Goal: Task Accomplishment & Management: Use online tool/utility

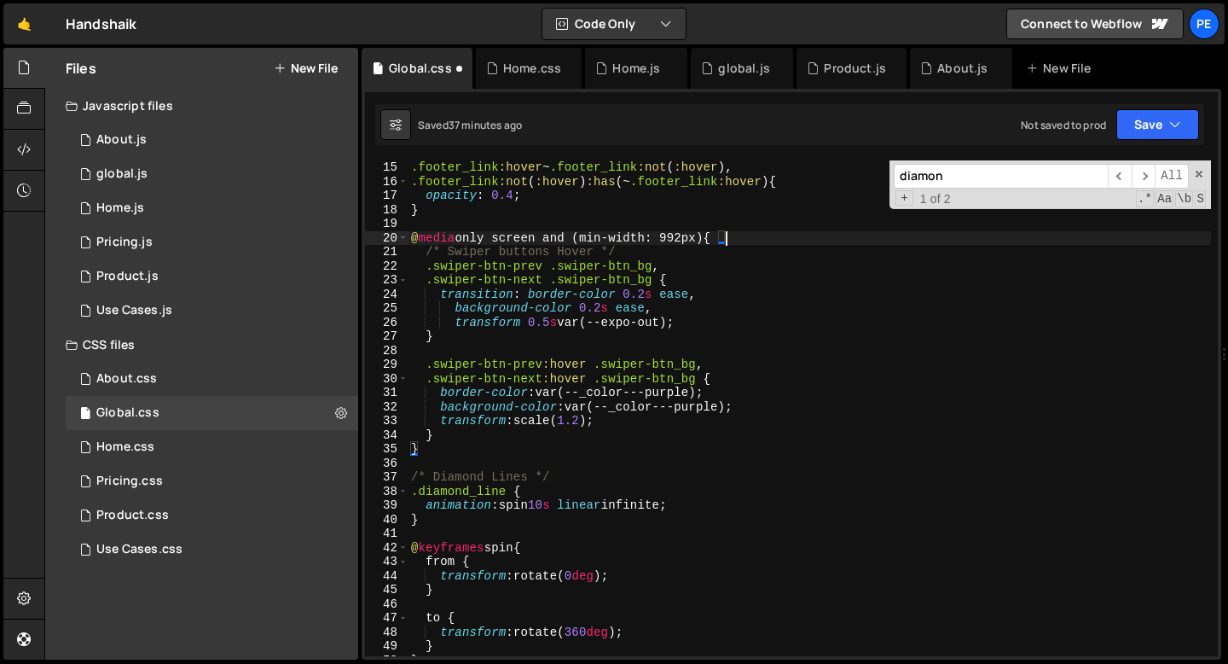
scroll to position [197, 0]
click at [188, 217] on div "0 Home.js 0" at bounding box center [212, 208] width 293 height 34
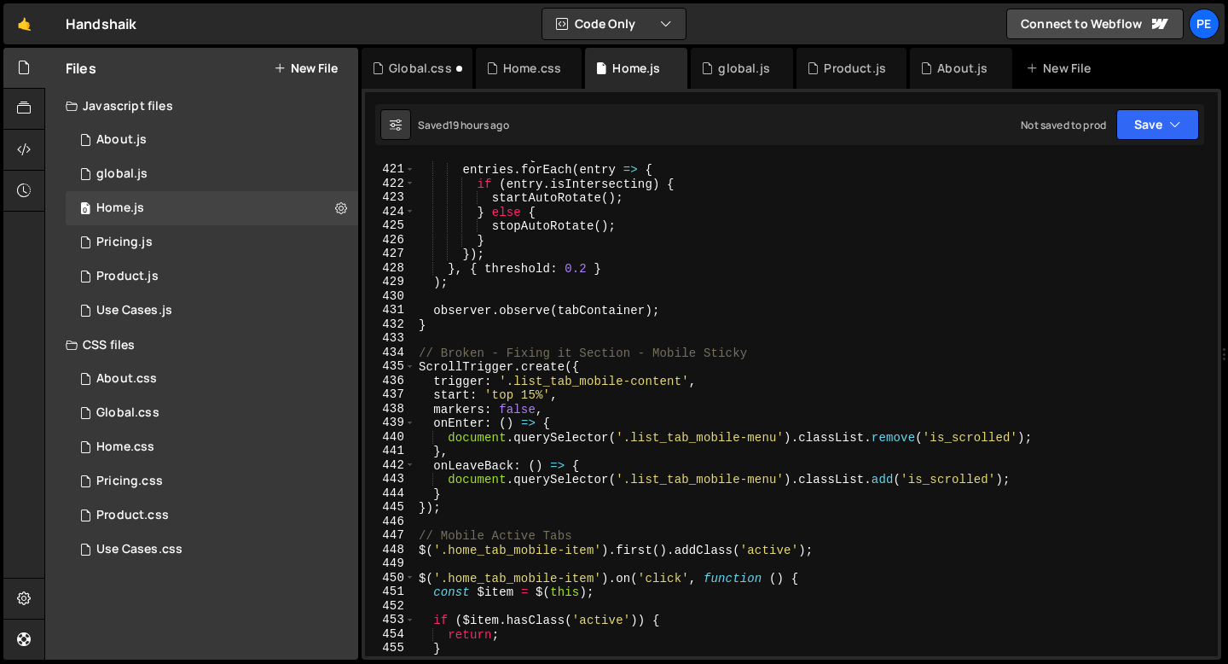
scroll to position [6119, 0]
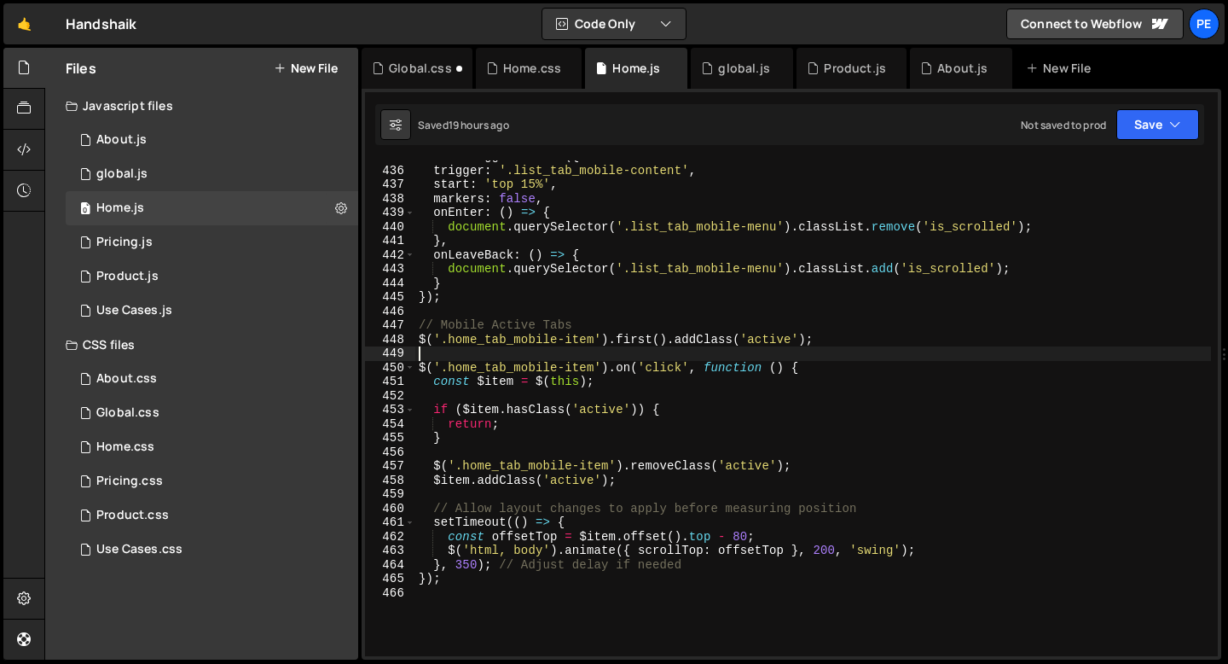
click at [454, 353] on div "ScrollTrigger . create ({ trigger : '.list_tab_mobile-content' , start : 'top 1…" at bounding box center [813, 411] width 796 height 524
click at [421, 324] on div "ScrollTrigger . create ({ trigger : '.list_tab_mobile-content' , start : 'top 1…" at bounding box center [813, 411] width 796 height 524
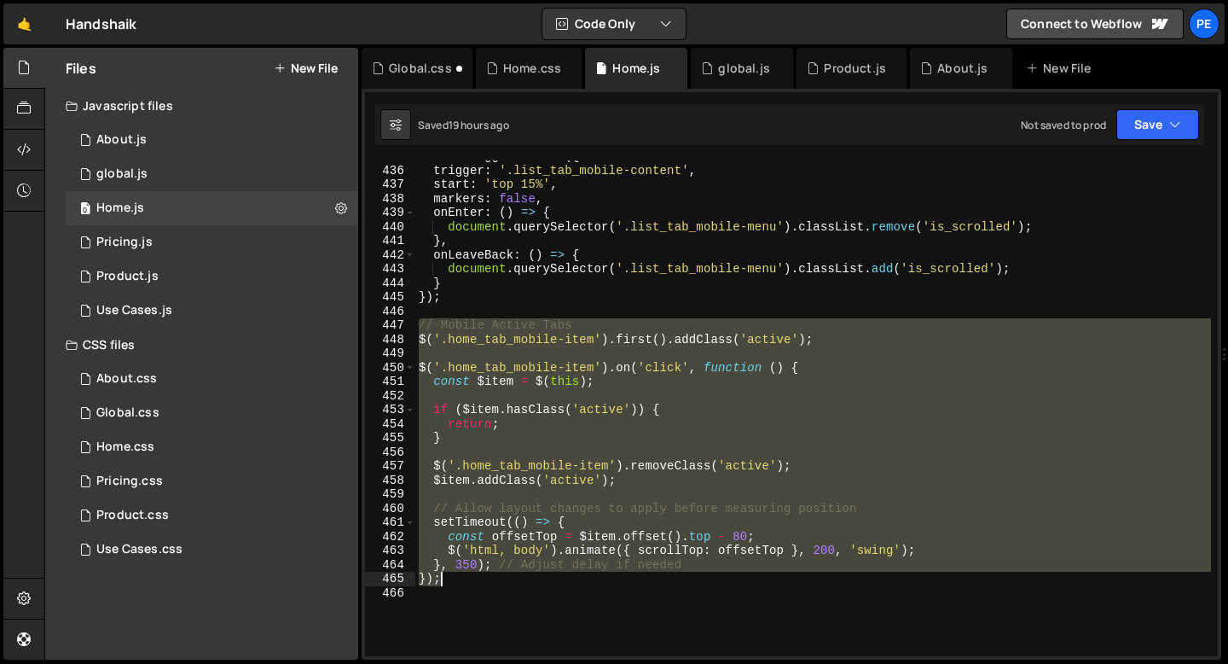
drag, startPoint x: 421, startPoint y: 326, endPoint x: 502, endPoint y: 584, distance: 269.8
click at [501, 584] on div "ScrollTrigger . create ({ trigger : '.list_tab_mobile-content' , start : 'top 1…" at bounding box center [813, 411] width 796 height 524
type textarea "}, 350); // Adjust delay if needed });"
paste textarea
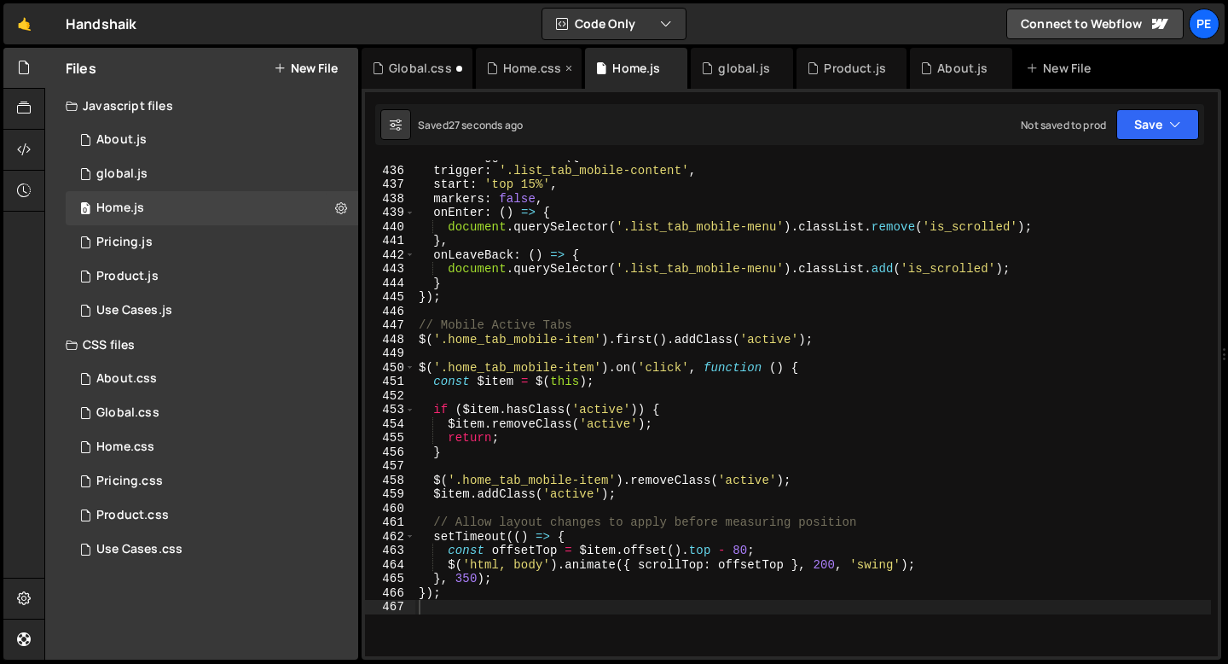
click at [537, 78] on div "Home.css" at bounding box center [529, 68] width 106 height 41
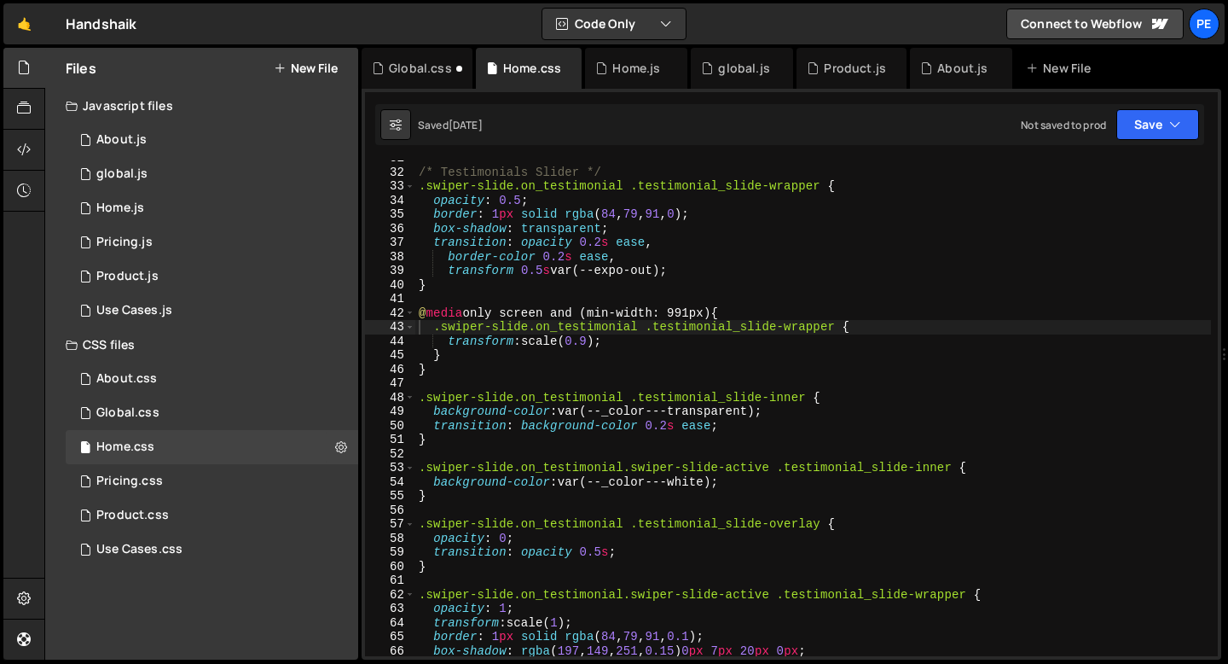
click at [545, 369] on div "/* Testimonials Slider */ .swiper-slide.on_testimonial .testimonial_slide-wrapp…" at bounding box center [813, 413] width 796 height 524
click at [1145, 363] on div "/* Testimonials Slider */ .swiper-slide.on_testimonial .testimonial_slide-wrapp…" at bounding box center [813, 413] width 796 height 524
click at [1084, 339] on div "/* Testimonials Slider */ .swiper-slide.on_testimonial .testimonial_slide-wrapp…" at bounding box center [813, 413] width 796 height 524
type textarea "transform: scale(0.9);"
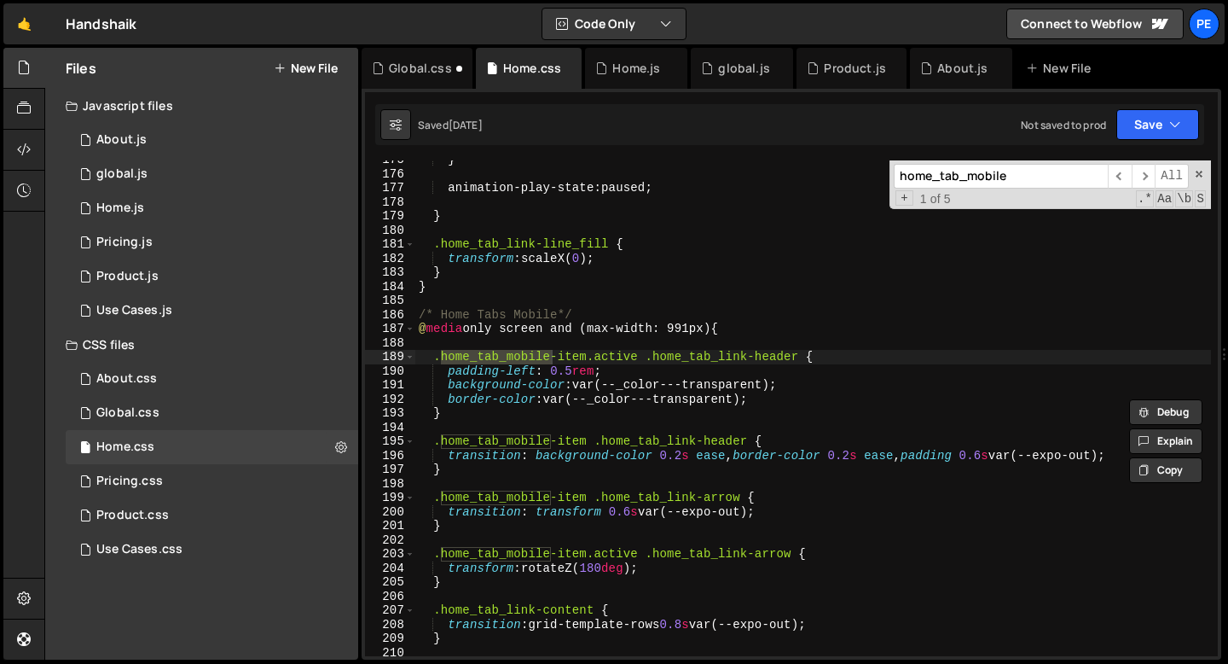
scroll to position [2483, 0]
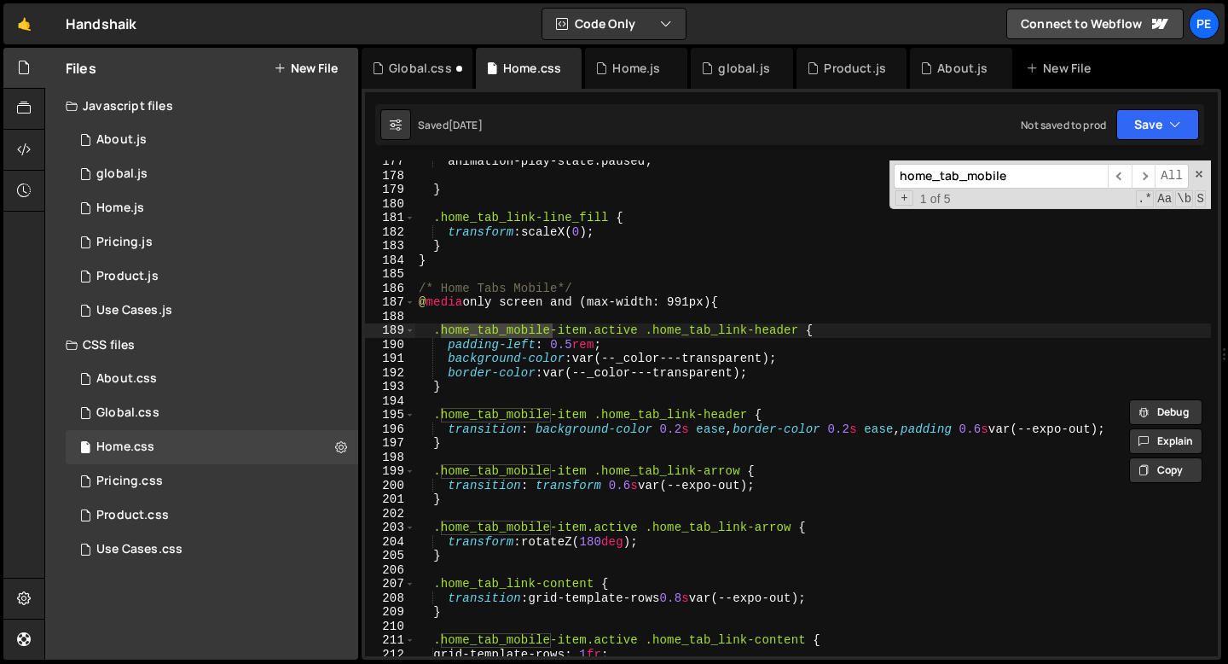
type input "home_tab_mobile"
click at [525, 443] on div "animation-play-state : paused ; } .home_tab_link-line_fill { transform : scaleX…" at bounding box center [813, 416] width 796 height 524
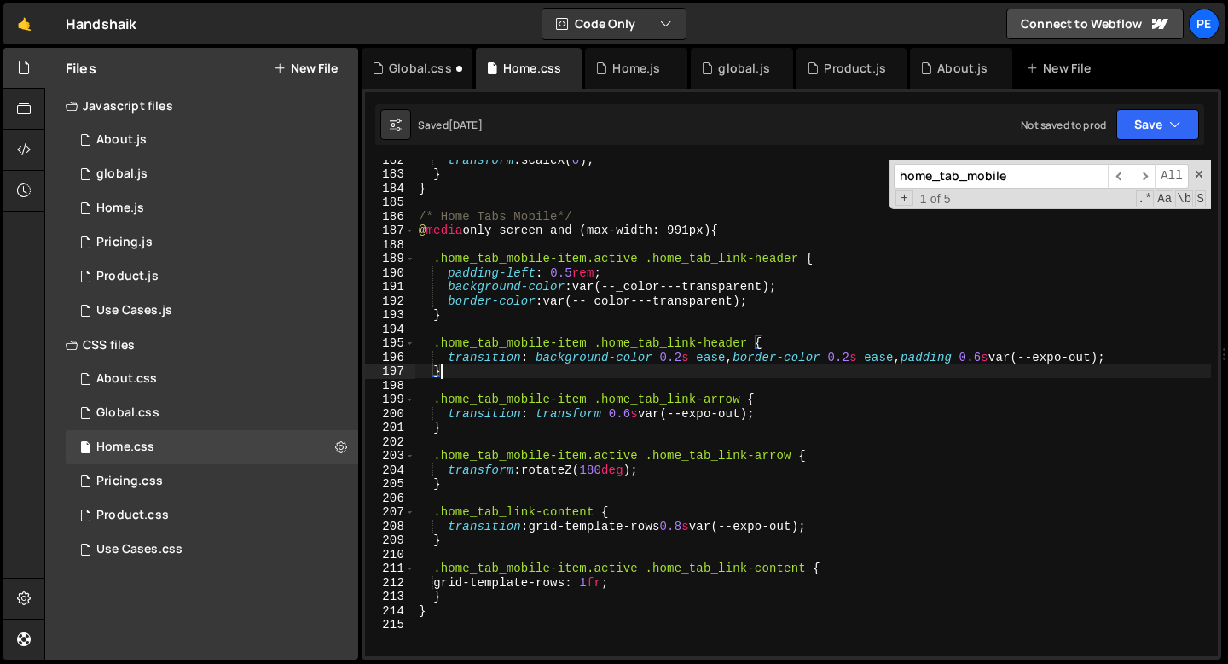
scroll to position [2556, 0]
click at [467, 372] on div "transform : scaleX( 0 ) ; } } /* Home Tabs Mobile*/ @ media only screen and (ma…" at bounding box center [813, 414] width 796 height 524
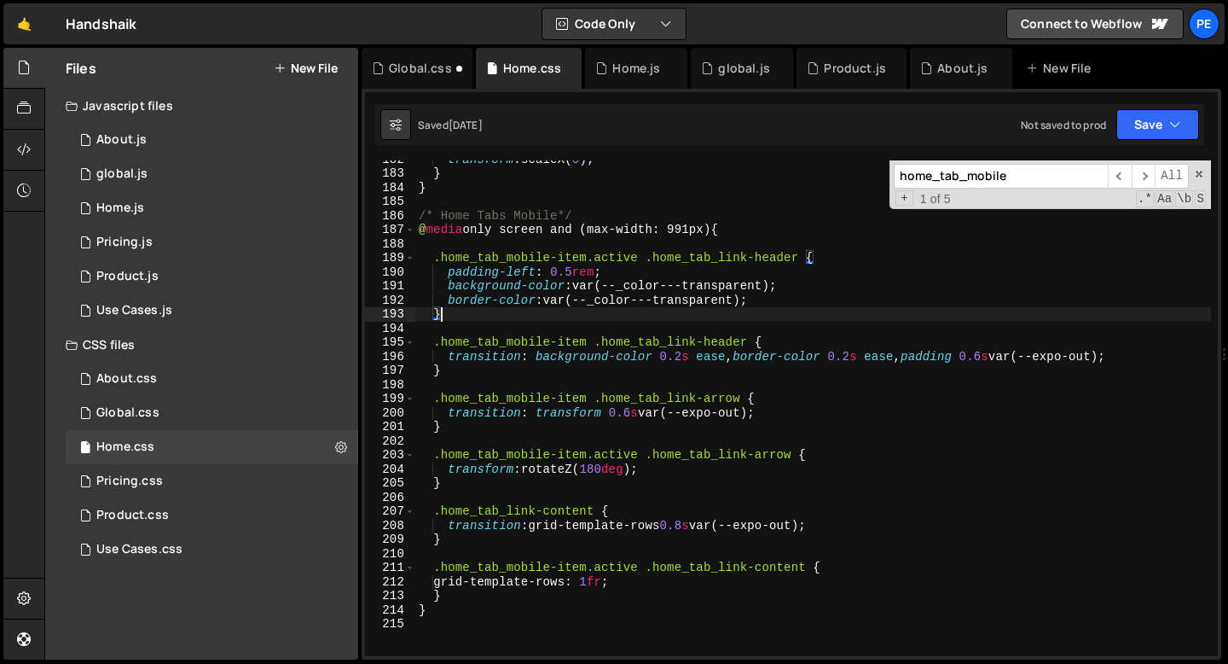
click at [462, 316] on div "transform : scaleX( 0 ) ; } } /* Home Tabs Mobile*/ @ media only screen and (ma…" at bounding box center [813, 414] width 796 height 524
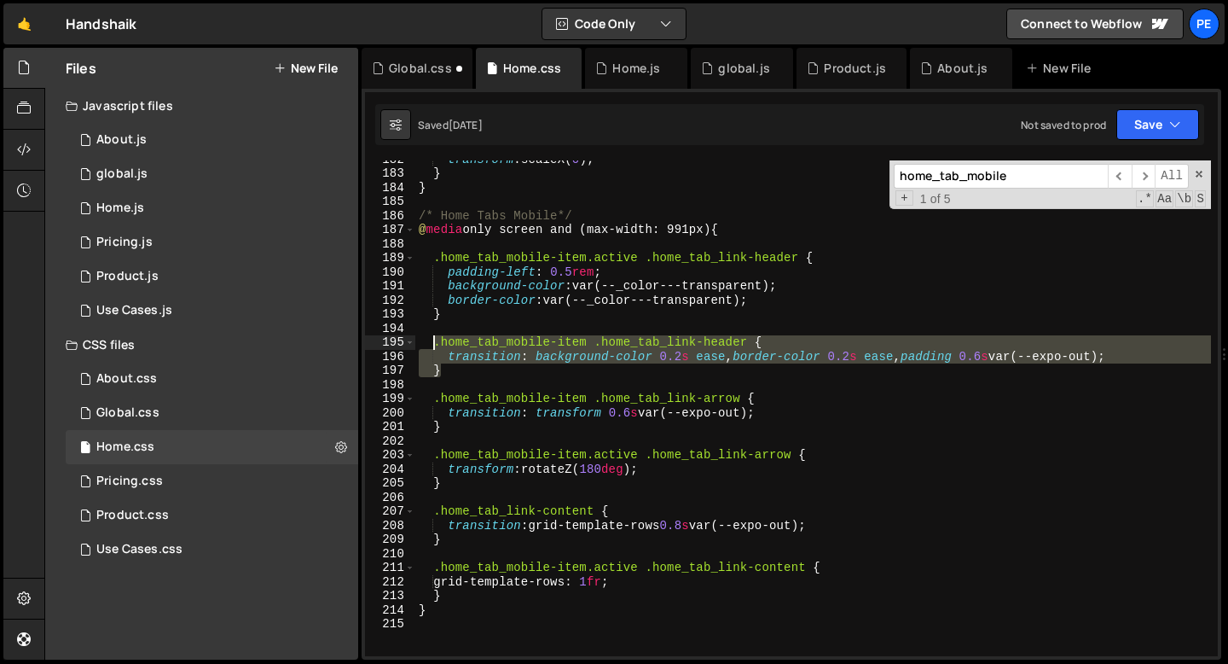
drag, startPoint x: 451, startPoint y: 372, endPoint x: 433, endPoint y: 344, distance: 33.4
click at [433, 344] on div "transform : scaleX( 0 ) ; } } /* Home Tabs Mobile*/ @ media only screen and (ma…" at bounding box center [813, 414] width 796 height 524
click at [449, 373] on div "transform : scaleX( 0 ) ; } } /* Home Tabs Mobile*/ @ media only screen and (ma…" at bounding box center [813, 408] width 796 height 496
type textarea "}"
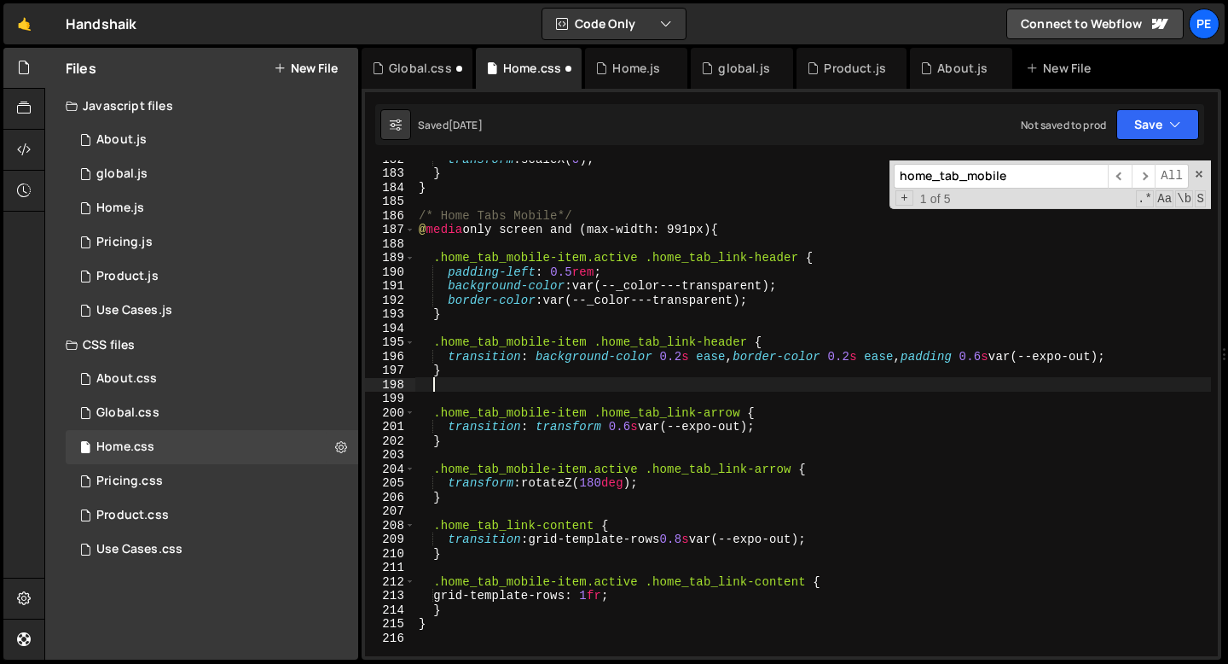
paste textarea "}"
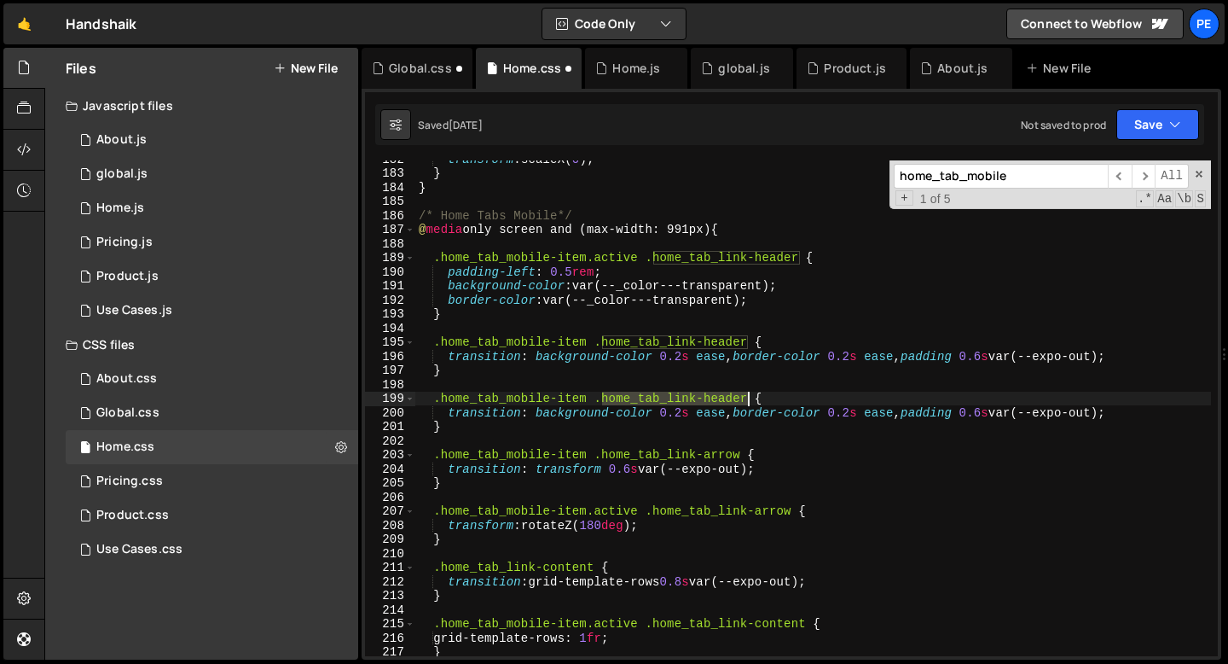
drag, startPoint x: 603, startPoint y: 397, endPoint x: 746, endPoint y: 404, distance: 143.5
click at [746, 404] on div "transform : scaleX( 0 ) ; } } /* Home Tabs Mobile*/ @ media only screen and (ma…" at bounding box center [813, 414] width 796 height 524
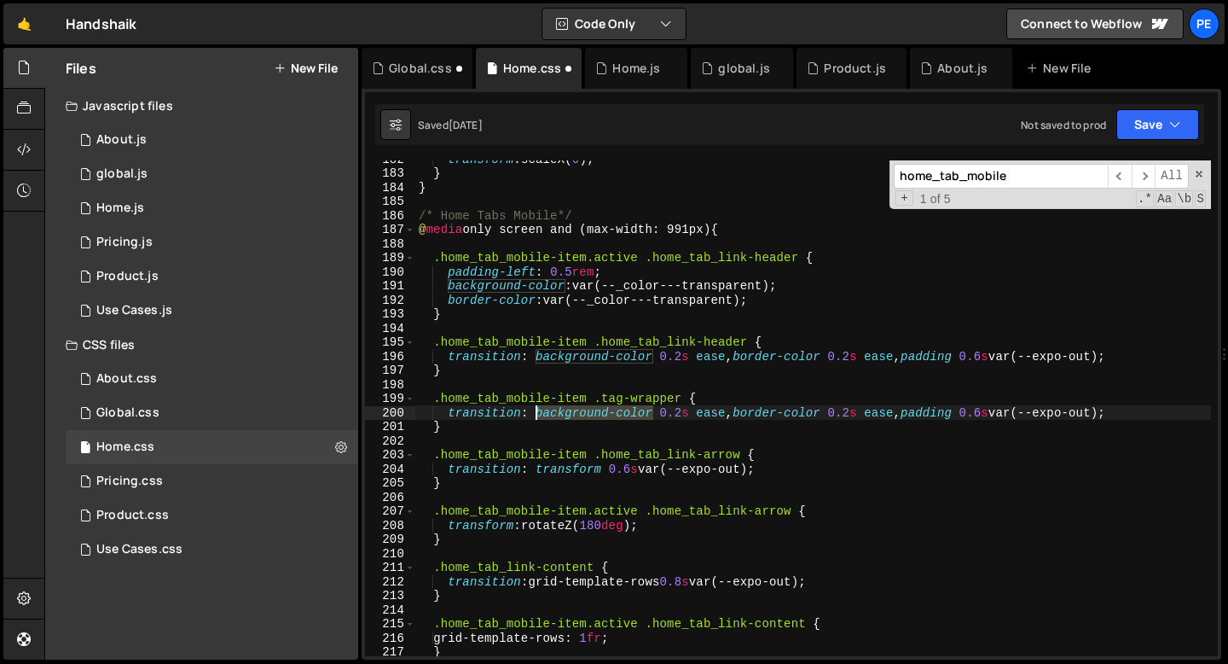
drag, startPoint x: 653, startPoint y: 411, endPoint x: 537, endPoint y: 413, distance: 116.9
click at [537, 413] on div "transform : scaleX( 0 ) ; } } /* Home Tabs Mobile*/ @ media only screen and (ma…" at bounding box center [813, 414] width 796 height 524
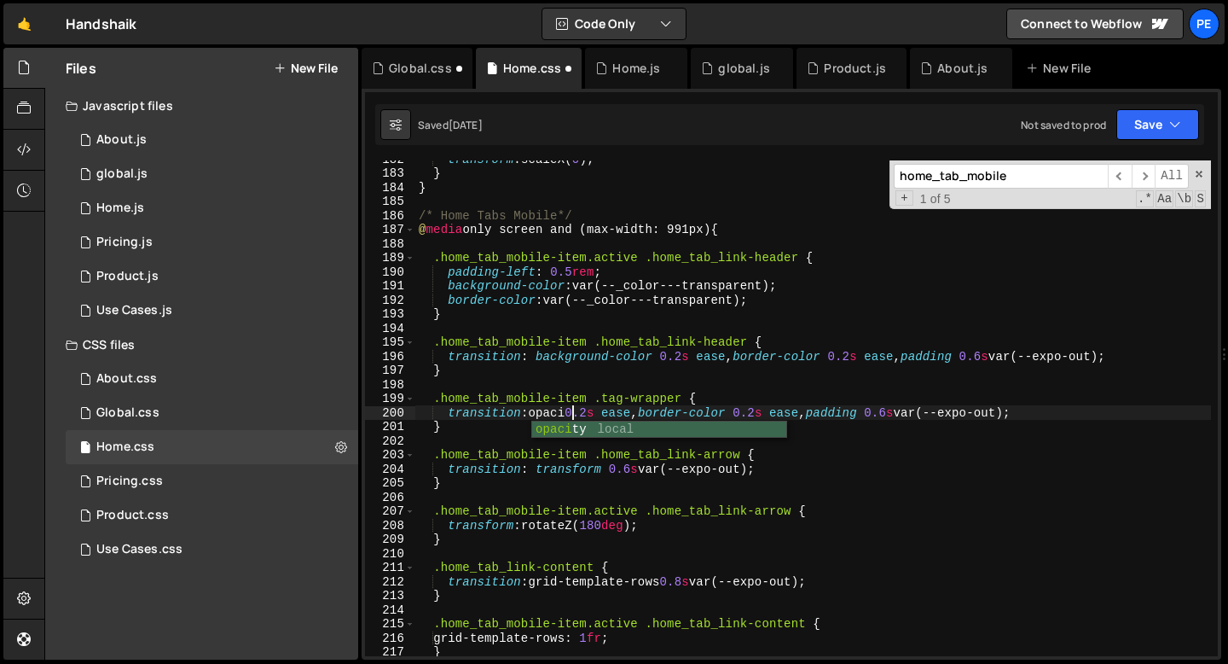
scroll to position [0, 11]
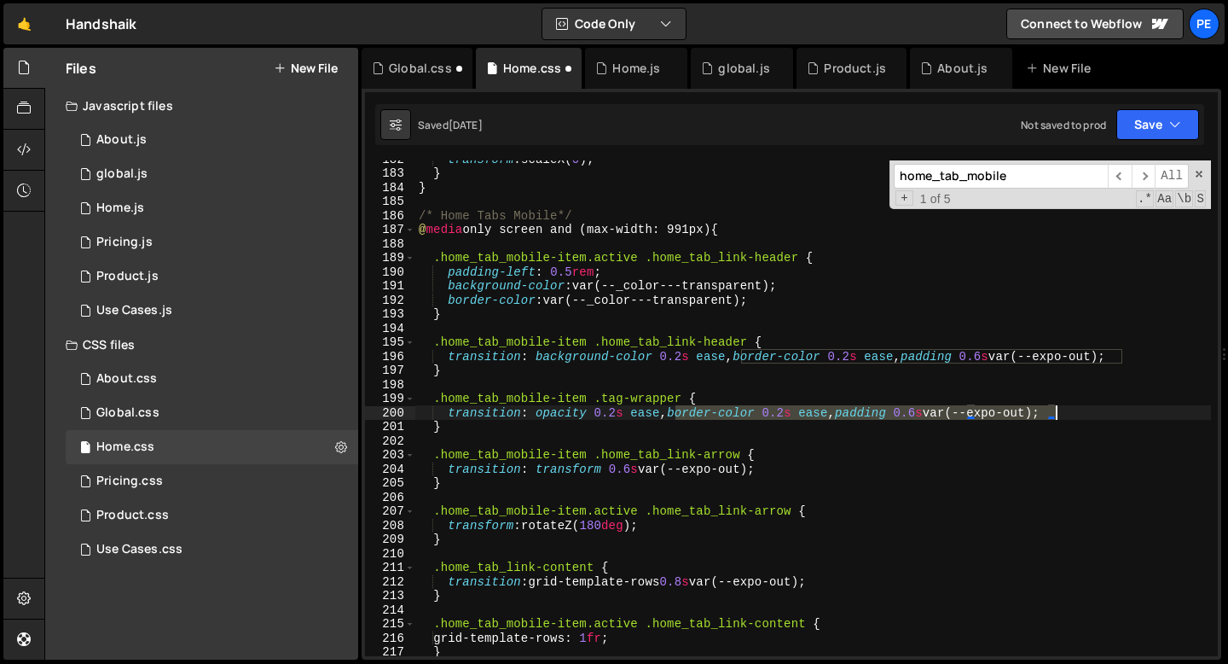
drag, startPoint x: 675, startPoint y: 413, endPoint x: 1054, endPoint y: 411, distance: 379.6
click at [1054, 411] on div "transform : scaleX( 0 ) ; } } /* Home Tabs Mobile*/ @ media only screen and (ma…" at bounding box center [813, 414] width 796 height 524
click at [748, 400] on div "transform : scaleX( 0 ) ; } } /* Home Tabs Mobile*/ @ media only screen and (ma…" at bounding box center [813, 414] width 796 height 524
type textarea ".home_tab_mobile-item .tag-wrapper {"
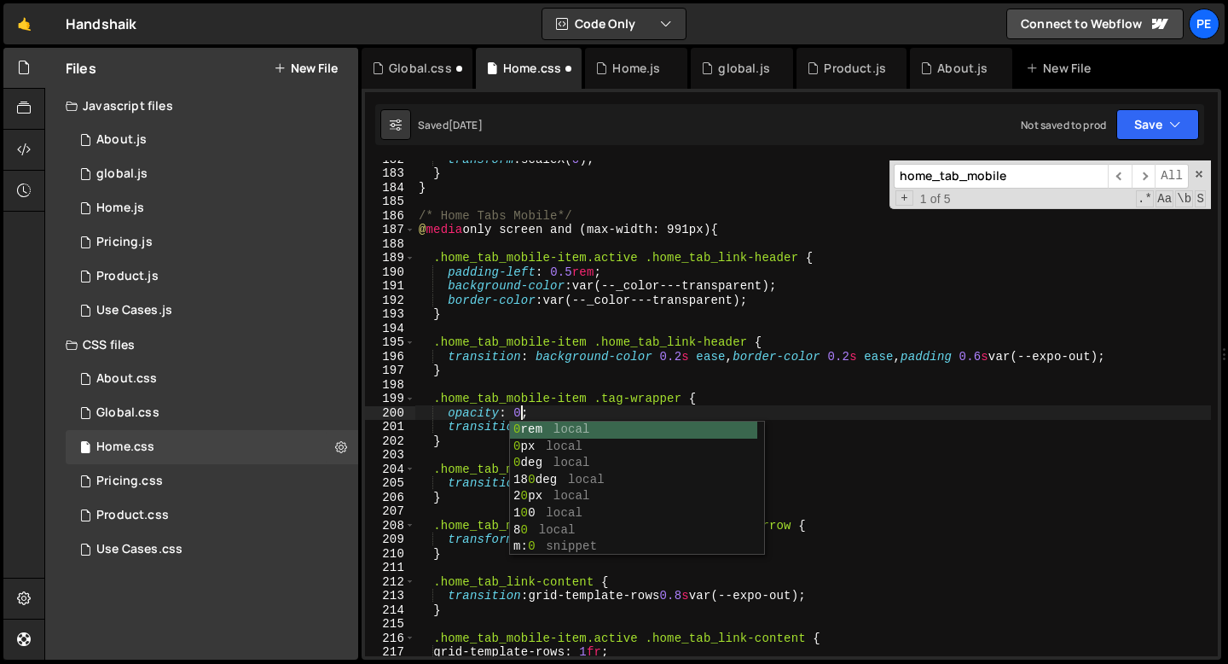
scroll to position [0, 6]
click at [438, 441] on div "transform : scaleX( 0 ) ; } } /* Home Tabs Mobile*/ @ media only screen and (ma…" at bounding box center [813, 414] width 796 height 524
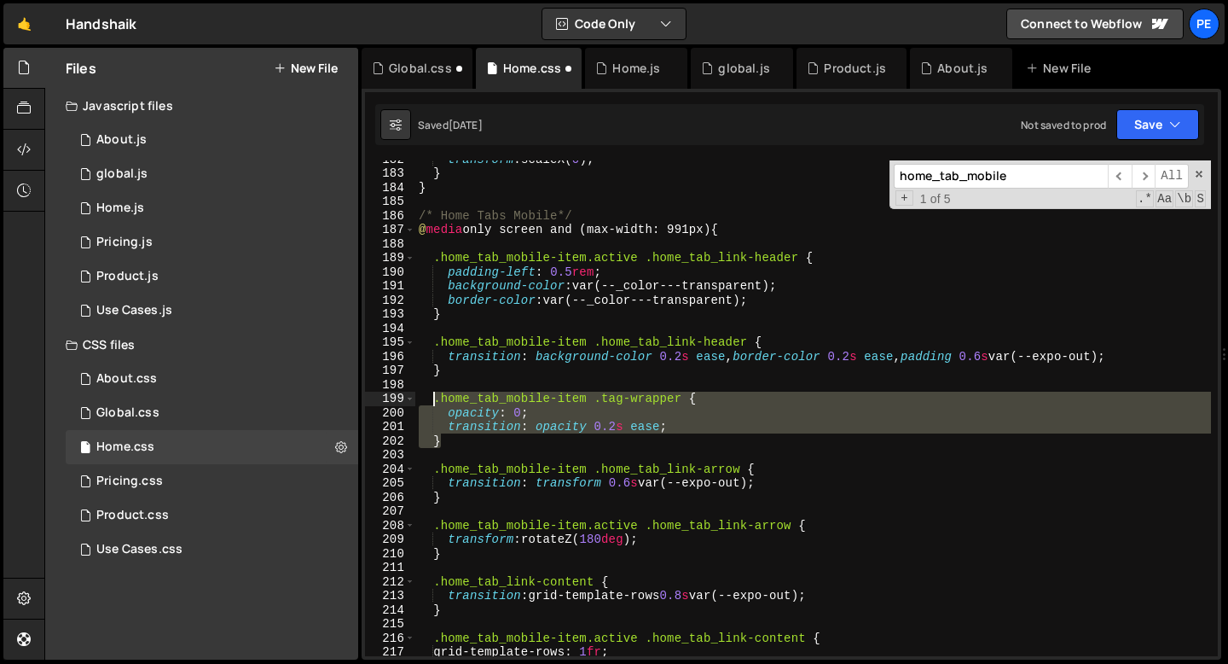
drag, startPoint x: 438, startPoint y: 441, endPoint x: 434, endPoint y: 401, distance: 40.3
click at [435, 400] on div "transform : scaleX( 0 ) ; } } /* Home Tabs Mobile*/ @ media only screen and (ma…" at bounding box center [813, 414] width 796 height 524
click at [446, 444] on div "transform : scaleX( 0 ) ; } } /* Home Tabs Mobile*/ @ media only screen and (ma…" at bounding box center [813, 408] width 796 height 496
type textarea "}"
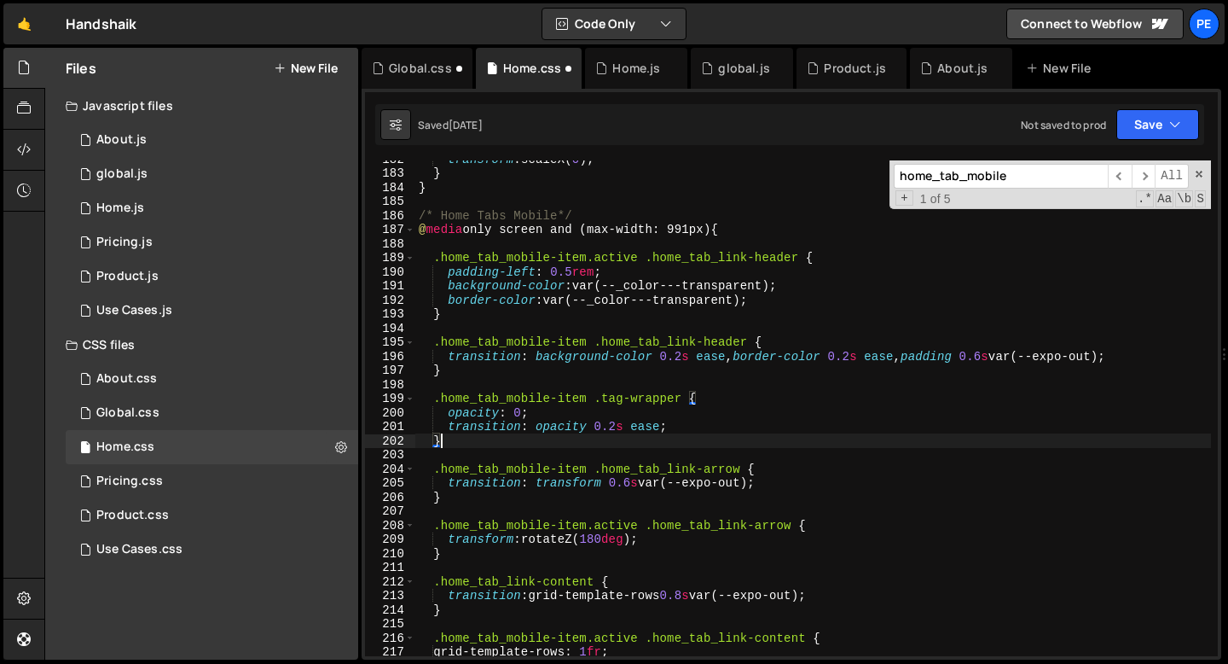
scroll to position [0, 0]
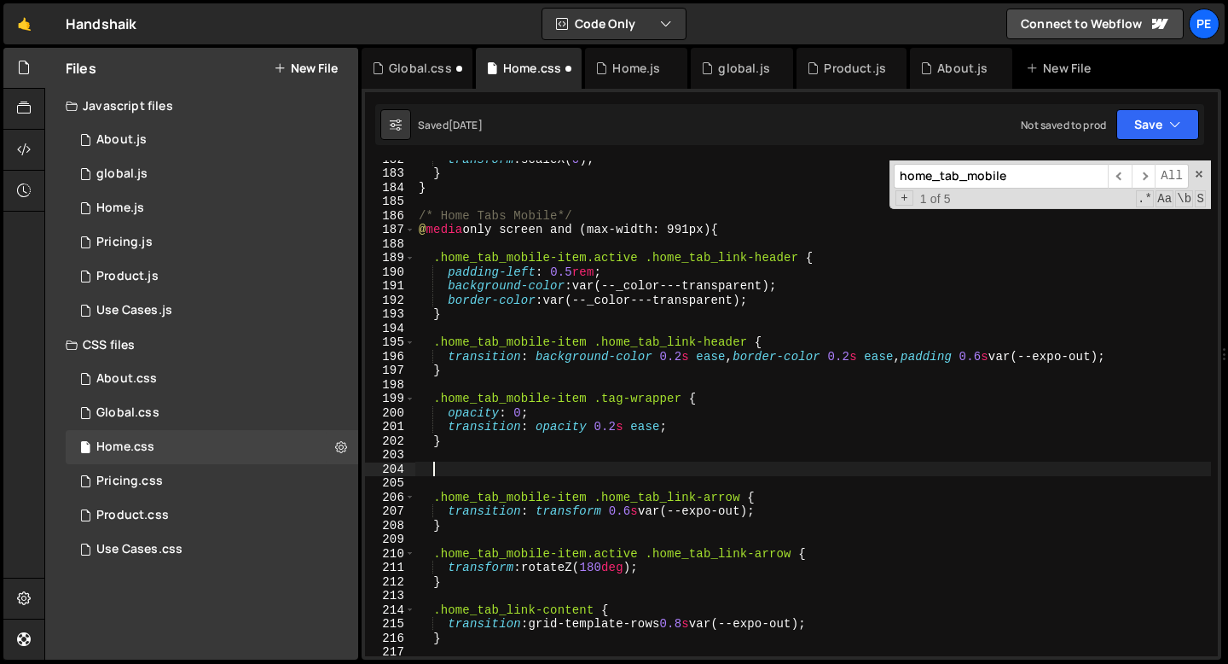
paste textarea "}"
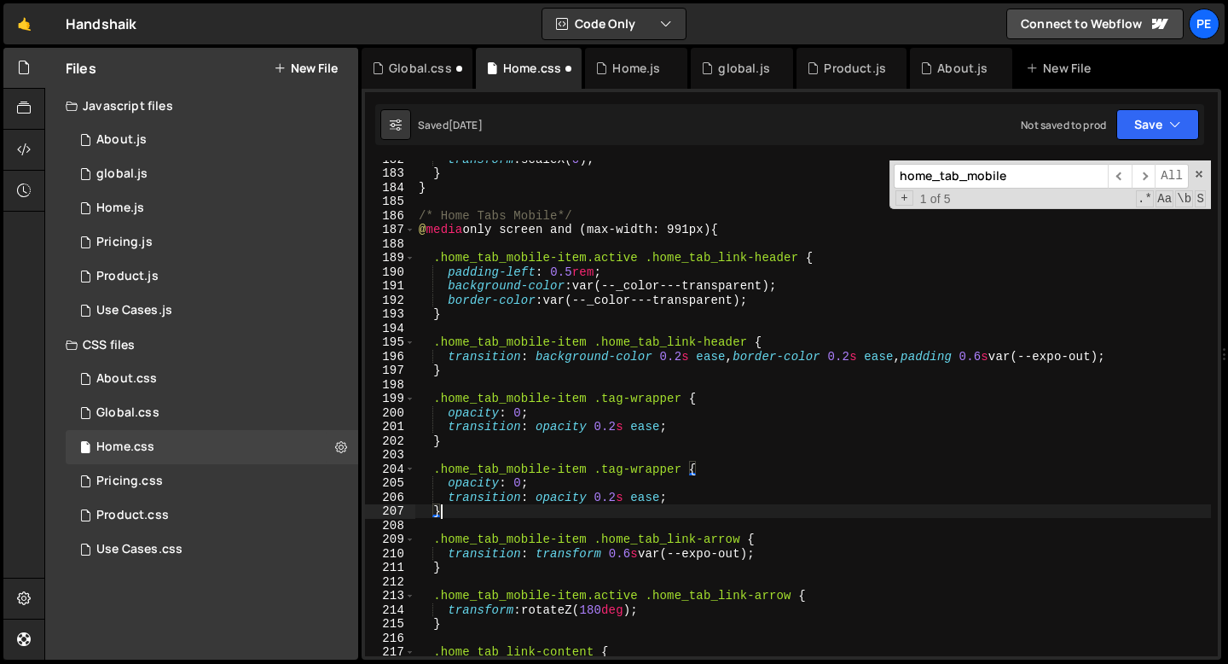
click at [589, 467] on div "transform : scaleX( 0 ) ; } } /* Home Tabs Mobile*/ @ media only screen and (ma…" at bounding box center [813, 414] width 796 height 524
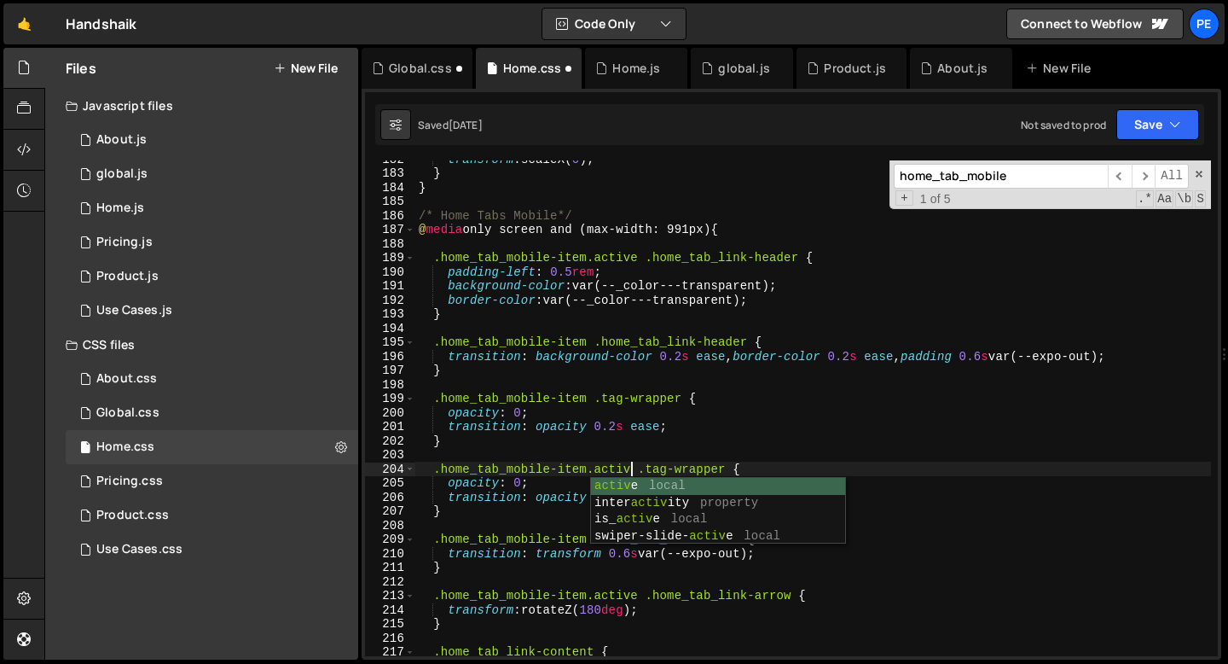
scroll to position [0, 15]
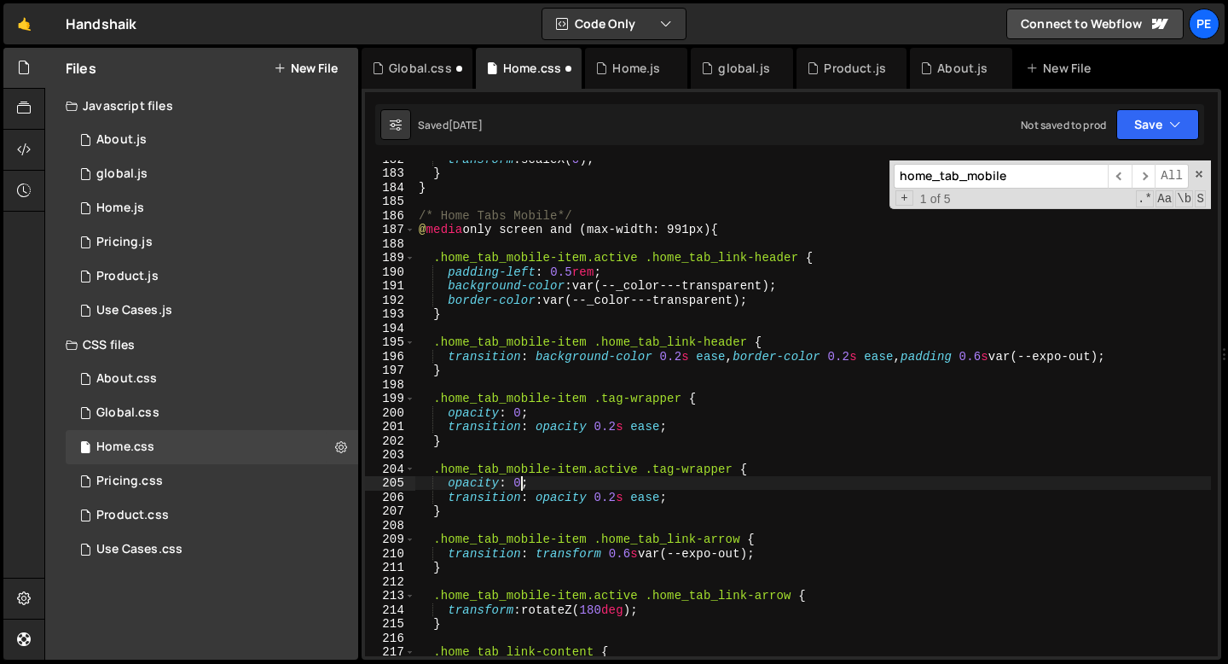
click at [525, 482] on div "transform : scaleX( 0 ) ; } } /* Home Tabs Mobile*/ @ media only screen and (ma…" at bounding box center [813, 414] width 796 height 524
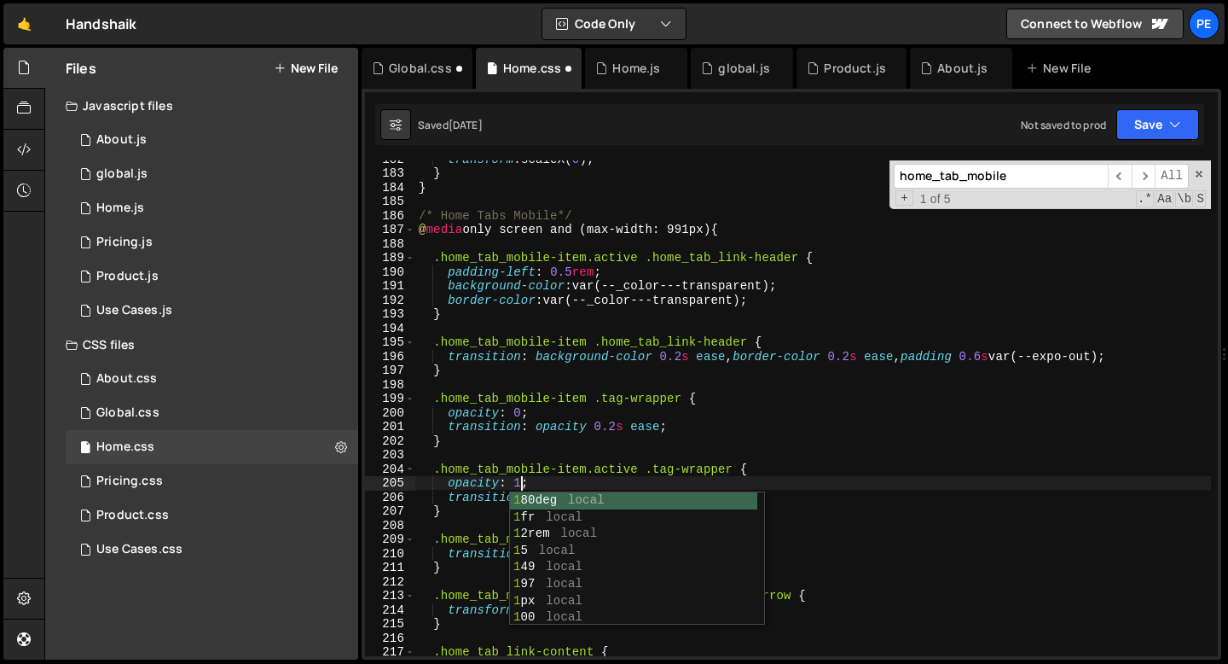
click at [467, 501] on div "transform : scaleX( 0 ) ; } } /* Home Tabs Mobile*/ @ media only screen and (ma…" at bounding box center [813, 414] width 796 height 524
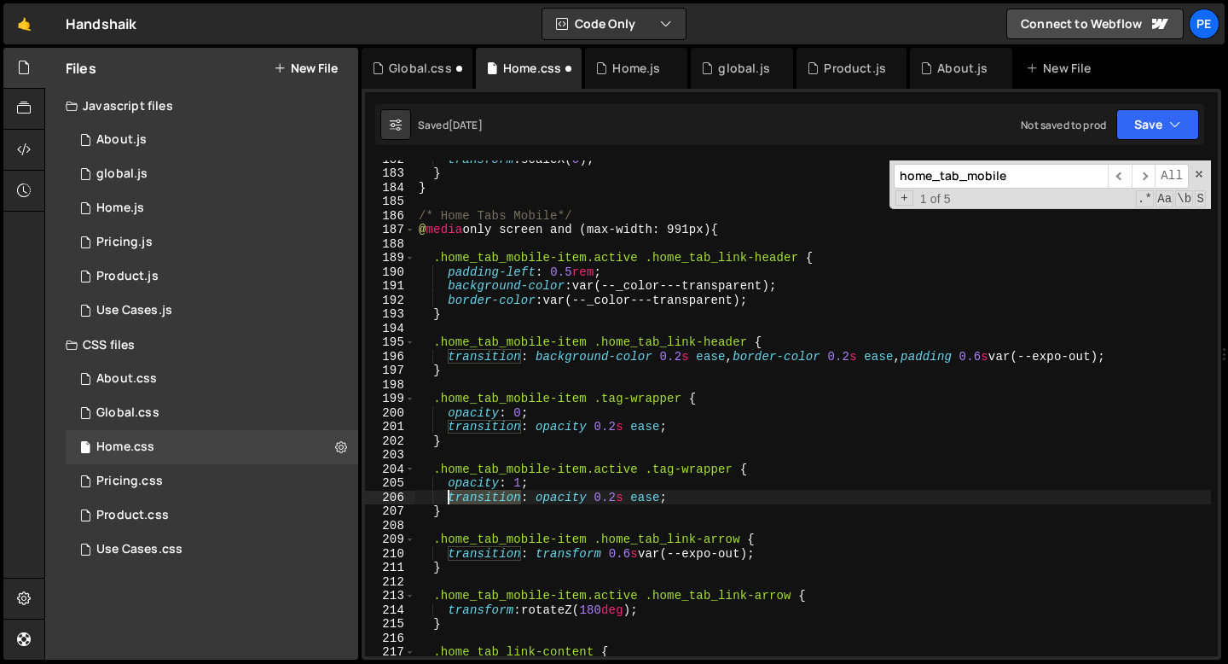
click at [467, 501] on div "transform : scaleX( 0 ) ; } } /* Home Tabs Mobile*/ @ media only screen and (ma…" at bounding box center [813, 414] width 796 height 524
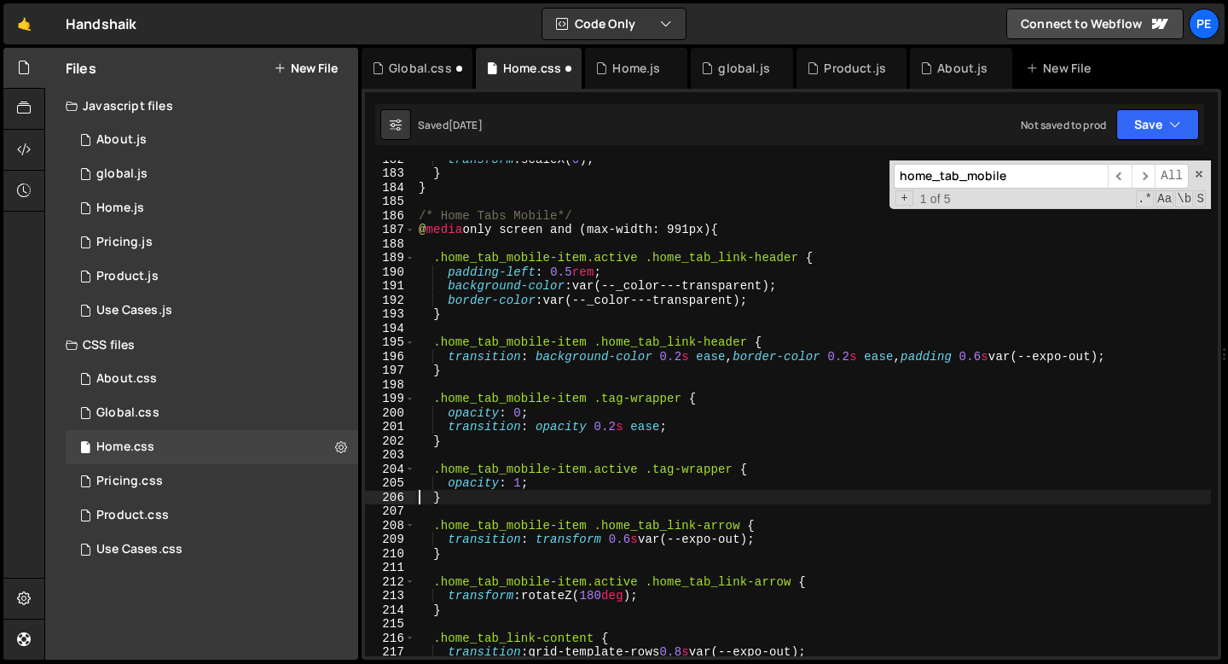
scroll to position [0, 1]
click at [583, 477] on div "transform : scaleX( 0 ) ; } } /* Home Tabs Mobile*/ @ media only screen and (ma…" at bounding box center [813, 414] width 796 height 524
type textarea "opacity: 1;"
click at [148, 541] on div "Use Cases.css 0" at bounding box center [212, 549] width 293 height 34
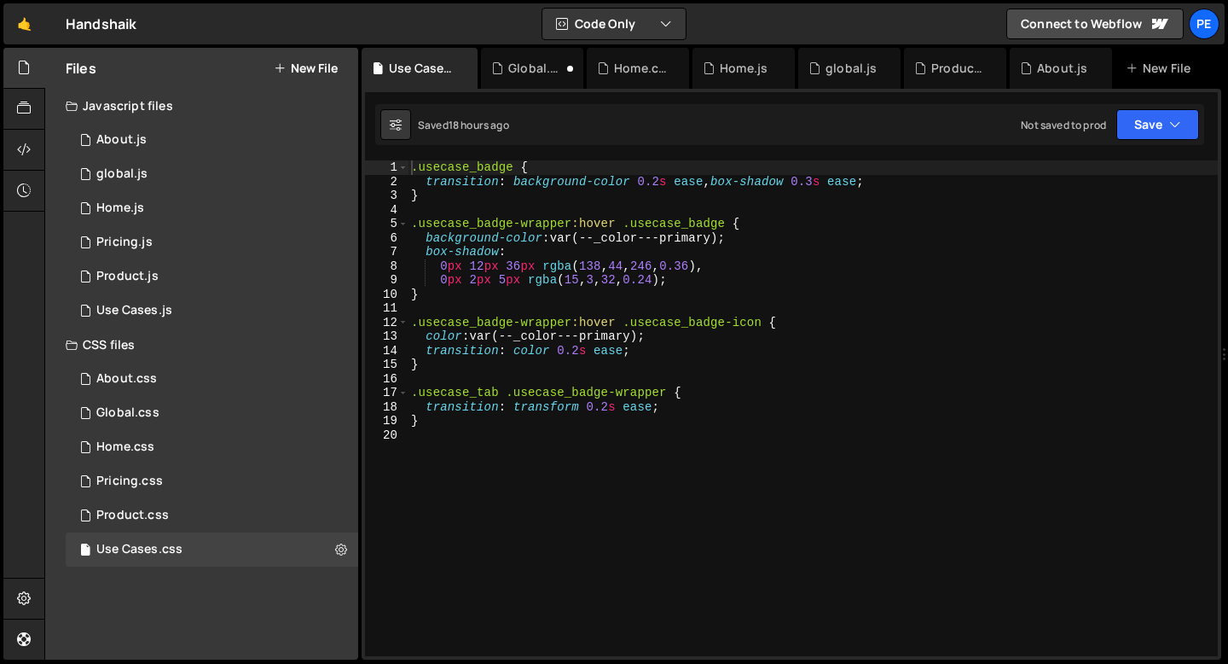
type textarea "}"
click at [441, 426] on div ".usecase_badge { transition : background-color 0.2 s ease , box-shadow 0.3 s ea…" at bounding box center [813, 422] width 810 height 524
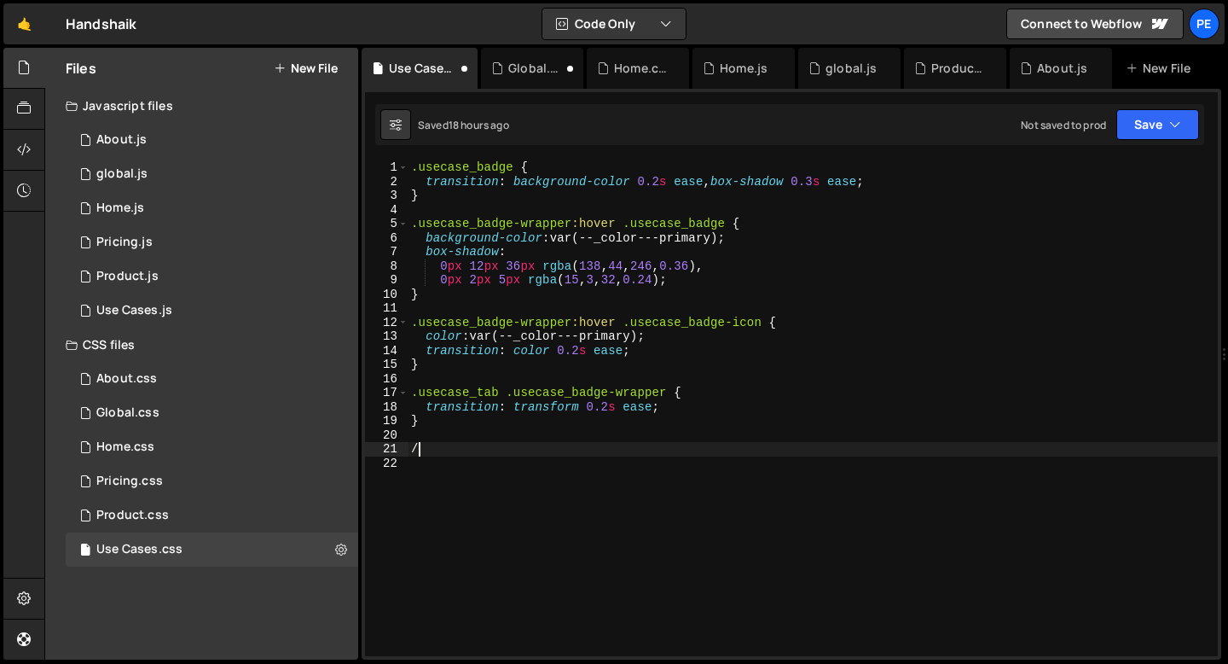
paste textarea "growth_dots-wrap"
click at [419, 445] on div ".usecase_badge { transition : background-color 0.2 s ease , box-shadow 0.3 s ea…" at bounding box center [813, 422] width 810 height 524
click at [540, 451] on div ".usecase_badge { transition : background-color 0.2 s ease , box-shadow 0.3 s ea…" at bounding box center [813, 422] width 810 height 524
paste textarea "growth_dots-circle"
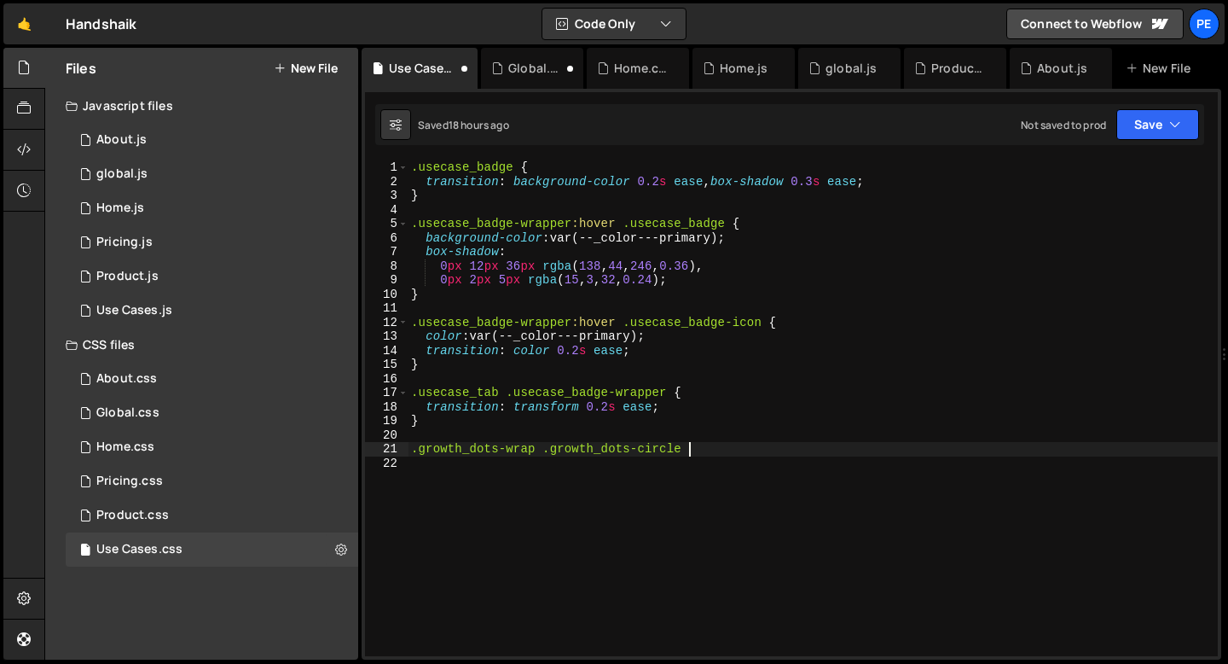
type textarea ".growth_dots-wrap .growth_dots-circle {"
type textarea "opacity: 0;;"
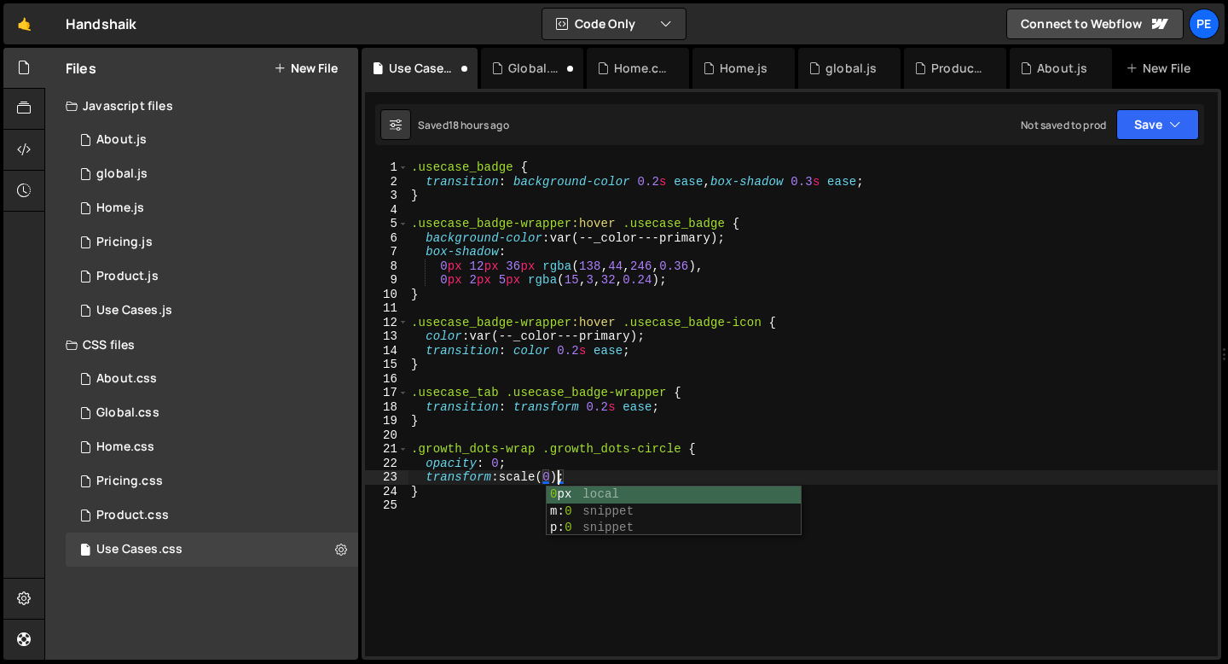
scroll to position [0, 9]
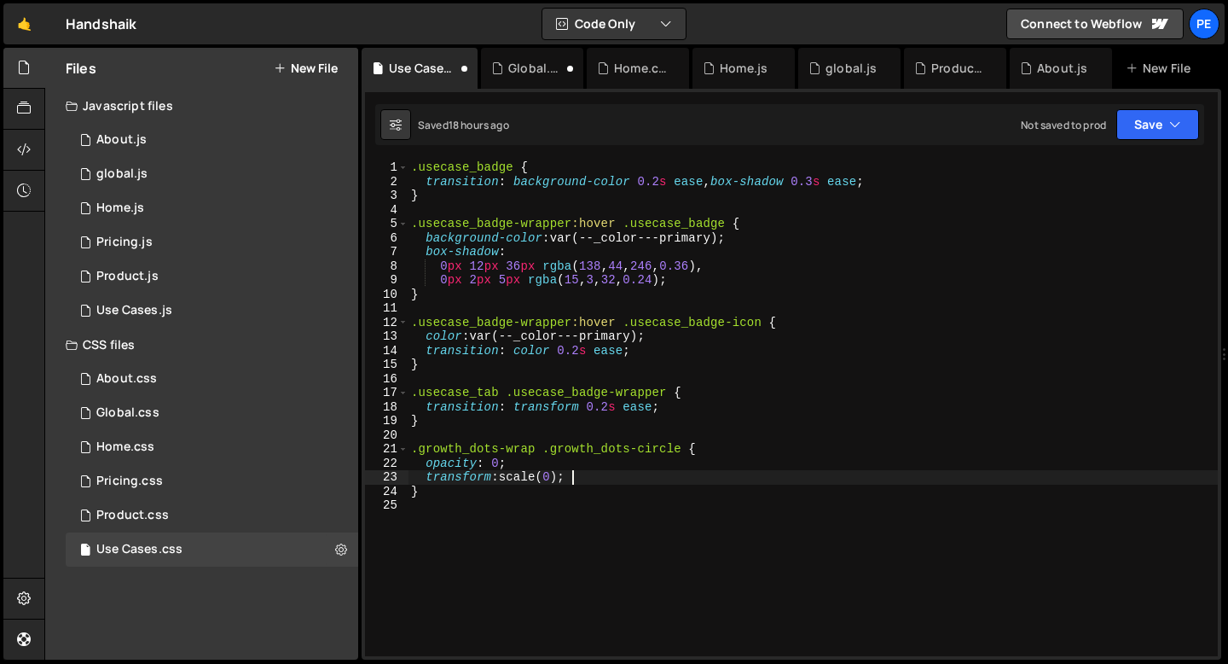
type textarea "}"
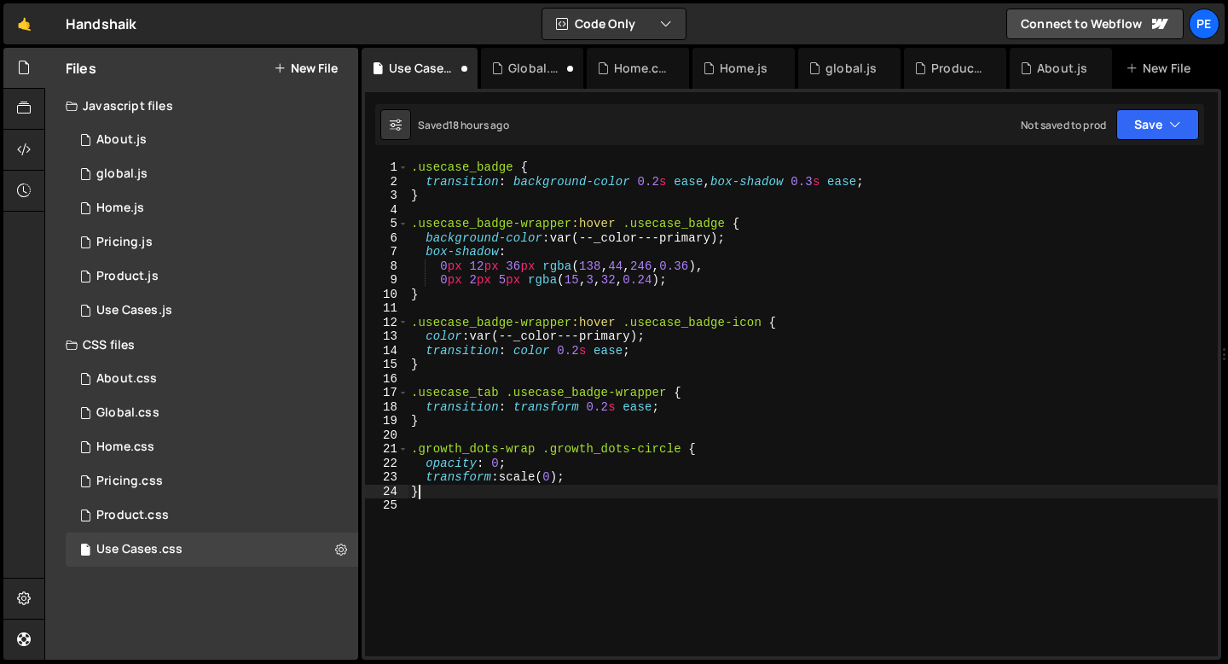
scroll to position [0, 0]
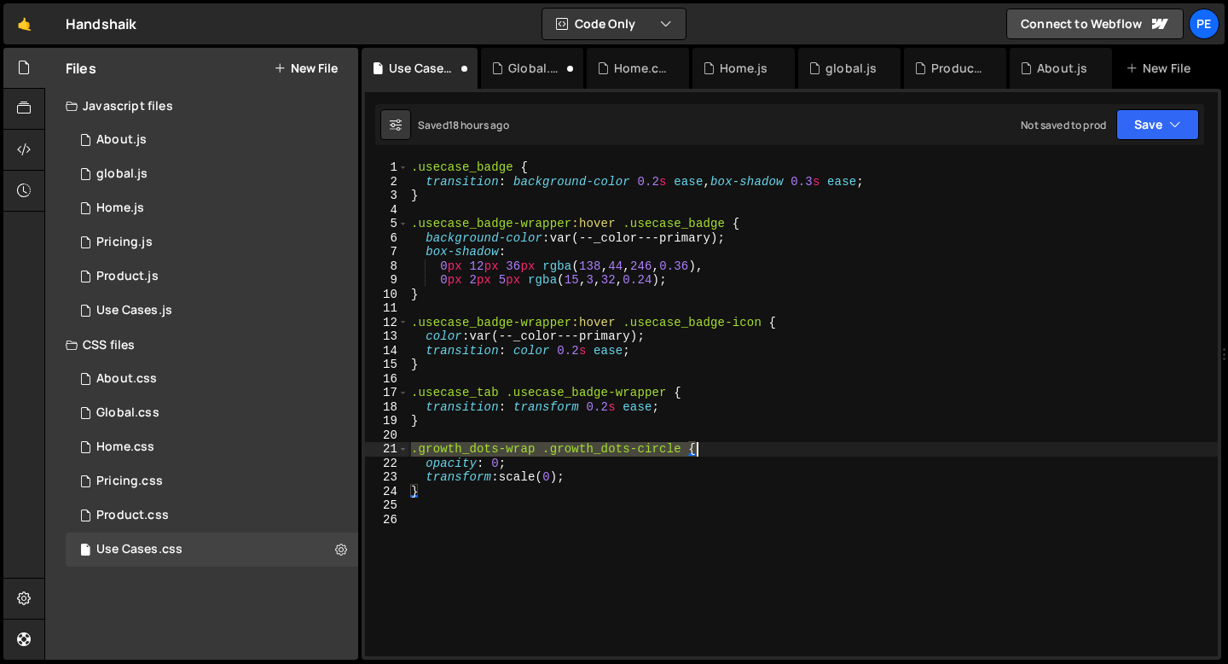
drag, startPoint x: 411, startPoint y: 450, endPoint x: 702, endPoint y: 453, distance: 290.9
click at [703, 453] on div ".usecase_badge { transition : background-color 0.2 s ease , box-shadow 0.3 s ea…" at bounding box center [813, 422] width 810 height 524
type textarea ".growth_dots-wrap .growth_dots-circle {"
click at [473, 518] on div ".usecase_badge { transition : background-color 0.2 s ease , box-shadow 0.3 s ea…" at bounding box center [813, 422] width 810 height 524
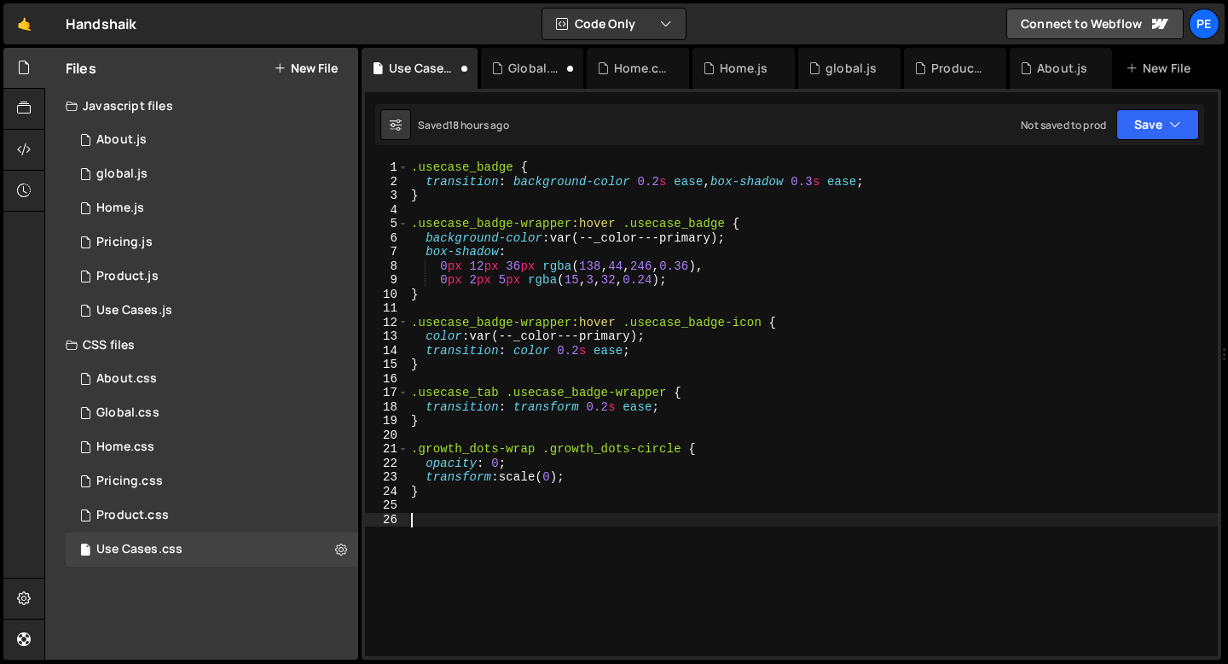
paste textarea ".growth_dots-wrap .growth_dots-circle {"
click at [537, 517] on div ".usecase_badge { transition : background-color 0.2 s ease , box-shadow 0.3 s ea…" at bounding box center [813, 422] width 810 height 524
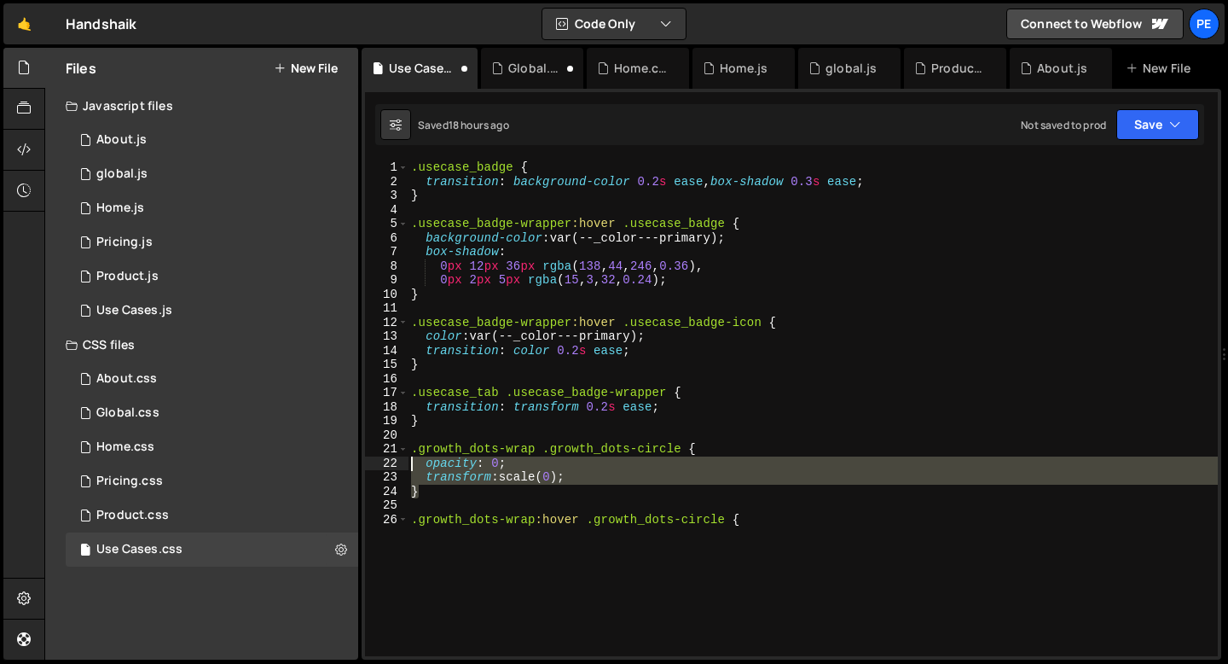
drag, startPoint x: 419, startPoint y: 495, endPoint x: 401, endPoint y: 467, distance: 32.7
click at [401, 467] on div ".growth_dots-wrap:hover .growth_dots-circle { 1 2 3 4 5 6 7 8 9 10 11 12 13 14 …" at bounding box center [791, 408] width 853 height 496
click at [758, 539] on div ".usecase_badge { transition : background-color 0.2 s ease , box-shadow 0.3 s ea…" at bounding box center [813, 422] width 810 height 524
type textarea ".growth_dots-wrap:hover .growth_dots-circle {"
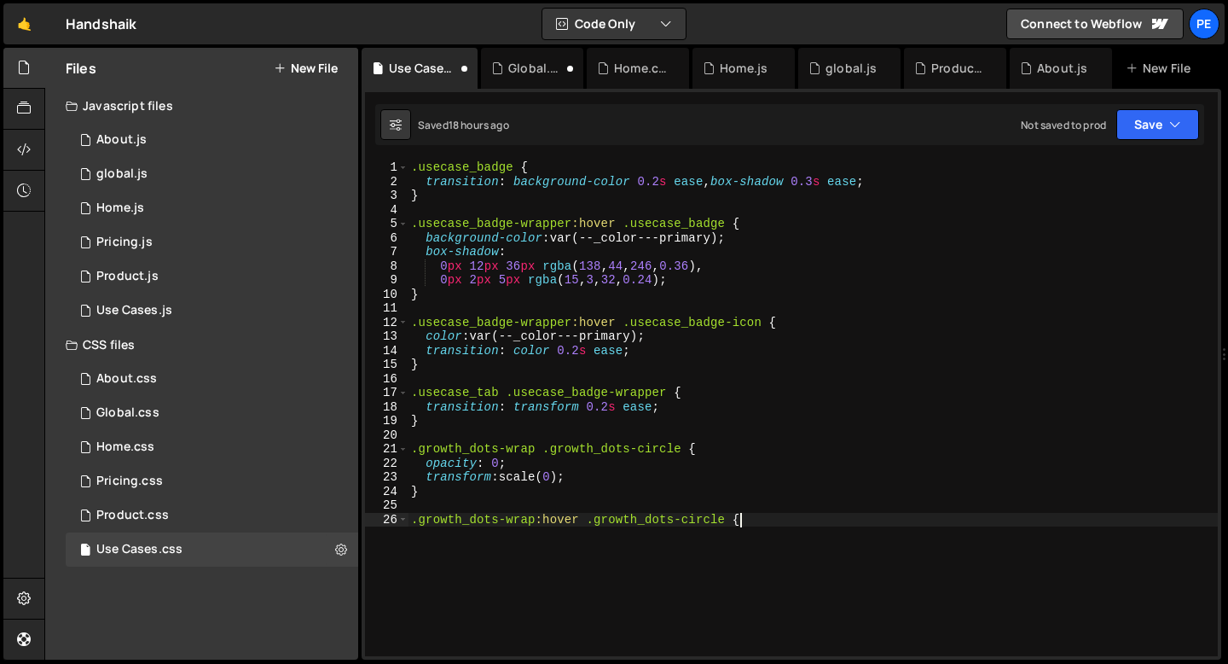
scroll to position [0, 0]
paste textarea "}"
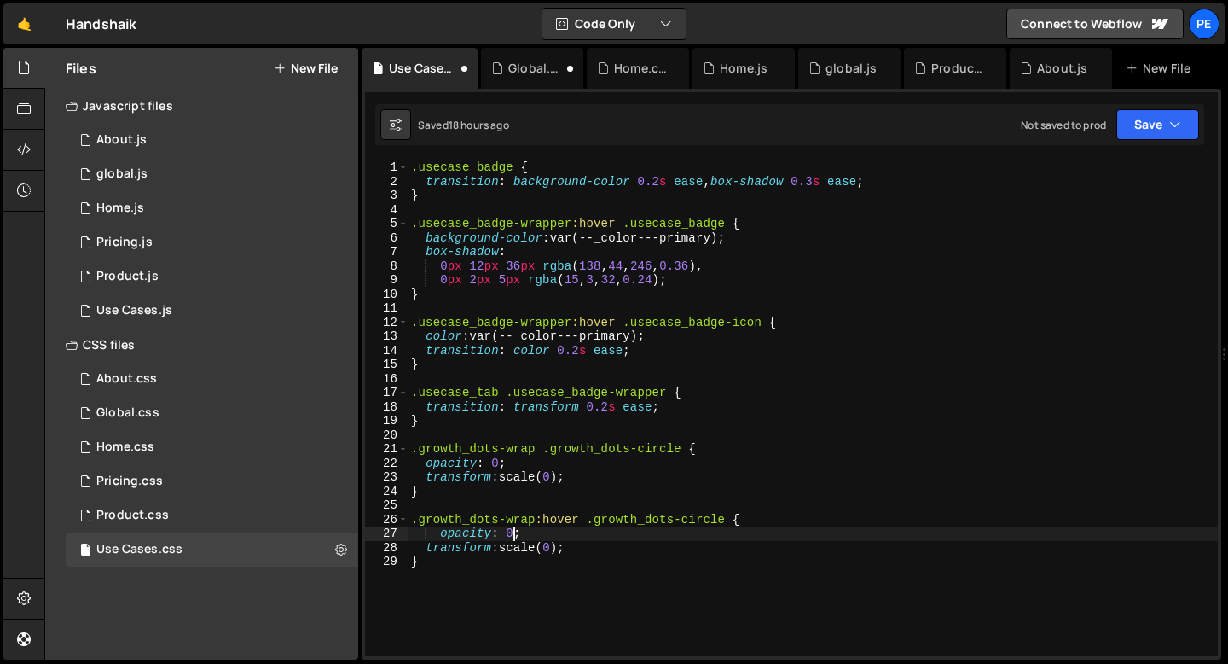
click at [514, 532] on div ".usecase_badge { transition : background-color 0.2 s ease , box-shadow 0.3 s ea…" at bounding box center [813, 422] width 810 height 524
click at [561, 547] on div ".usecase_badge { transition : background-color 0.2 s ease , box-shadow 0.3 s ea…" at bounding box center [813, 422] width 810 height 524
click at [581, 553] on div ".usecase_badge { transition : background-color 0.2 s ease , box-shadow 0.3 s ea…" at bounding box center [813, 422] width 810 height 524
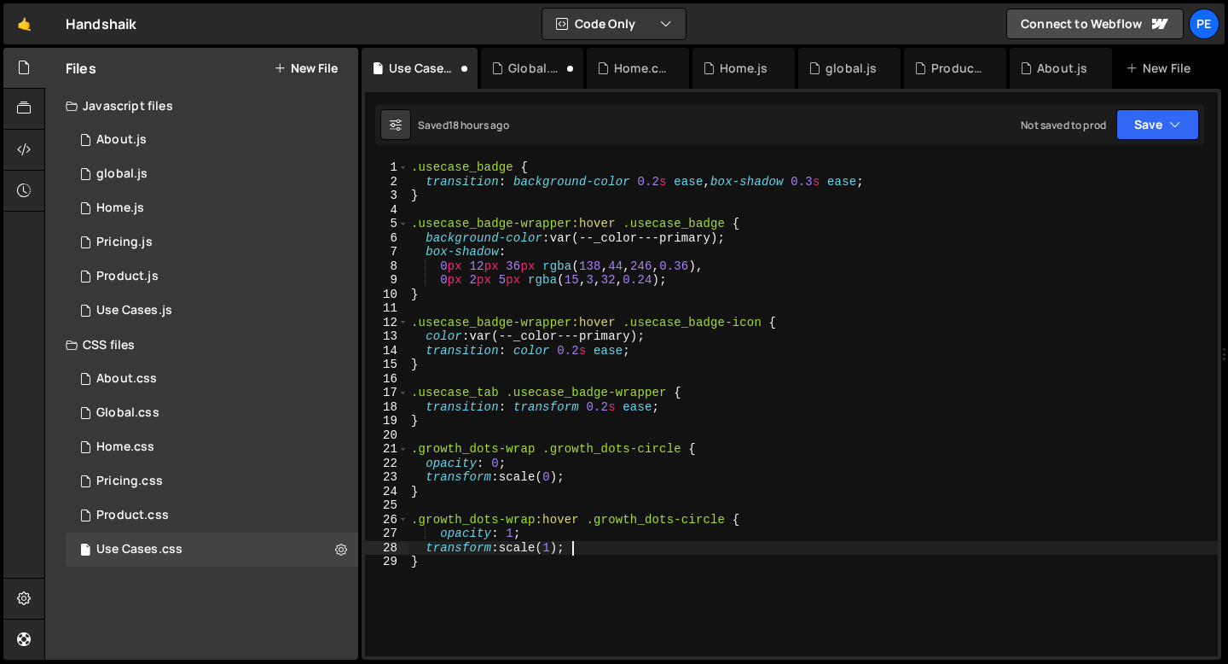
click at [582, 478] on div ".usecase_badge { transition : background-color 0.2 s ease , box-shadow 0.3 s ea…" at bounding box center [813, 422] width 810 height 524
click at [460, 559] on div ".usecase_badge { transition : background-color 0.2 s ease , box-shadow 0.3 s ea…" at bounding box center [813, 422] width 810 height 524
click at [577, 468] on div ".usecase_badge { transition : background-color 0.2 s ease , box-shadow 0.3 s ea…" at bounding box center [813, 422] width 810 height 524
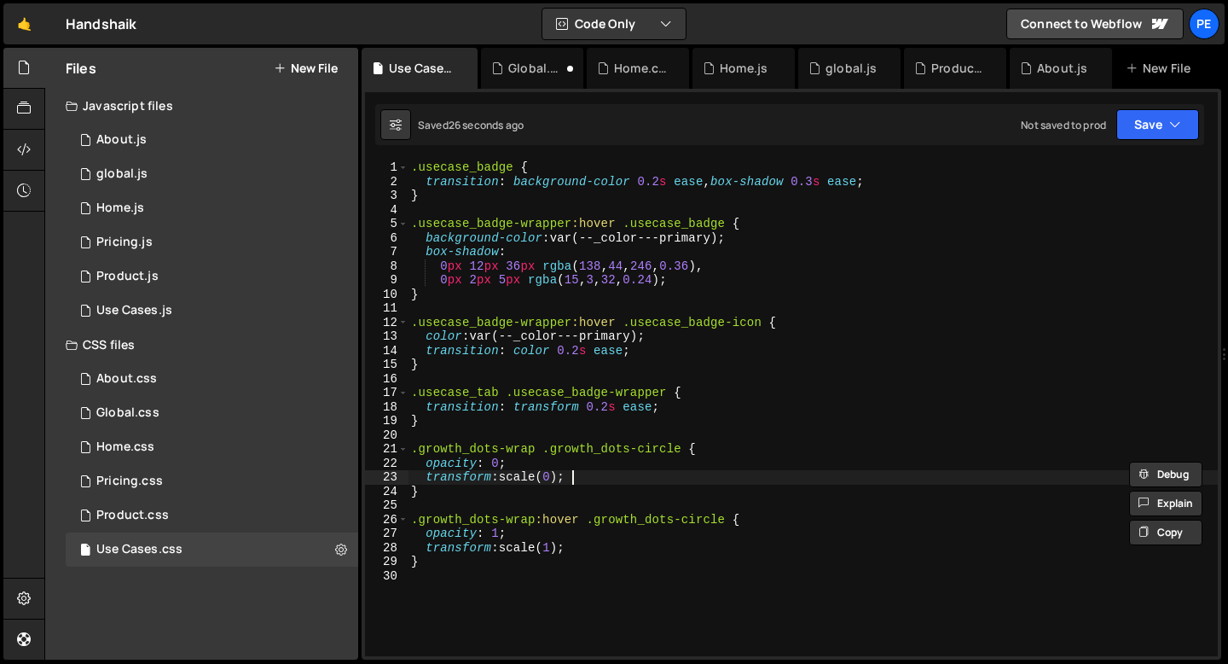
click at [577, 474] on div ".usecase_badge { transition : background-color 0.2 s ease , box-shadow 0.3 s ea…" at bounding box center [813, 422] width 810 height 524
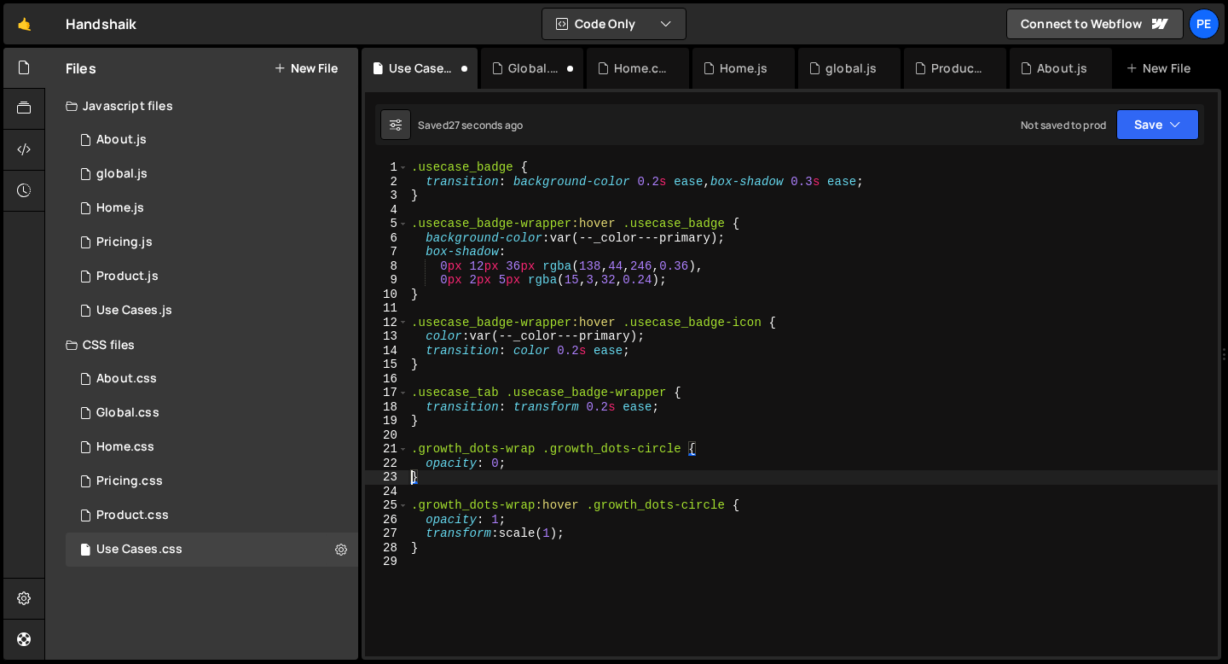
click at [584, 531] on div ".usecase_badge { transition : background-color 0.2 s ease , box-shadow 0.3 s ea…" at bounding box center [813, 422] width 810 height 524
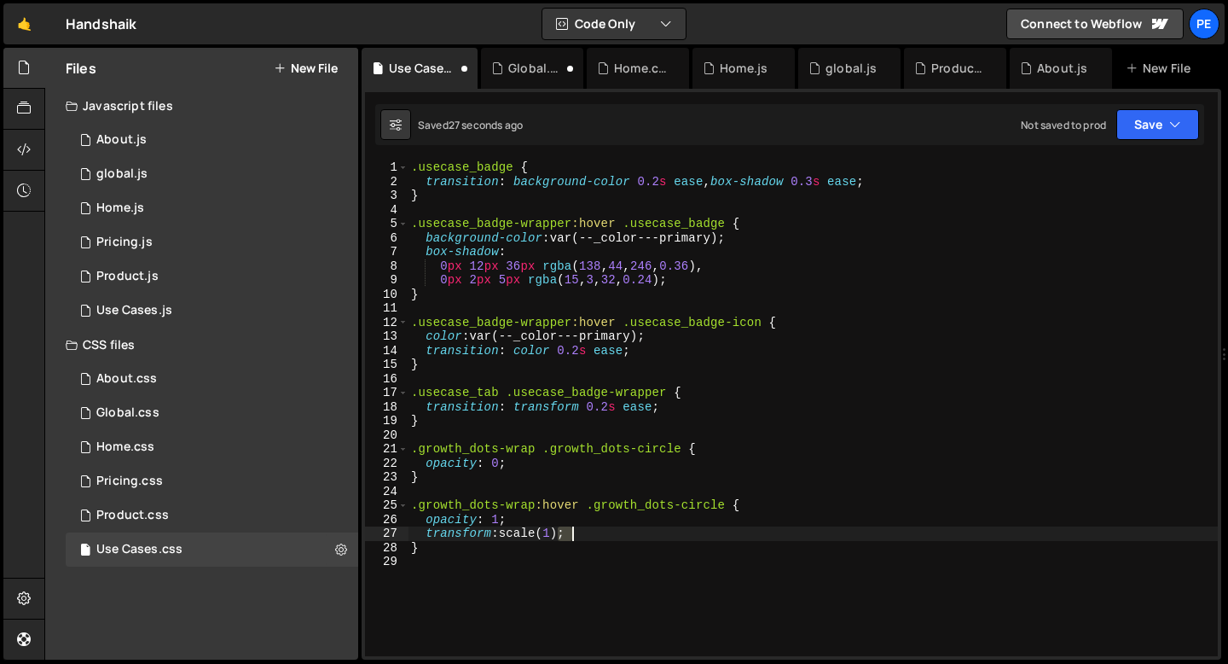
click at [584, 530] on div ".usecase_badge { transition : background-color 0.2 s ease , box-shadow 0.3 s ea…" at bounding box center [813, 422] width 810 height 524
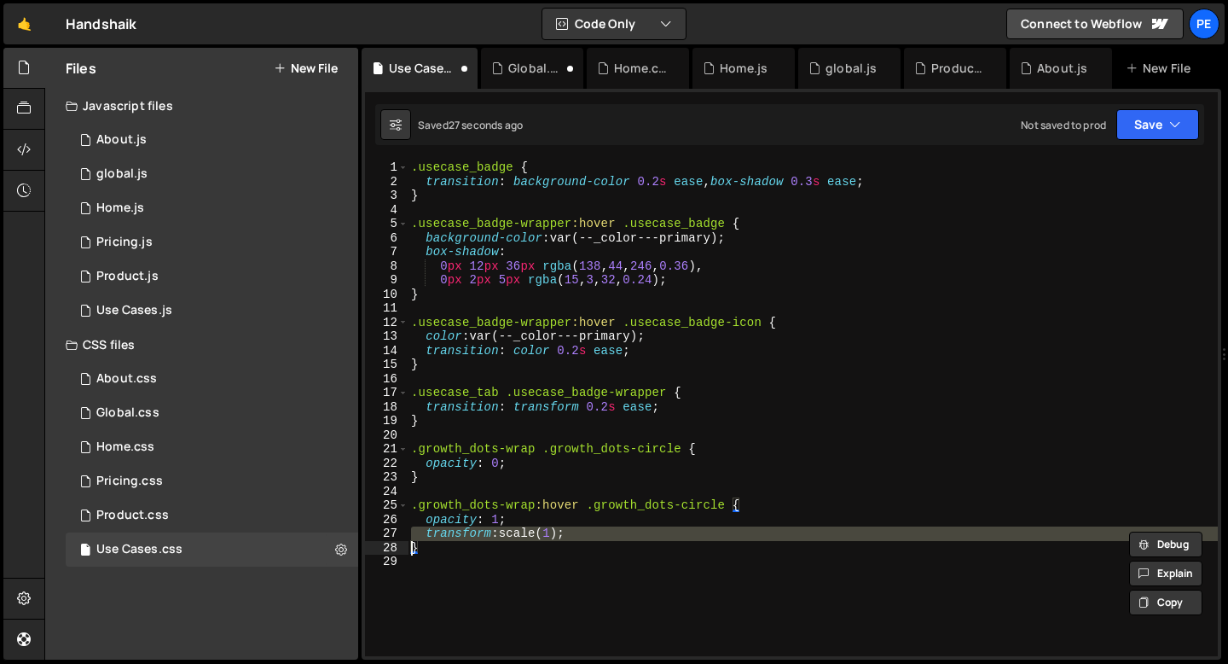
type textarea "}"
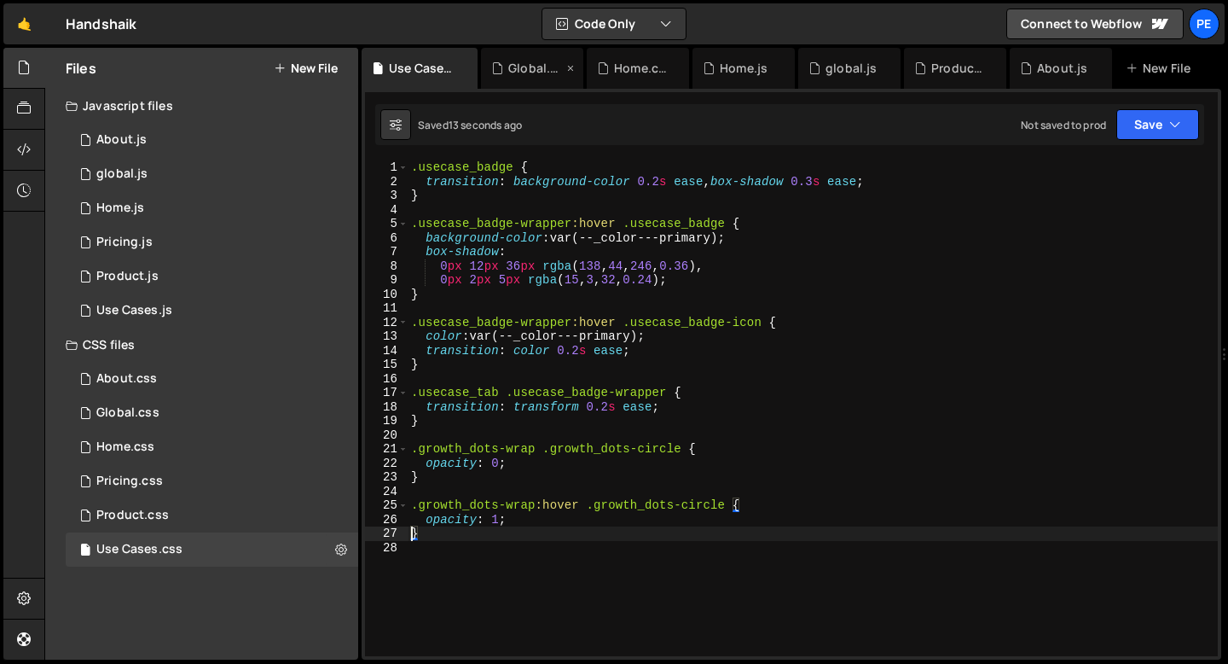
click at [572, 70] on icon at bounding box center [571, 68] width 12 height 17
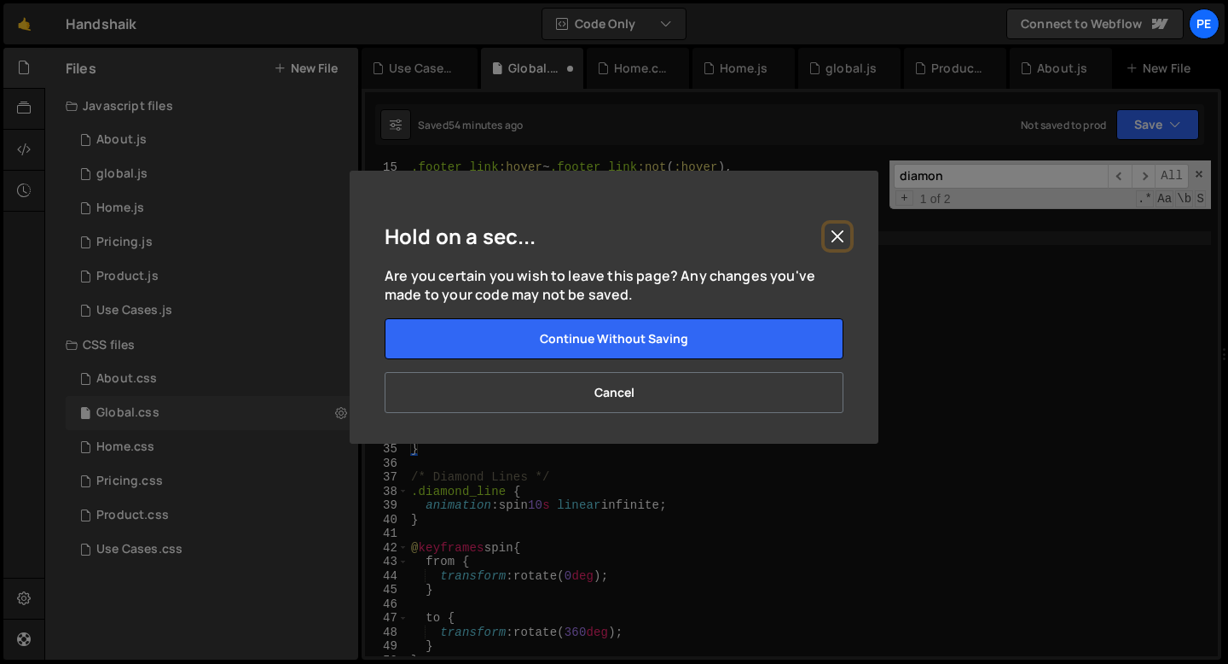
click at [844, 230] on button "Close" at bounding box center [838, 237] width 26 height 26
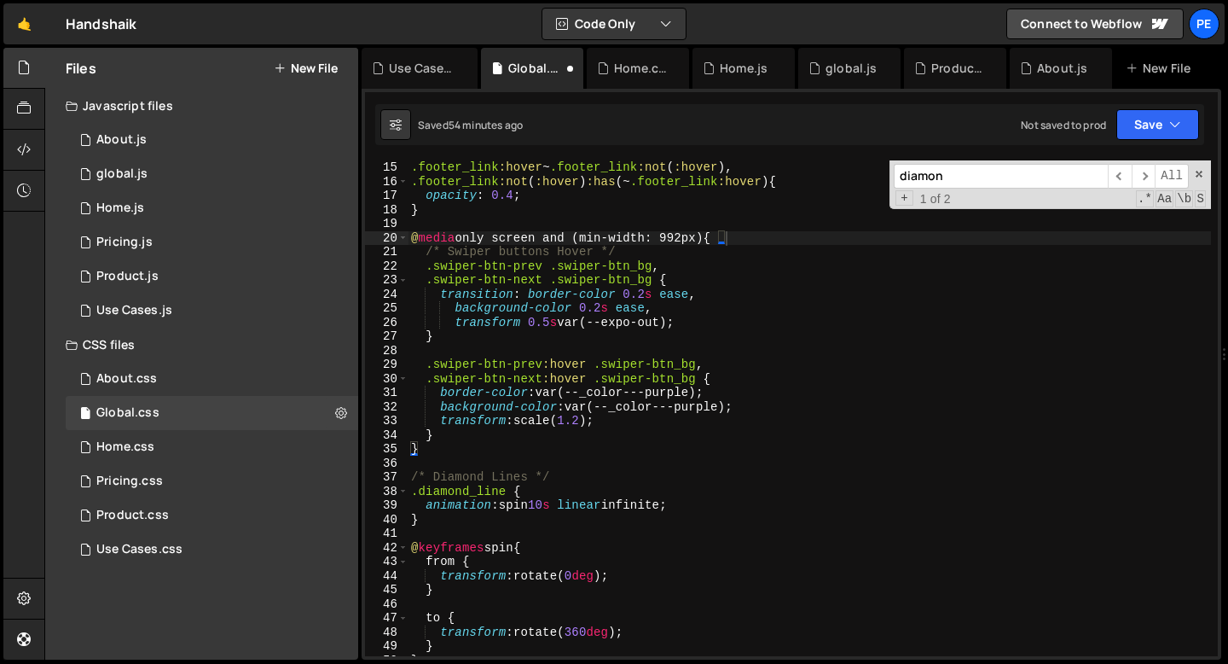
click at [848, 311] on div ".footer_link :hover ~ .footer_link :not ( :hover ), .footer_link :not ( :hover …" at bounding box center [810, 422] width 804 height 524
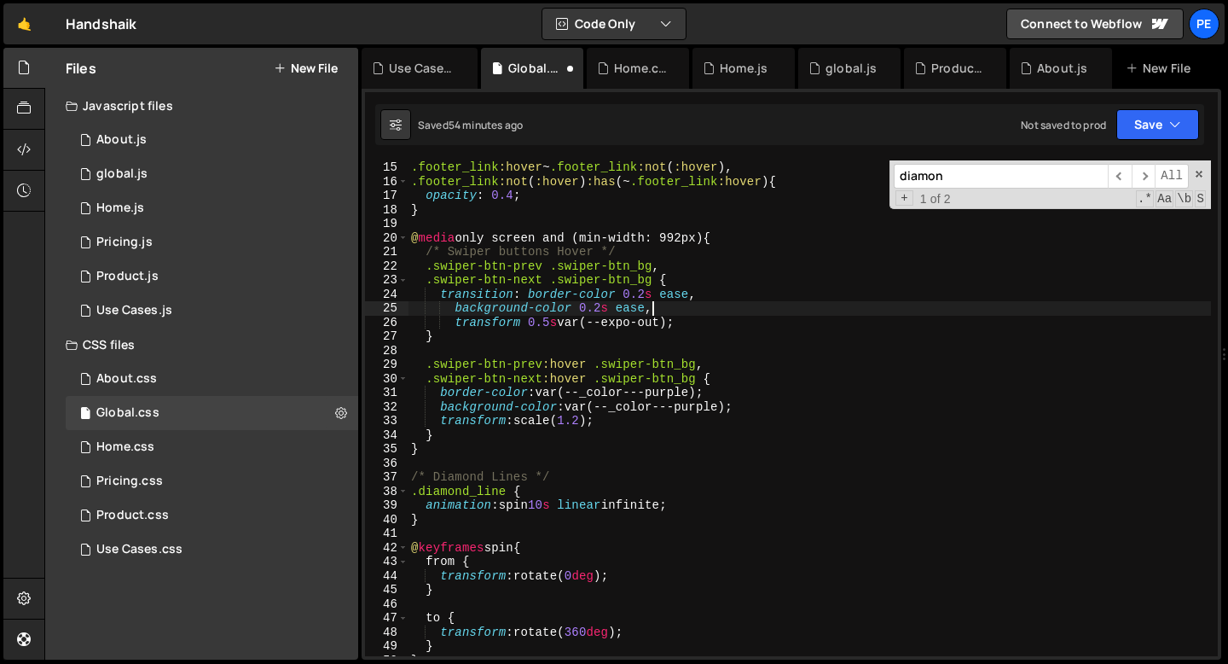
type textarea "transition: border-color 0.2s ease,"
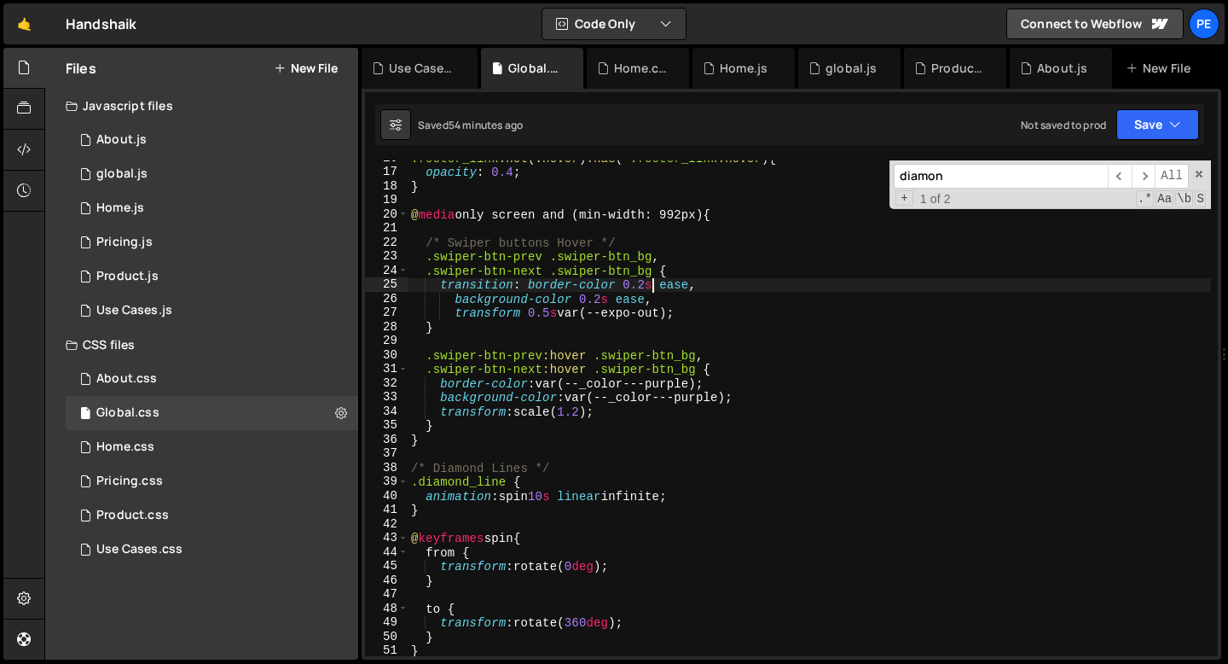
scroll to position [227, 0]
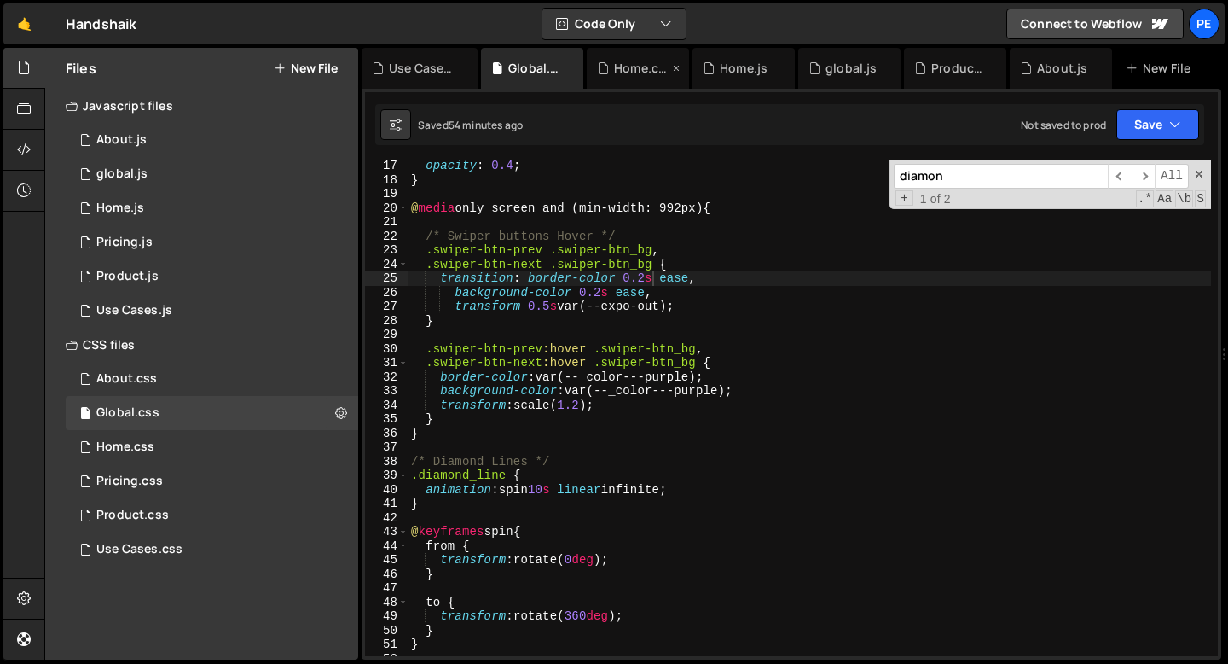
click at [627, 68] on div "Home.css" at bounding box center [641, 68] width 55 height 17
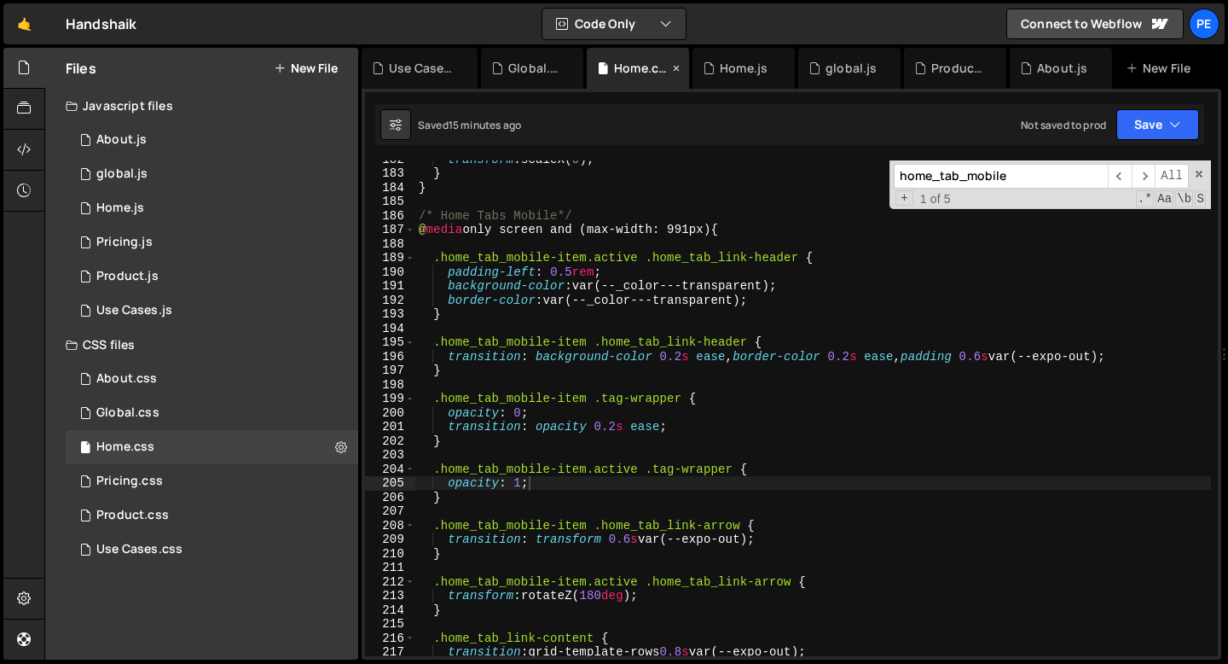
click at [676, 68] on icon at bounding box center [677, 68] width 12 height 17
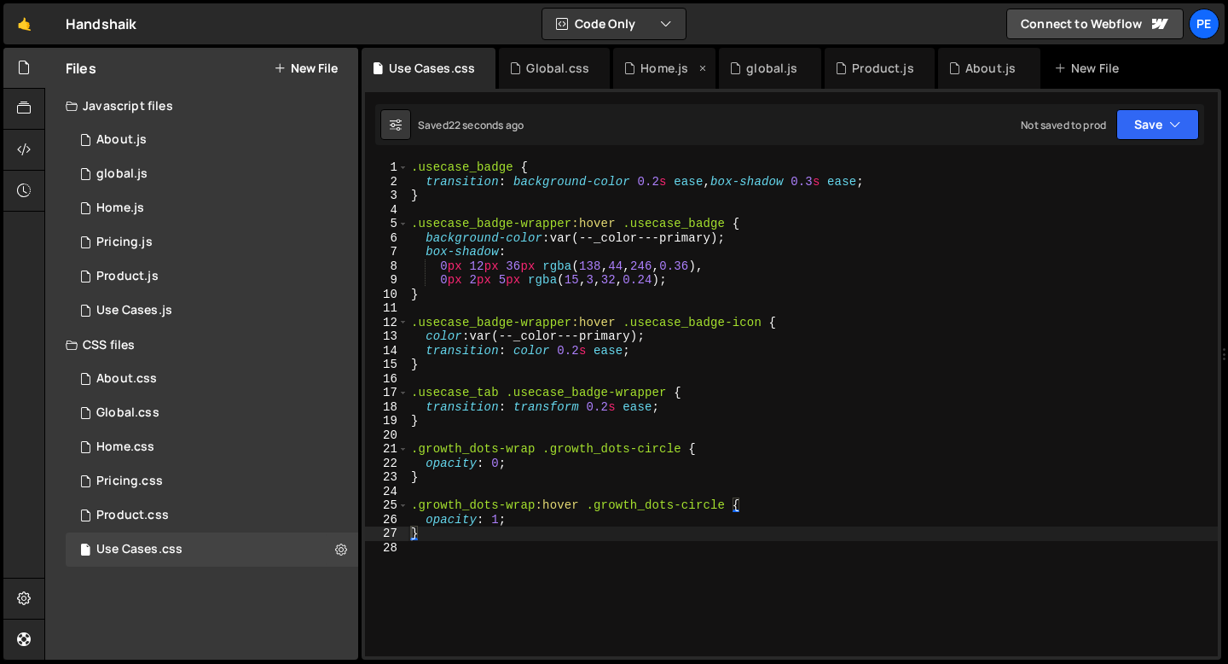
click at [697, 68] on icon at bounding box center [703, 68] width 12 height 17
click at [593, 69] on icon at bounding box center [597, 68] width 12 height 17
click at [587, 69] on icon at bounding box center [589, 68] width 12 height 17
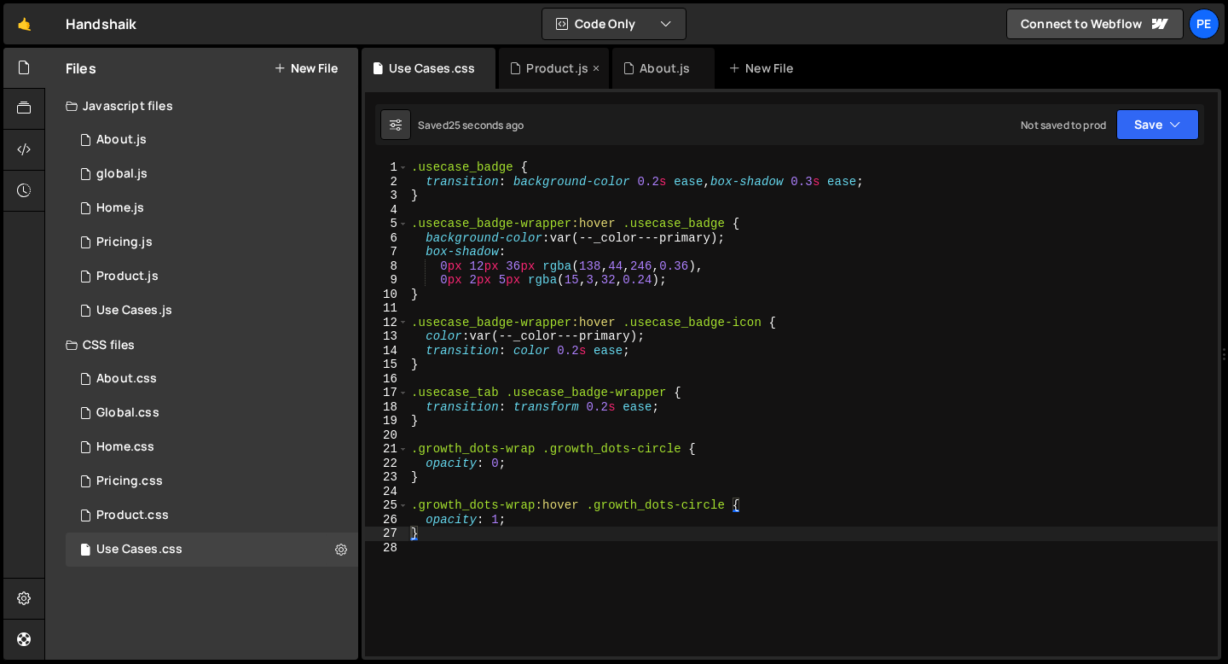
click at [595, 68] on icon at bounding box center [596, 68] width 12 height 17
click at [550, 69] on div "About.js" at bounding box center [551, 68] width 50 height 17
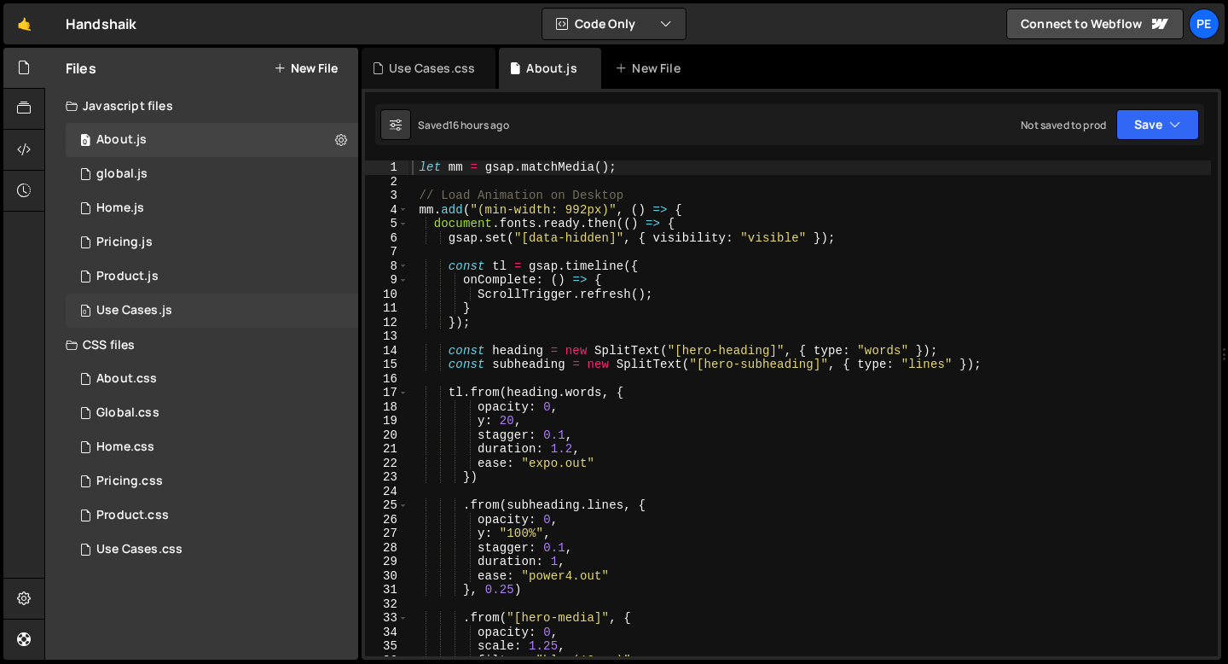
click at [157, 308] on div "Use Cases.js" at bounding box center [134, 310] width 76 height 15
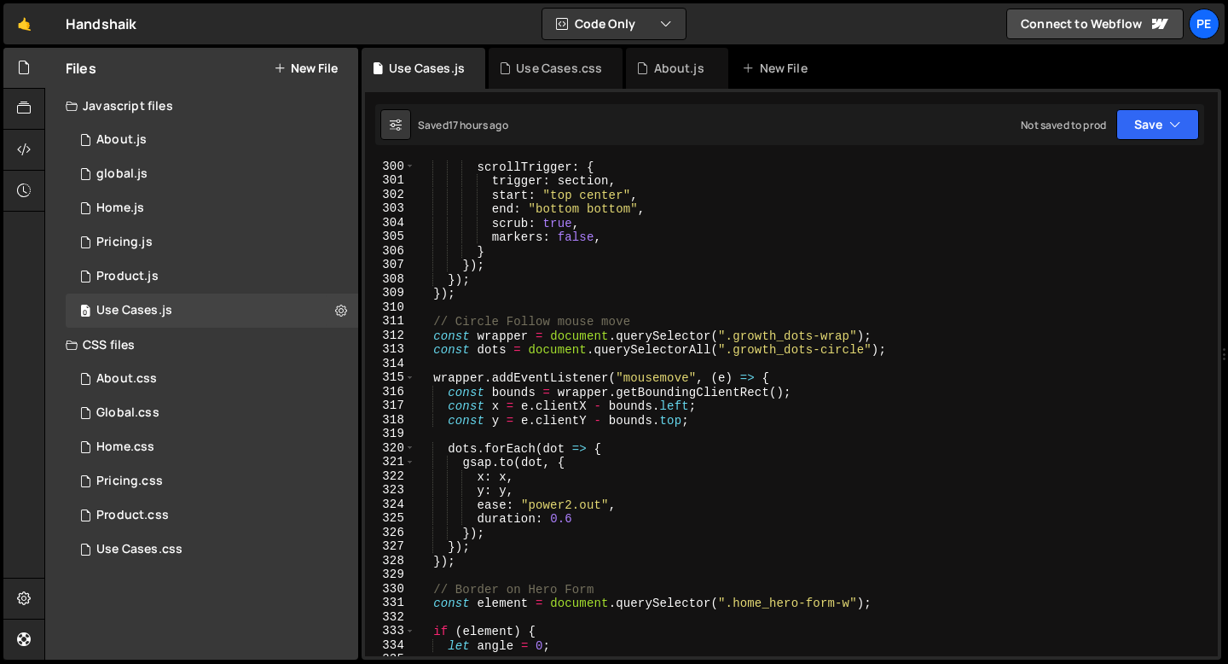
scroll to position [4210, 0]
click at [571, 506] on div "scrollTrigger : { trigger : section , start : "top center" , end : "bottom bott…" at bounding box center [813, 422] width 796 height 524
click at [573, 521] on div "scrollTrigger : { trigger : section , start : "top center" , end : "bottom bott…" at bounding box center [813, 422] width 796 height 524
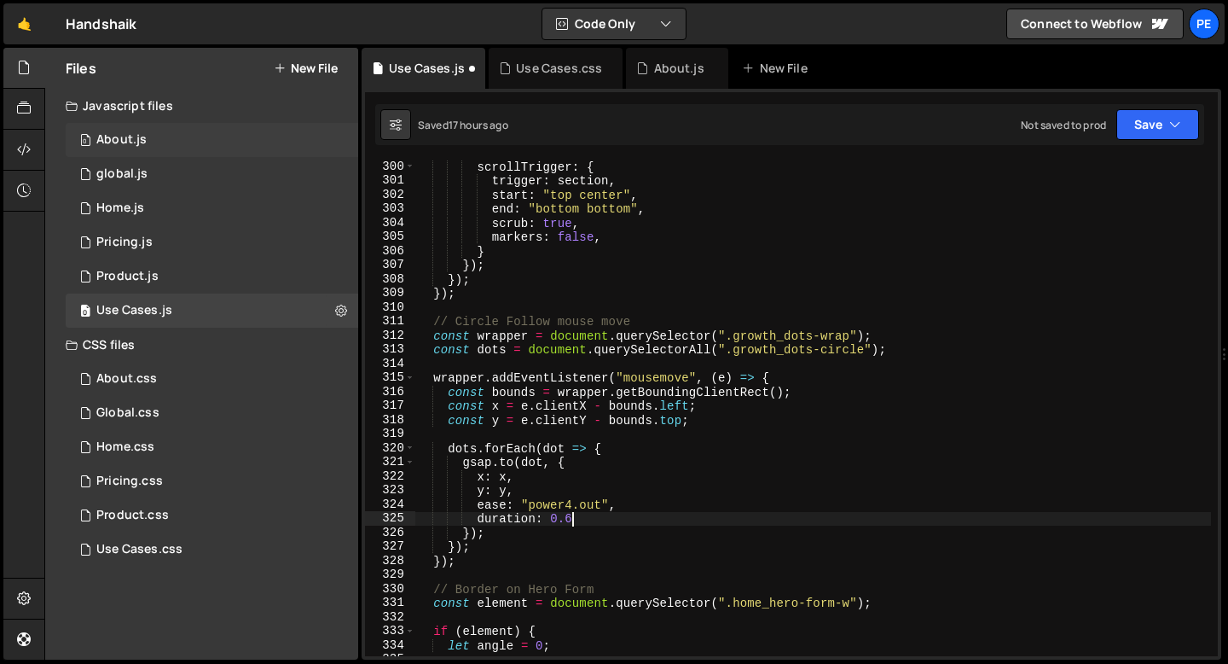
click at [175, 146] on div "0 About.js 0" at bounding box center [212, 140] width 293 height 34
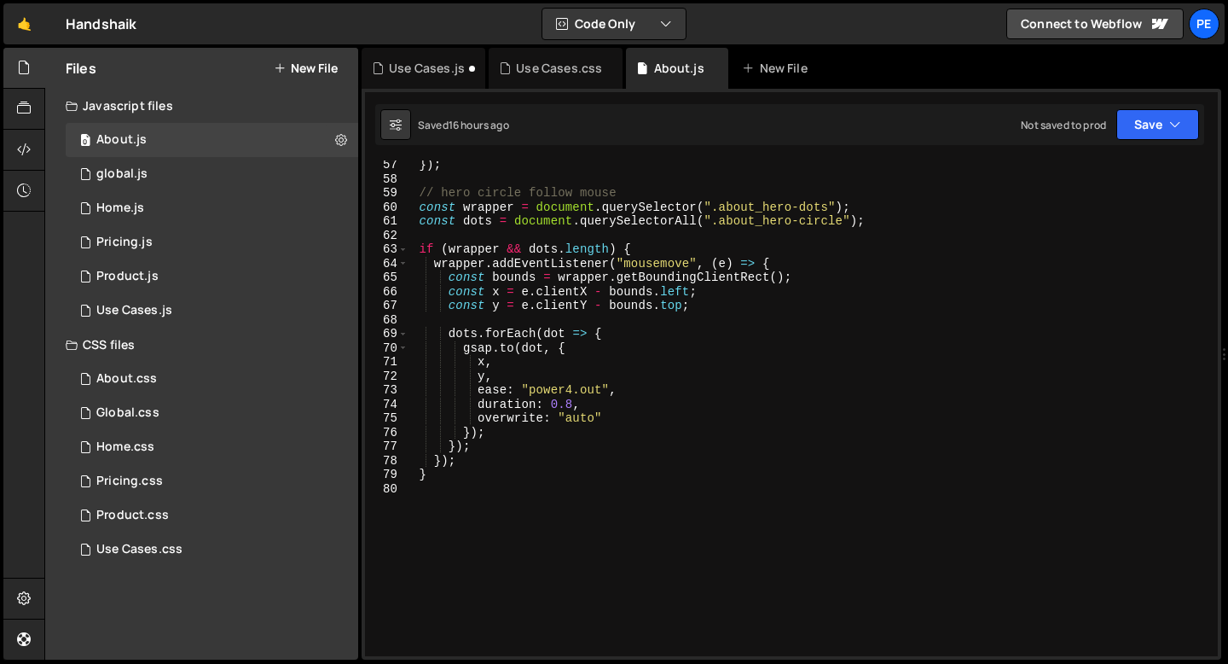
scroll to position [791, 0]
click at [427, 70] on div "Use Cases.js" at bounding box center [427, 68] width 76 height 17
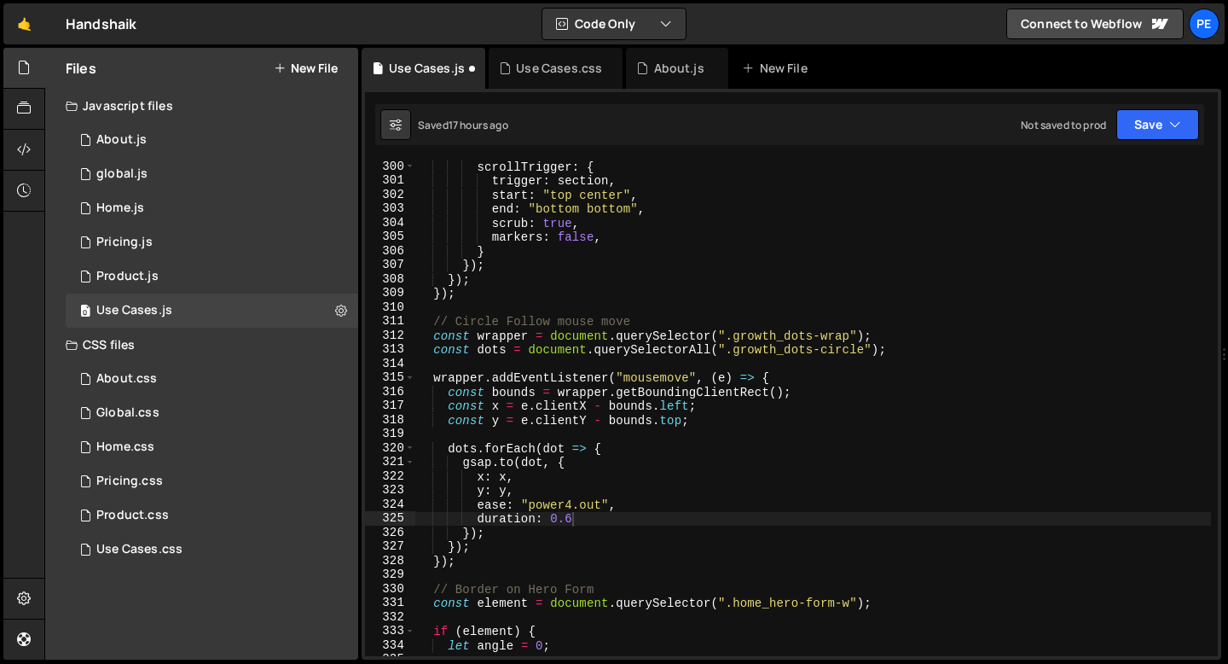
click at [571, 512] on div "scrollTrigger : { trigger : section , start : "top center" , end : "bottom bott…" at bounding box center [813, 422] width 796 height 524
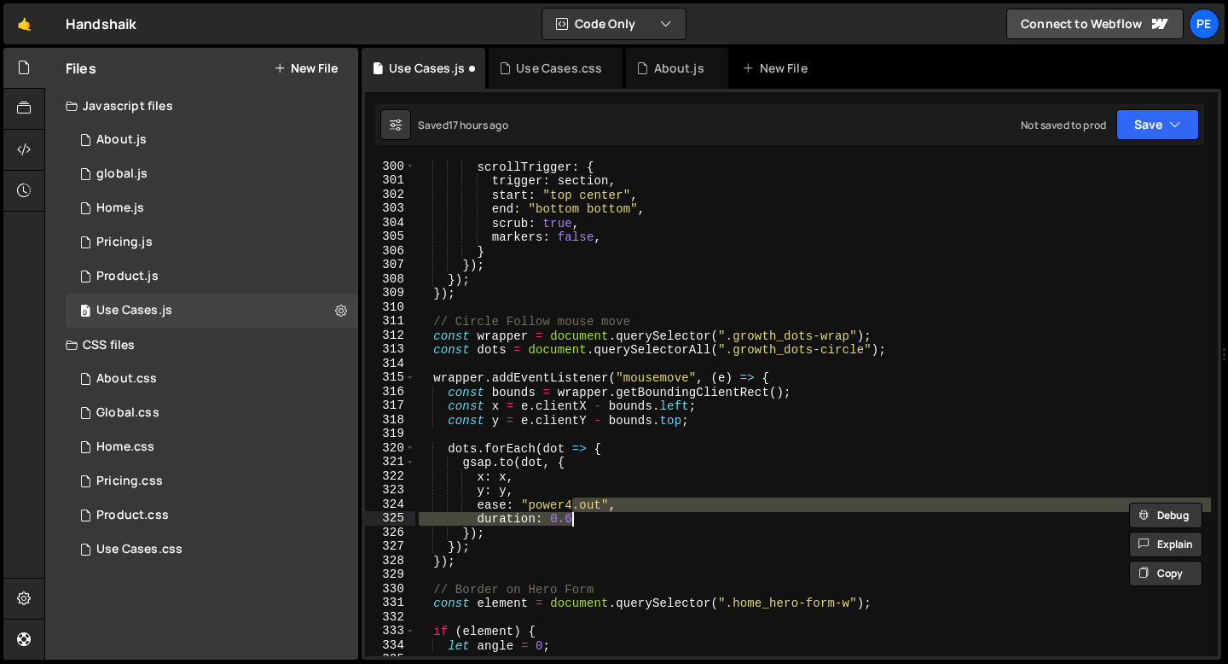
click at [578, 521] on div "scrollTrigger : { trigger : section , start : "top center" , end : "bottom bott…" at bounding box center [813, 408] width 796 height 496
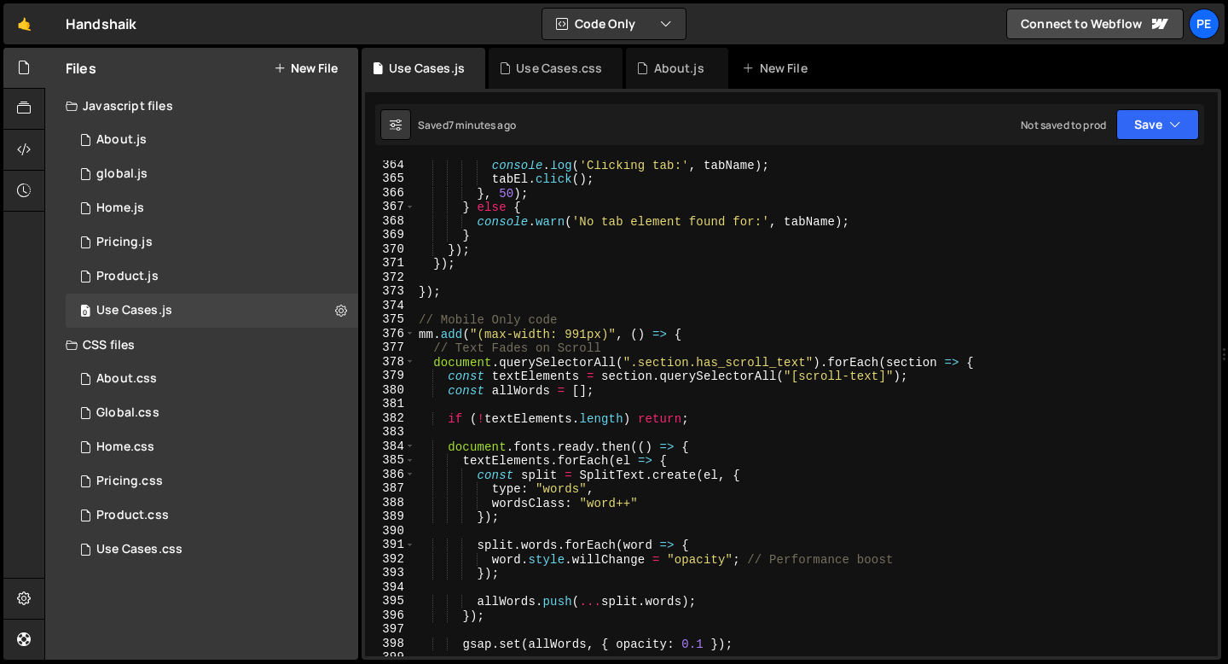
scroll to position [5130, 0]
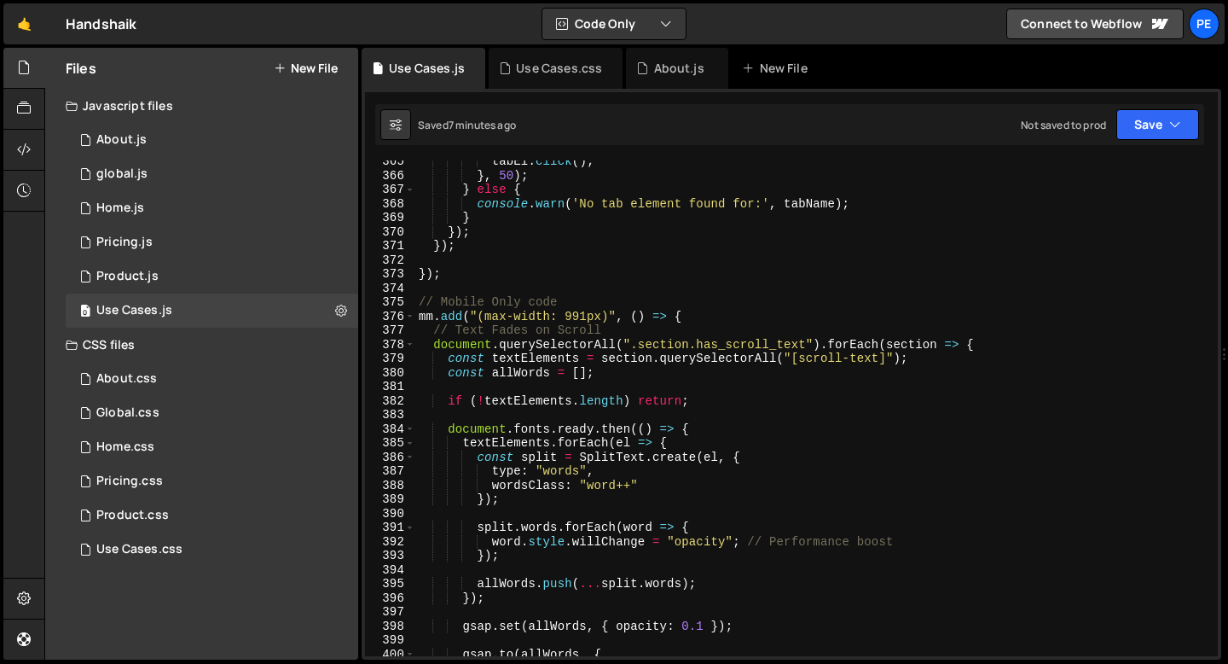
click at [670, 338] on div "tabEl . click ( ) ; } , 50 ) ; } else { console . warn ( 'No tab element found …" at bounding box center [813, 416] width 796 height 524
click at [604, 373] on div "tabEl . click ( ) ; } , 50 ) ; } else { console . warn ( 'No tab element found …" at bounding box center [813, 416] width 796 height 524
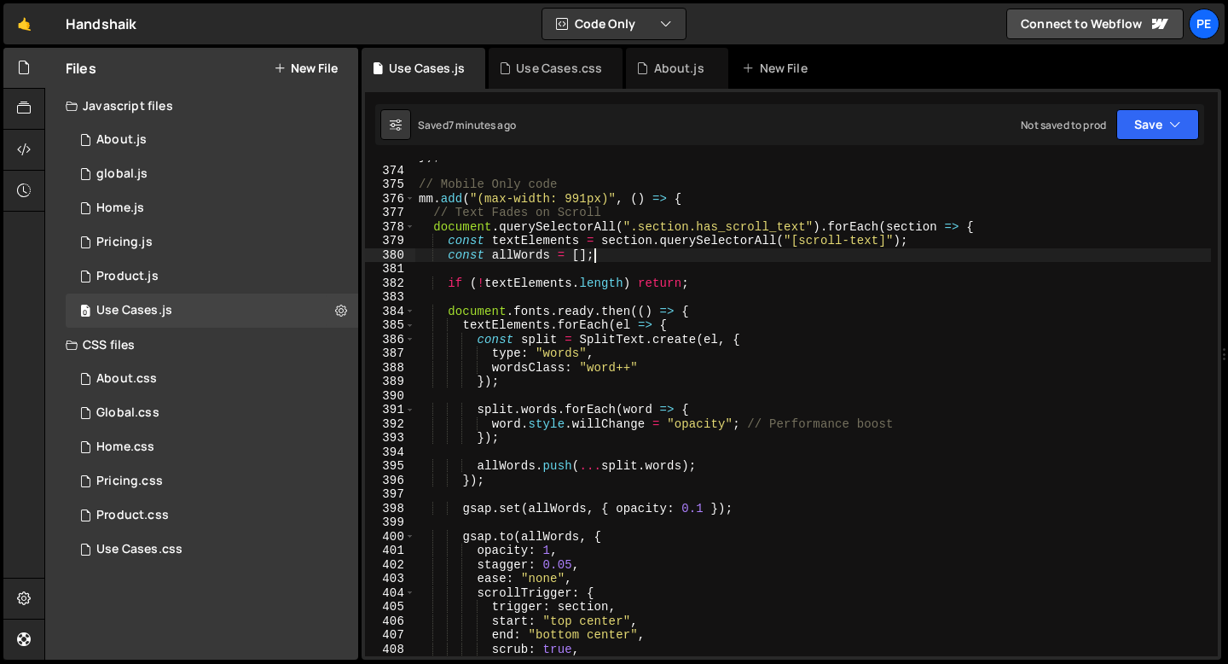
scroll to position [5290, 0]
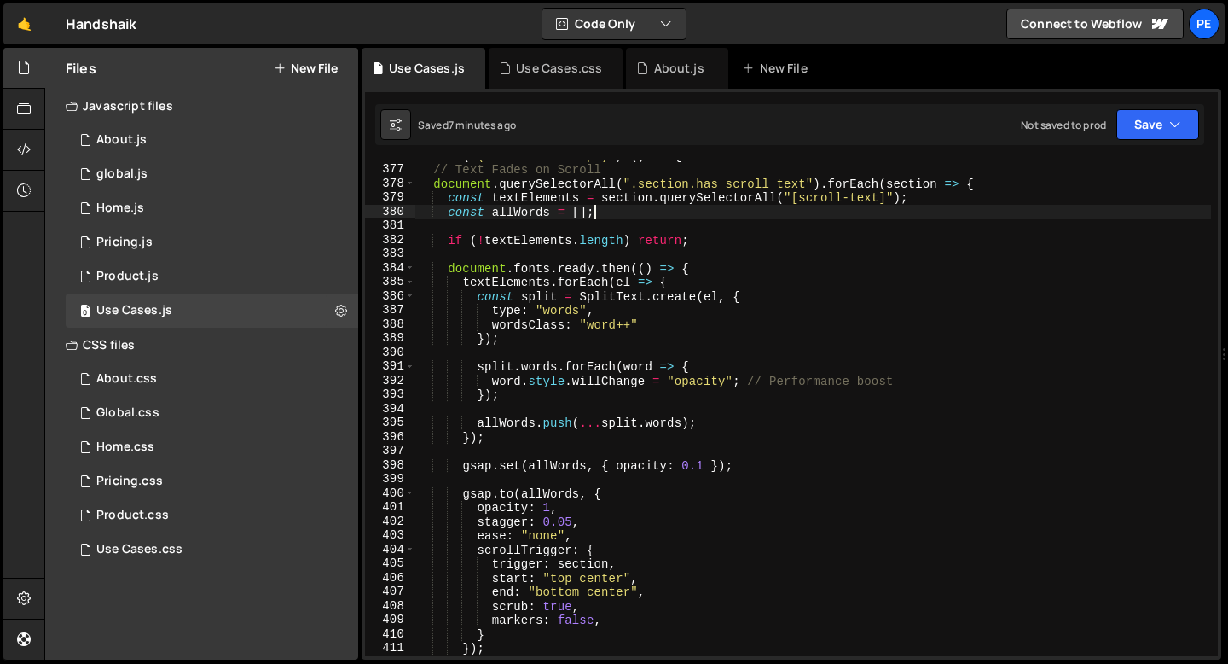
click at [571, 624] on div "mm . add ( "(max-width: 991px)" , ( ) => { // Text Fades on Scroll document . q…" at bounding box center [813, 410] width 796 height 524
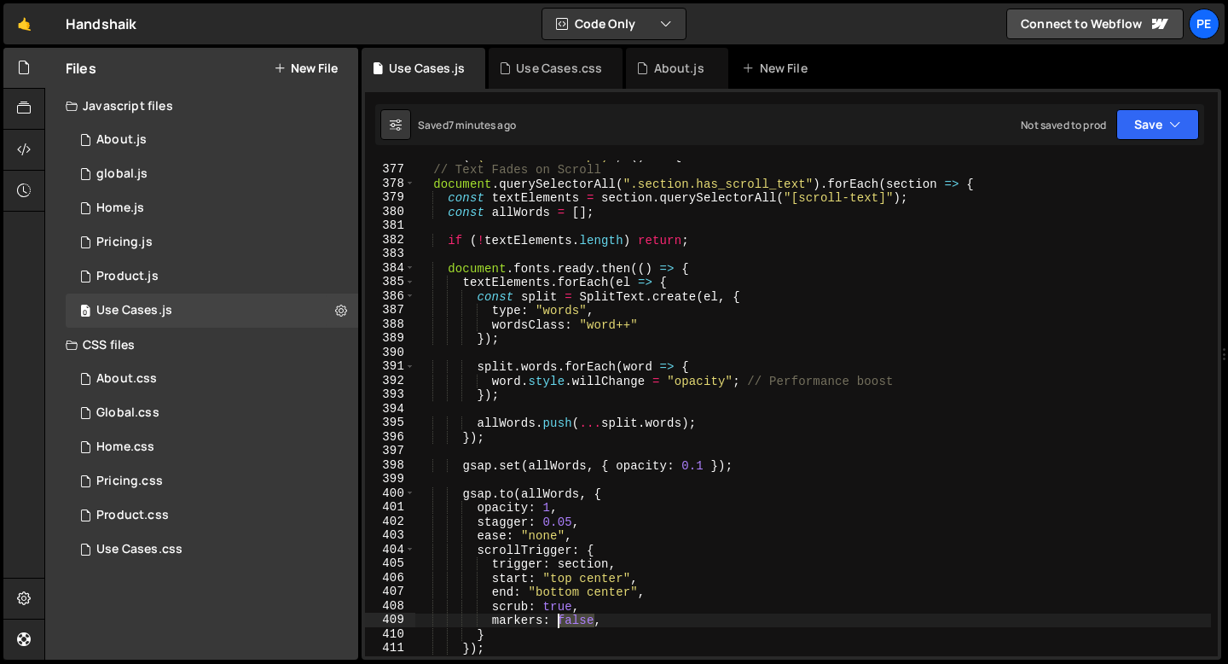
click at [571, 624] on div "mm . add ( "(max-width: 991px)" , ( ) => { // Text Fades on Scroll document . q…" at bounding box center [813, 410] width 796 height 524
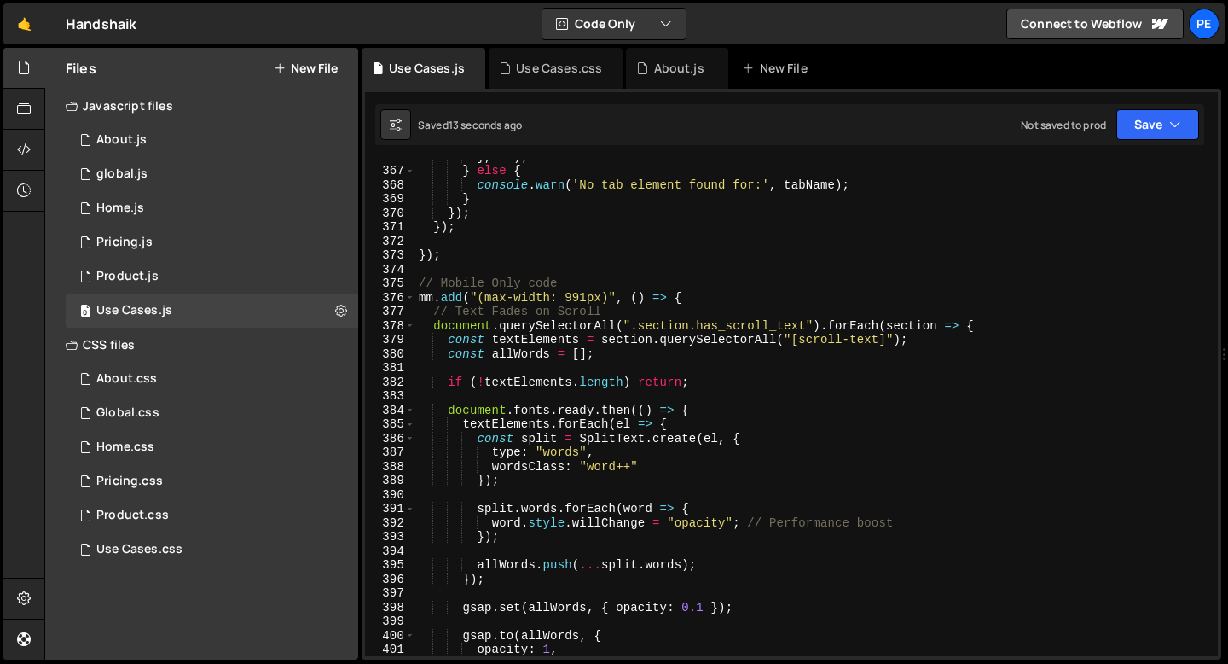
scroll to position [5392, 0]
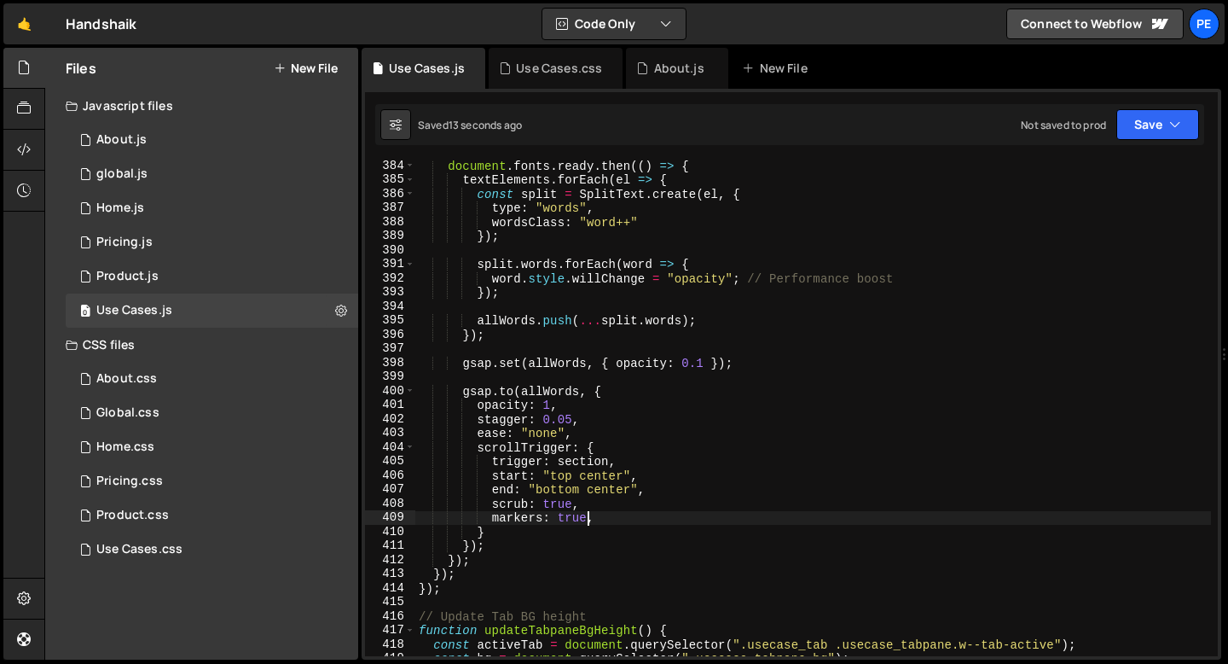
click at [572, 524] on div "document . fonts . ready . then (( ) => { textElements . forEach ( el => { cons…" at bounding box center [813, 421] width 796 height 524
click at [572, 523] on div "document . fonts . ready . then (( ) => { textElements . forEach ( el => { cons…" at bounding box center [813, 421] width 796 height 524
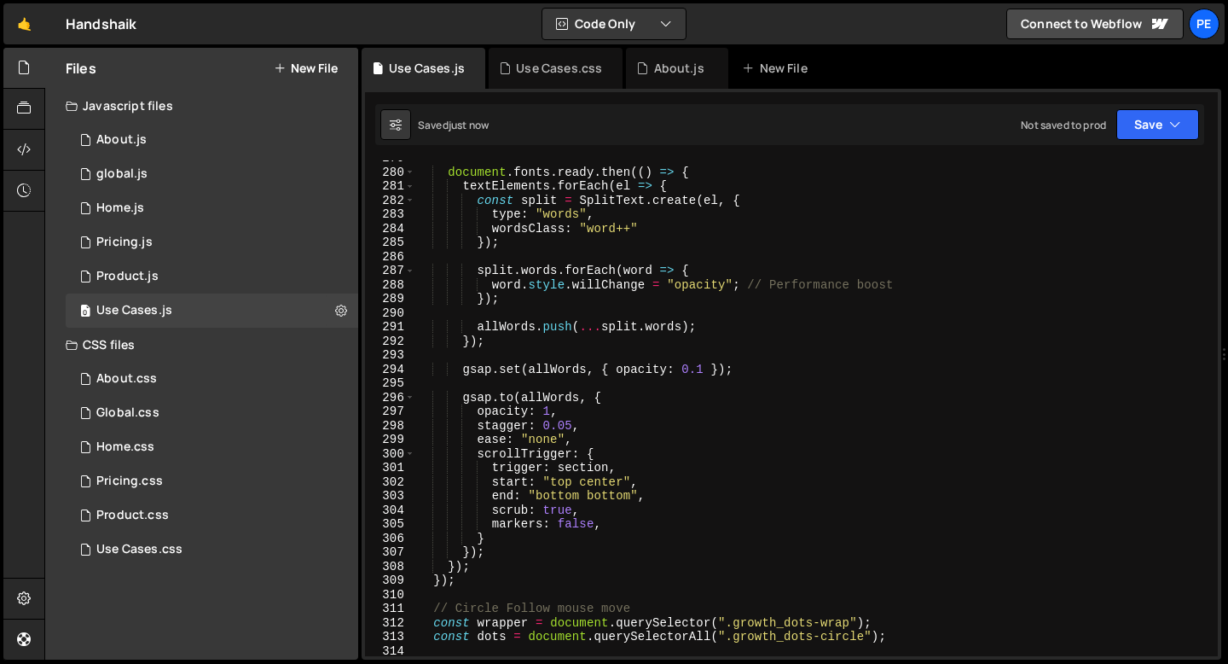
scroll to position [3922, 0]
click at [575, 525] on div "document . fonts . ready . then (( ) => { textElements . forEach ( el => { cons…" at bounding box center [813, 413] width 796 height 524
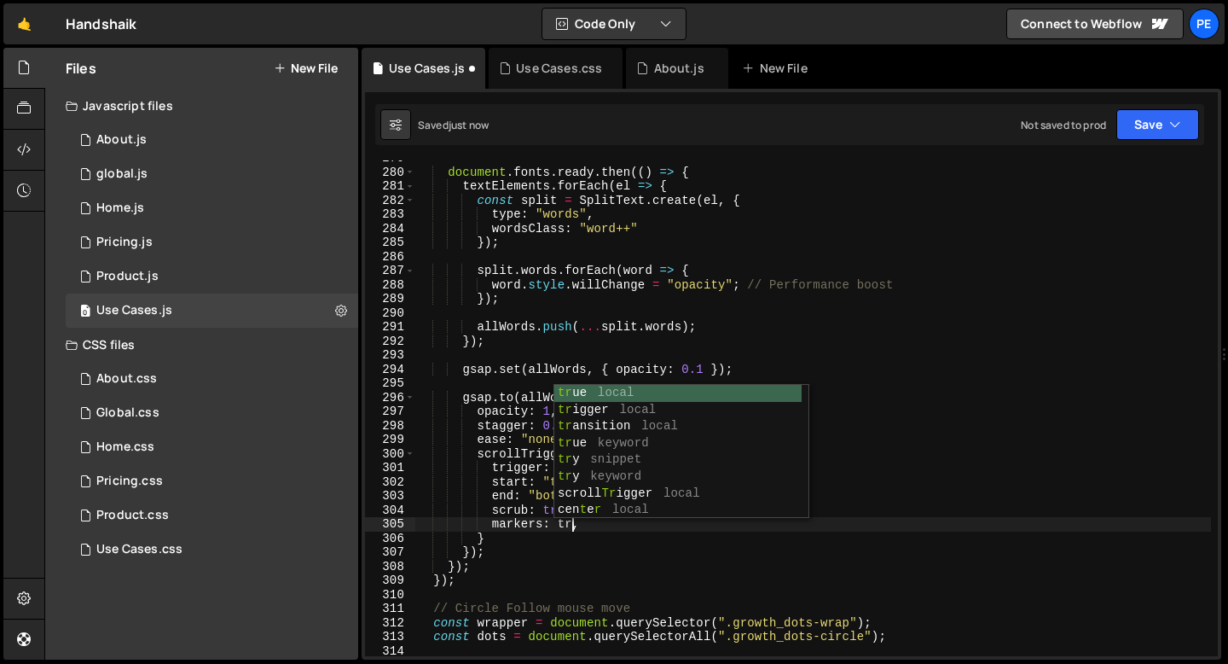
scroll to position [0, 11]
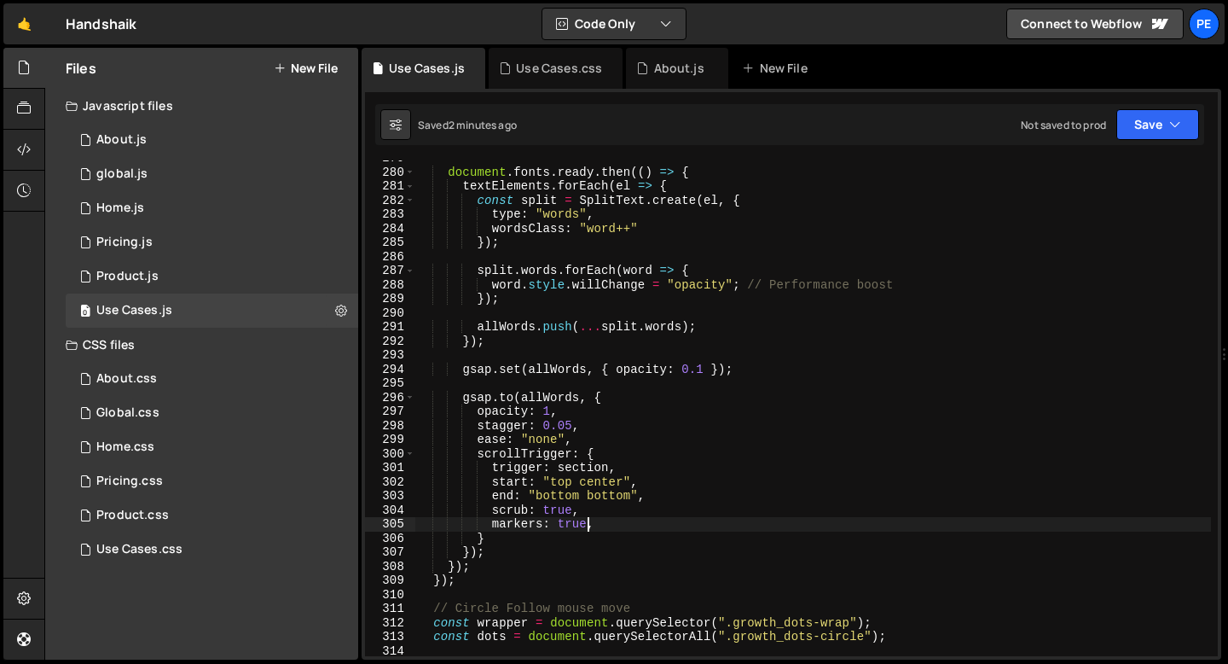
click at [576, 523] on div "document . fonts . ready . then (( ) => { textElements . forEach ( el => { cons…" at bounding box center [813, 413] width 796 height 524
click at [576, 522] on div "document . fonts . ready . then (( ) => { textElements . forEach ( el => { cons…" at bounding box center [813, 413] width 796 height 524
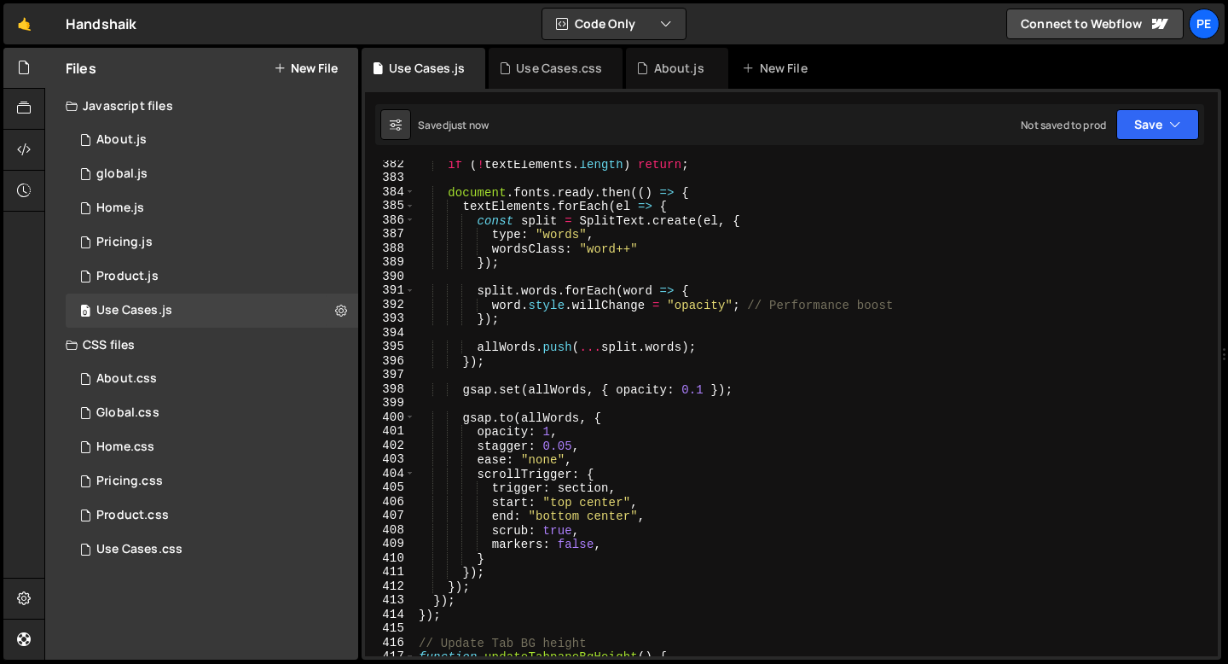
scroll to position [5367, 0]
click at [579, 549] on div "if ( ! textElements . length ) return ; document . fonts . ready . then (( ) =>…" at bounding box center [813, 419] width 796 height 524
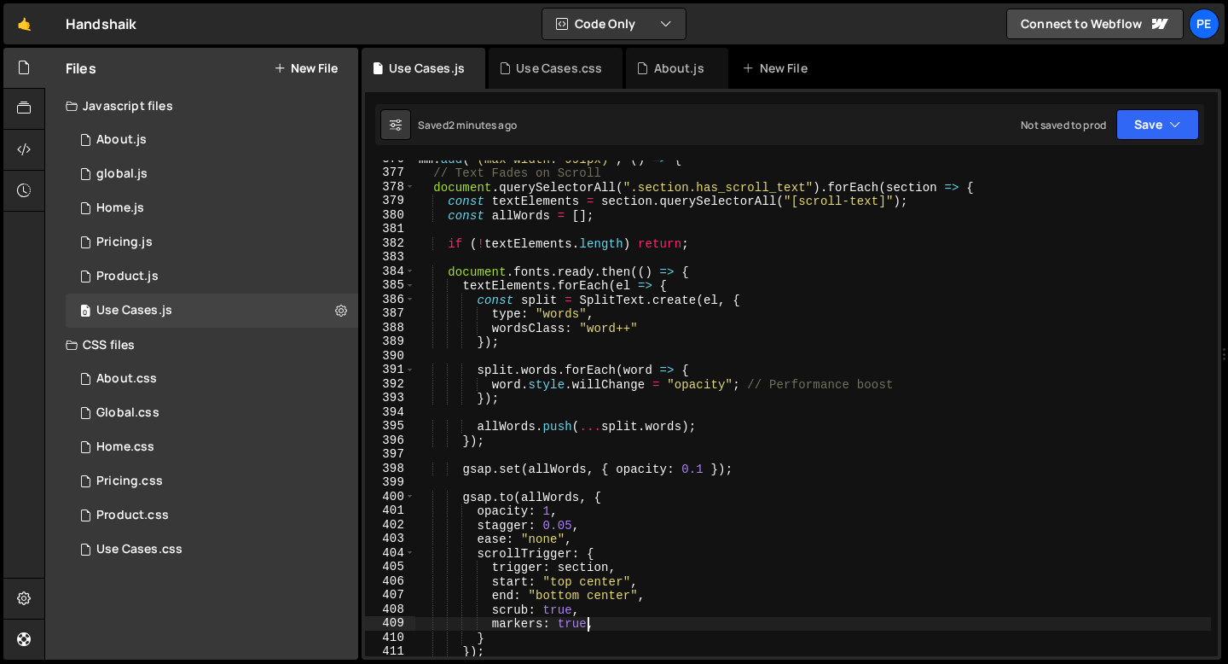
scroll to position [5244, 0]
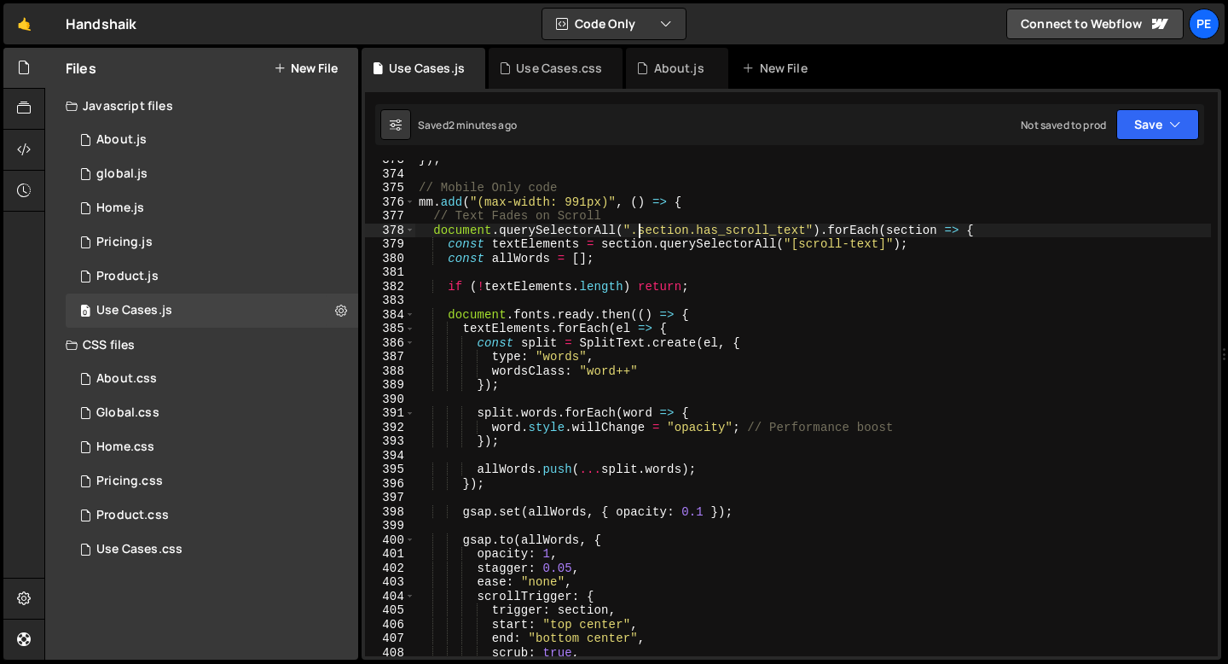
click at [637, 230] on div "}) ; // Mobile Only code mm . add ( "(max-width: 991px)" , ( ) => { // Text Fad…" at bounding box center [813, 415] width 796 height 524
drag, startPoint x: 639, startPoint y: 231, endPoint x: 806, endPoint y: 232, distance: 167.2
click at [806, 232] on div "}) ; // Mobile Only code mm . add ( "(max-width: 991px)" , ( ) => { // Text Fad…" at bounding box center [813, 415] width 796 height 524
paste textarea "usecase_intro-sticky"
click at [603, 640] on div "}) ; // Mobile Only code mm . add ( "(max-width: 991px)" , ( ) => { // Text Fad…" at bounding box center [813, 415] width 796 height 524
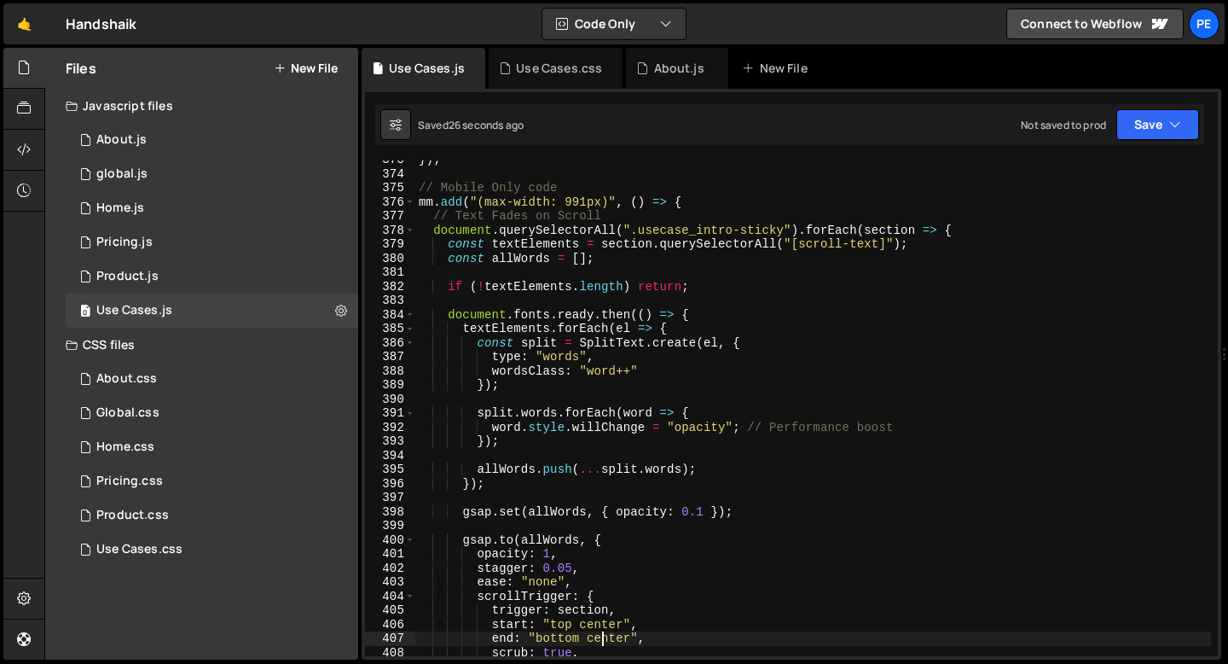
click at [602, 640] on div "}) ; // Mobile Only code mm . add ( "(max-width: 991px)" , ( ) => { // Text Fad…" at bounding box center [813, 415] width 796 height 524
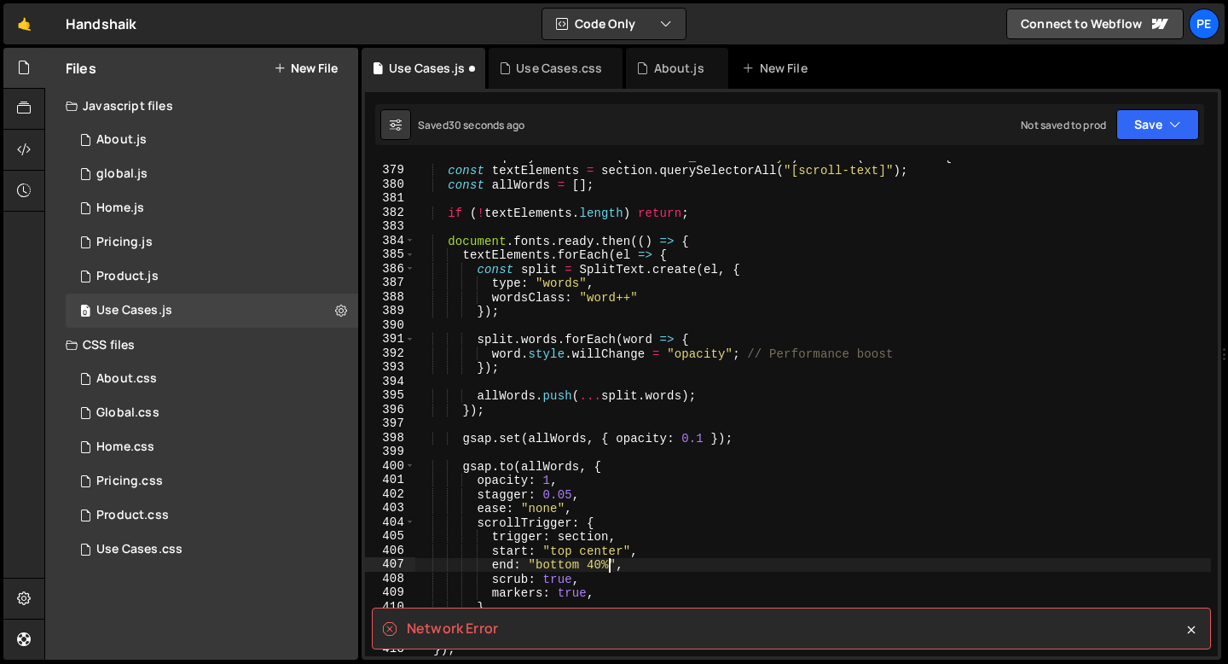
scroll to position [5318, 0]
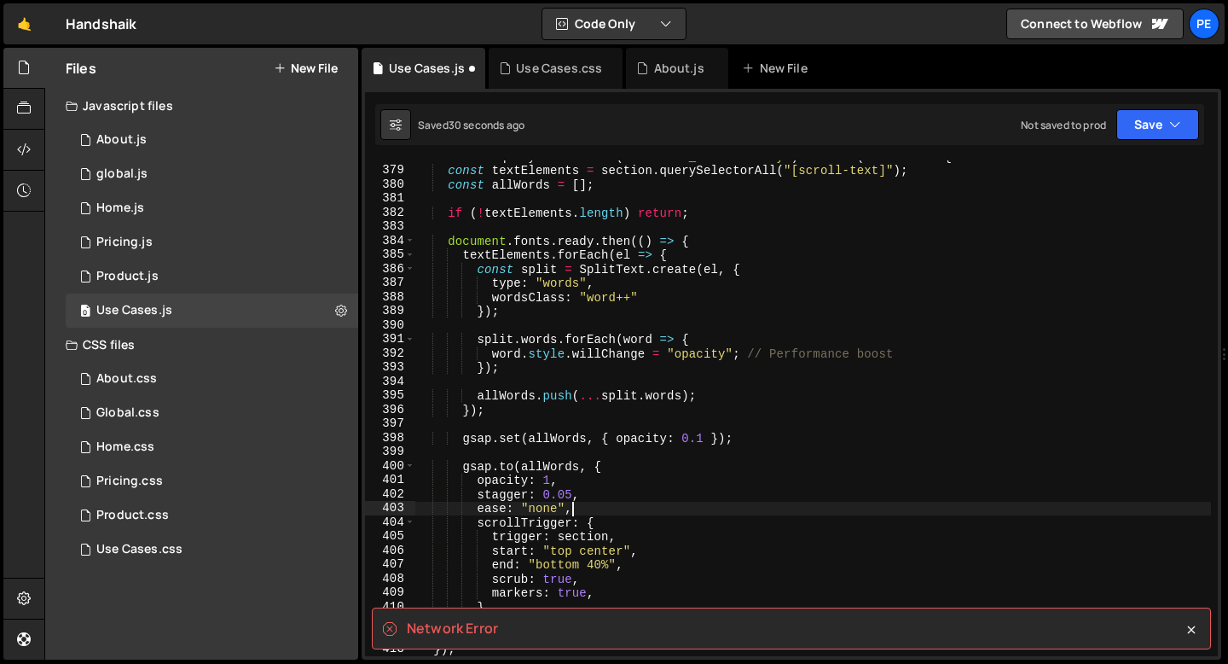
click at [662, 504] on div "document . querySelectorAll ( ".usecase_intro-sticky" ) . forEach ( section => …" at bounding box center [813, 411] width 796 height 524
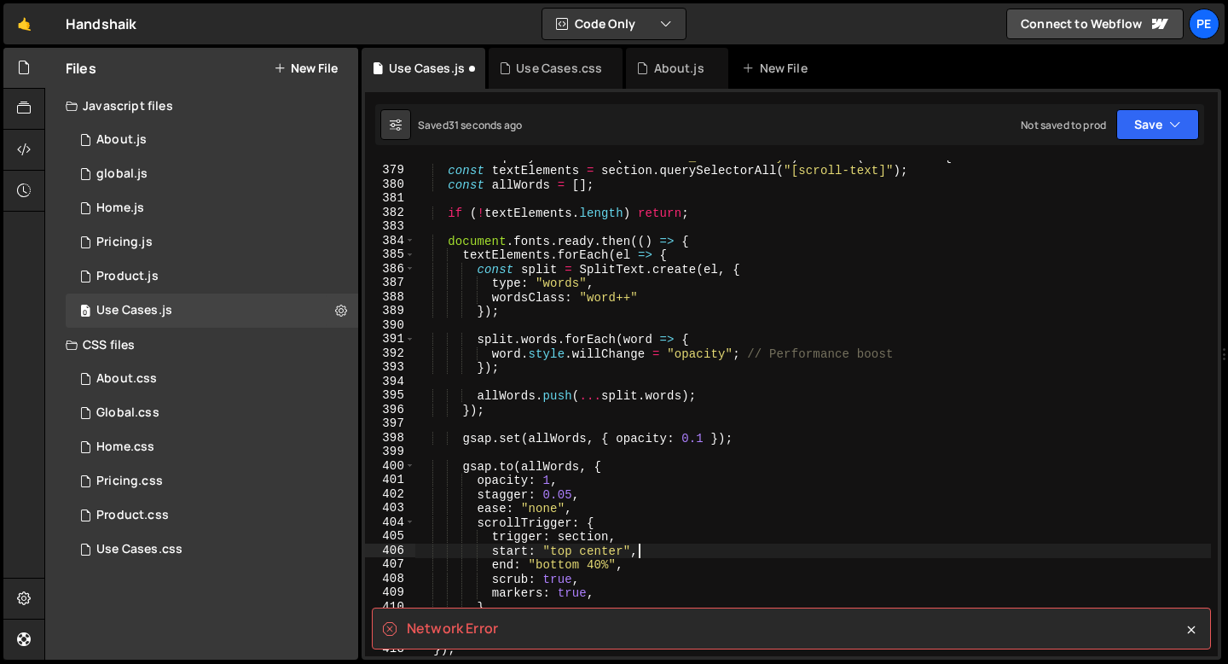
click at [642, 553] on div "document . querySelectorAll ( ".usecase_intro-sticky" ) . forEach ( section => …" at bounding box center [813, 411] width 796 height 524
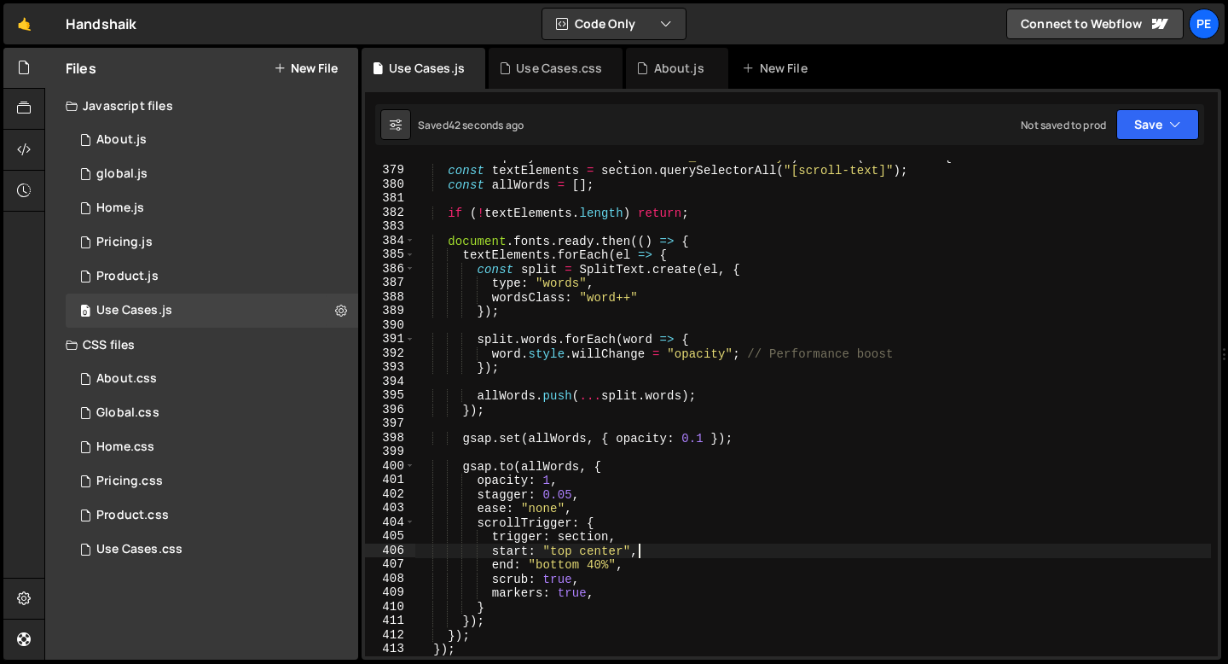
click at [595, 563] on div "document . querySelectorAll ( ".usecase_intro-sticky" ) . forEach ( section => …" at bounding box center [813, 411] width 796 height 524
click at [564, 589] on div "document . querySelectorAll ( ".usecase_intro-sticky" ) . forEach ( section => …" at bounding box center [813, 411] width 796 height 524
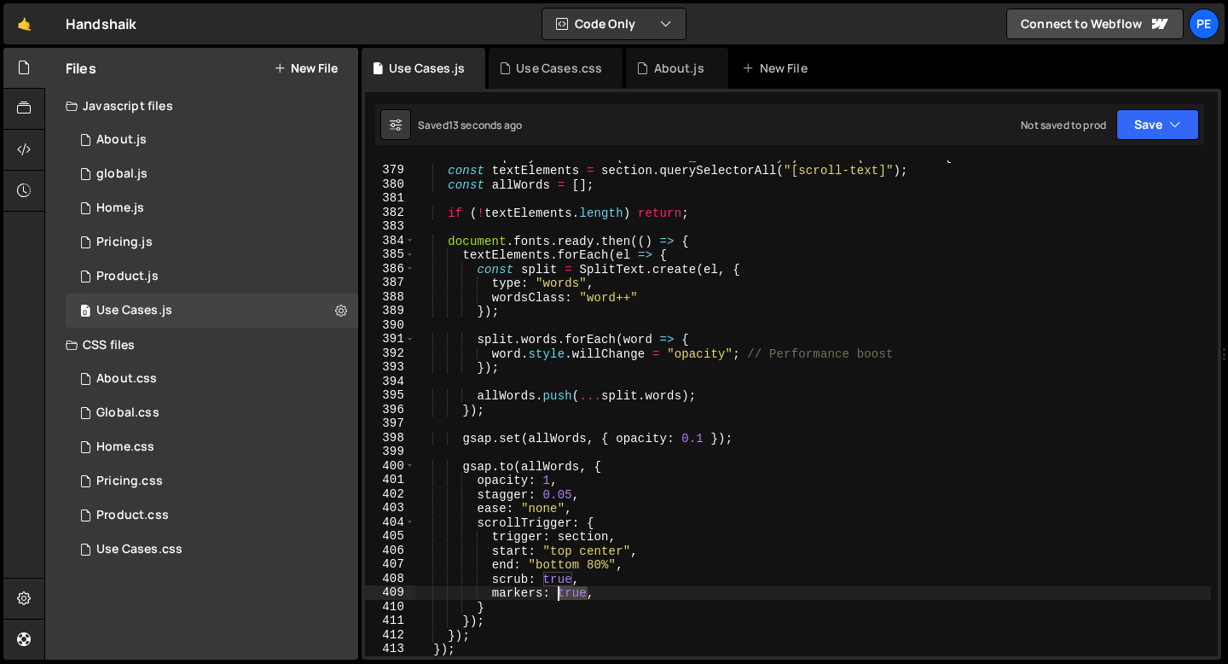
click at [564, 590] on div "document . querySelectorAll ( ".usecase_intro-sticky" ) . forEach ( section => …" at bounding box center [813, 411] width 796 height 524
type textarea "markers: false,"
click at [109, 166] on div "global.js" at bounding box center [121, 173] width 51 height 15
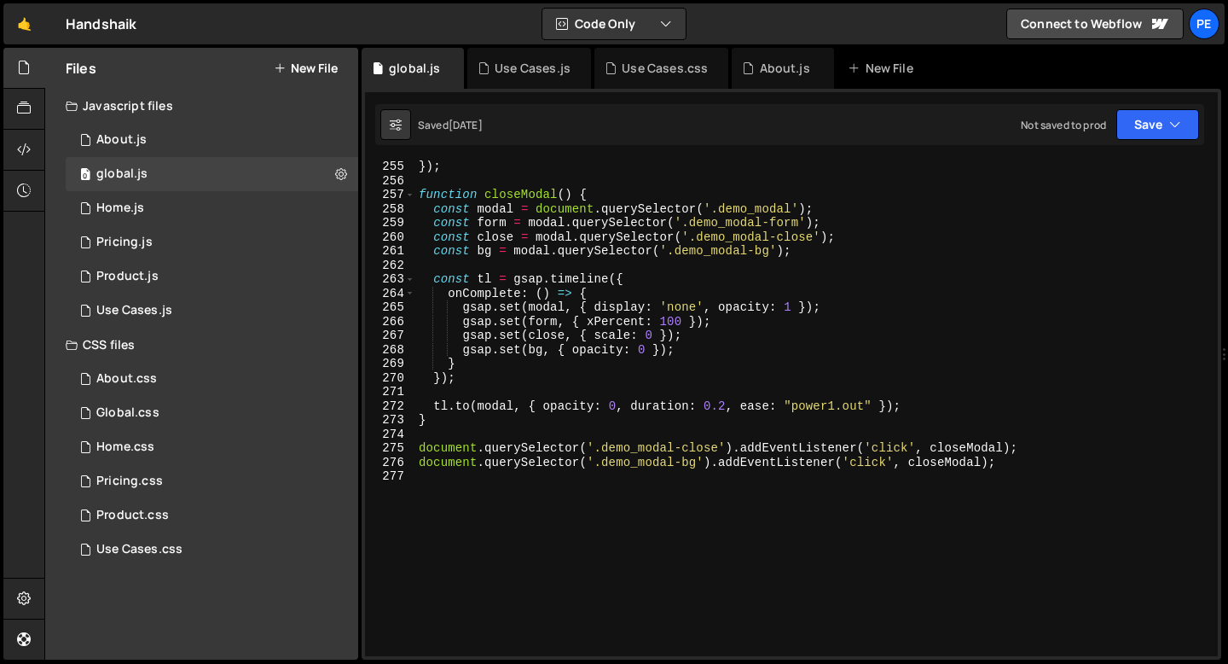
scroll to position [3644, 0]
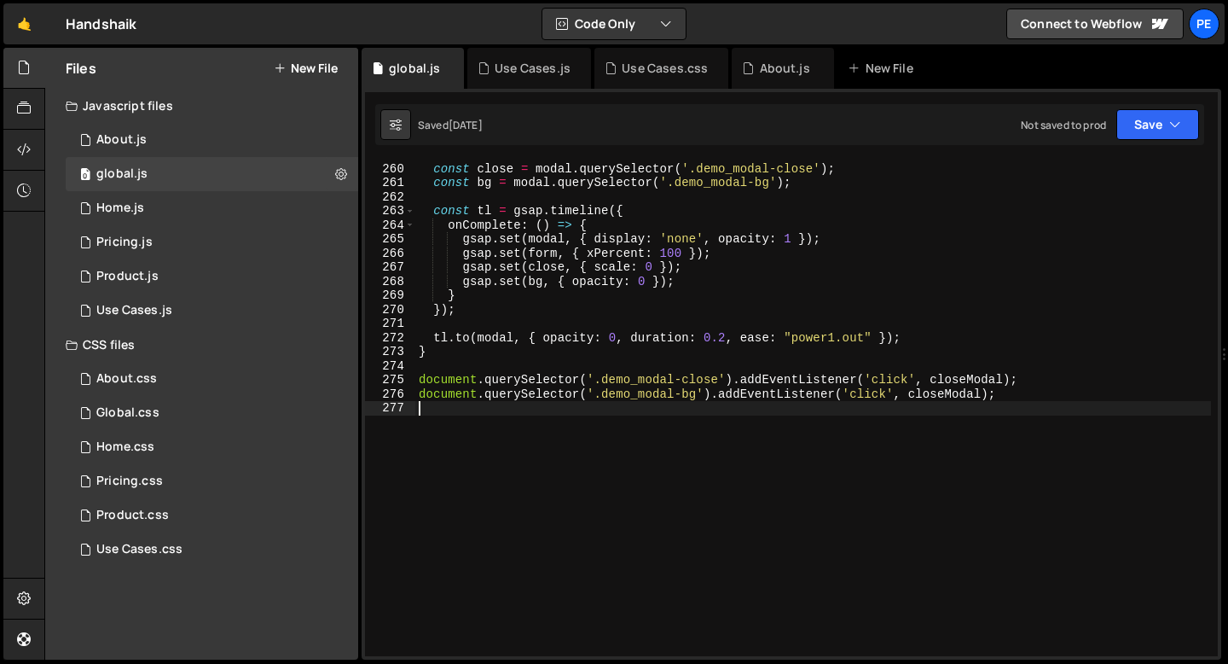
click at [420, 415] on div "const form = modal . querySelector ( '.demo_modal-form' ) ; const close = modal…" at bounding box center [813, 410] width 796 height 524
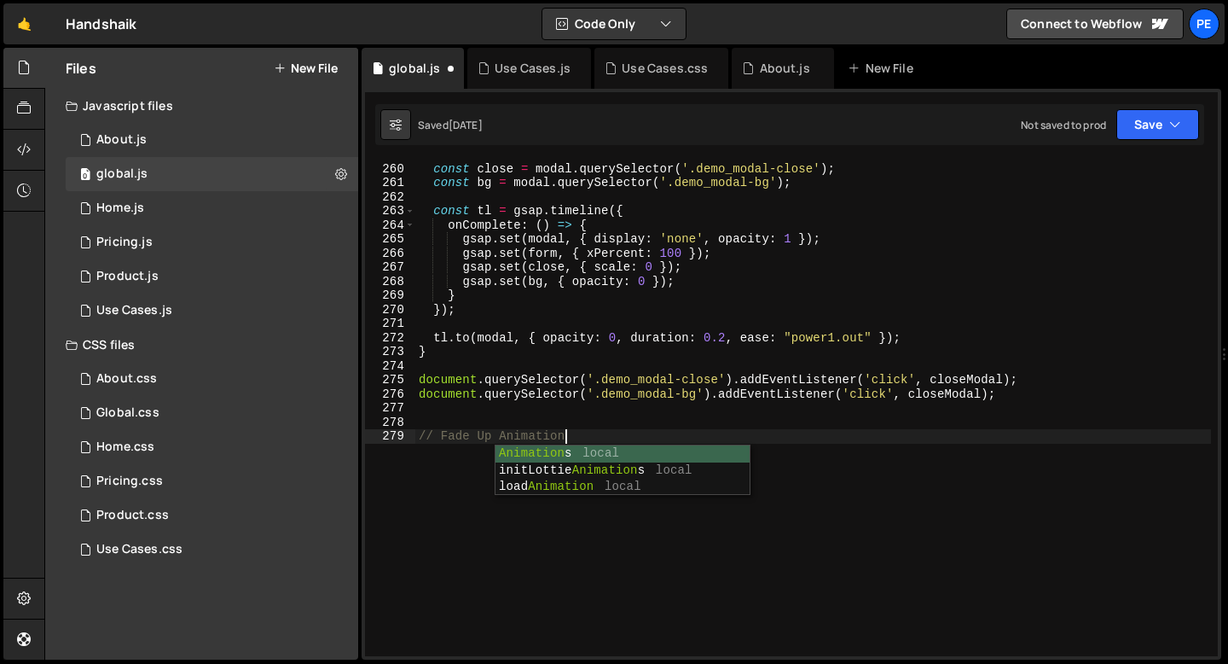
scroll to position [0, 9]
type textarea "// Fade Up Animations"
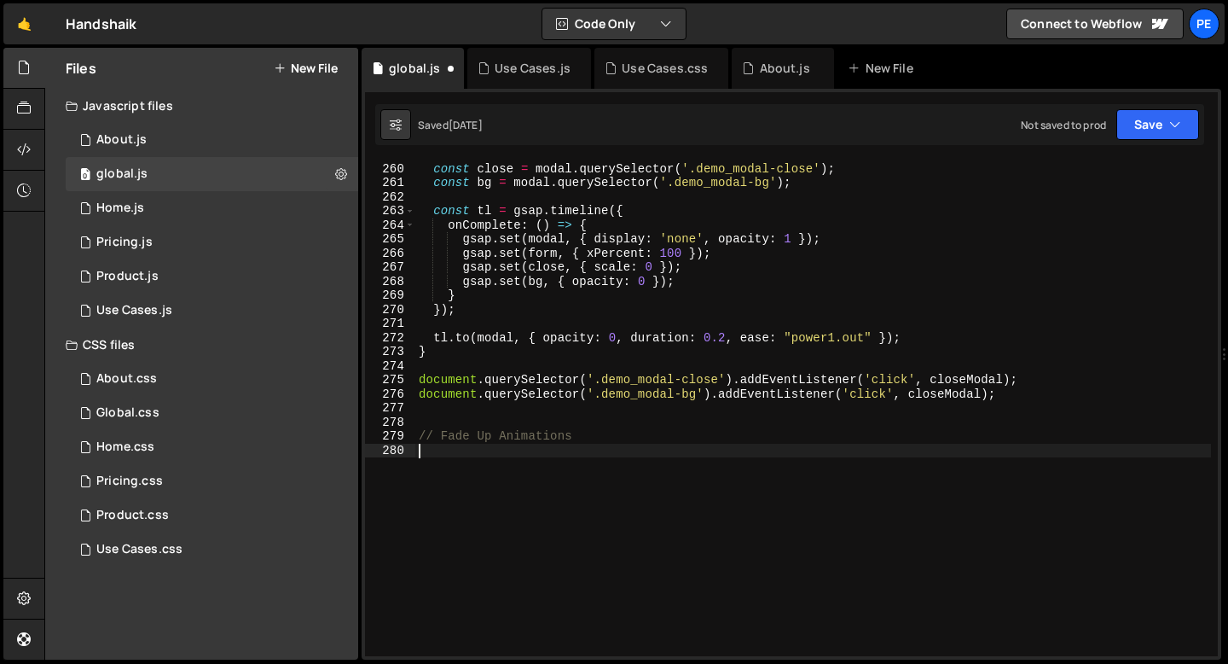
paste textarea "});"
type textarea "});"
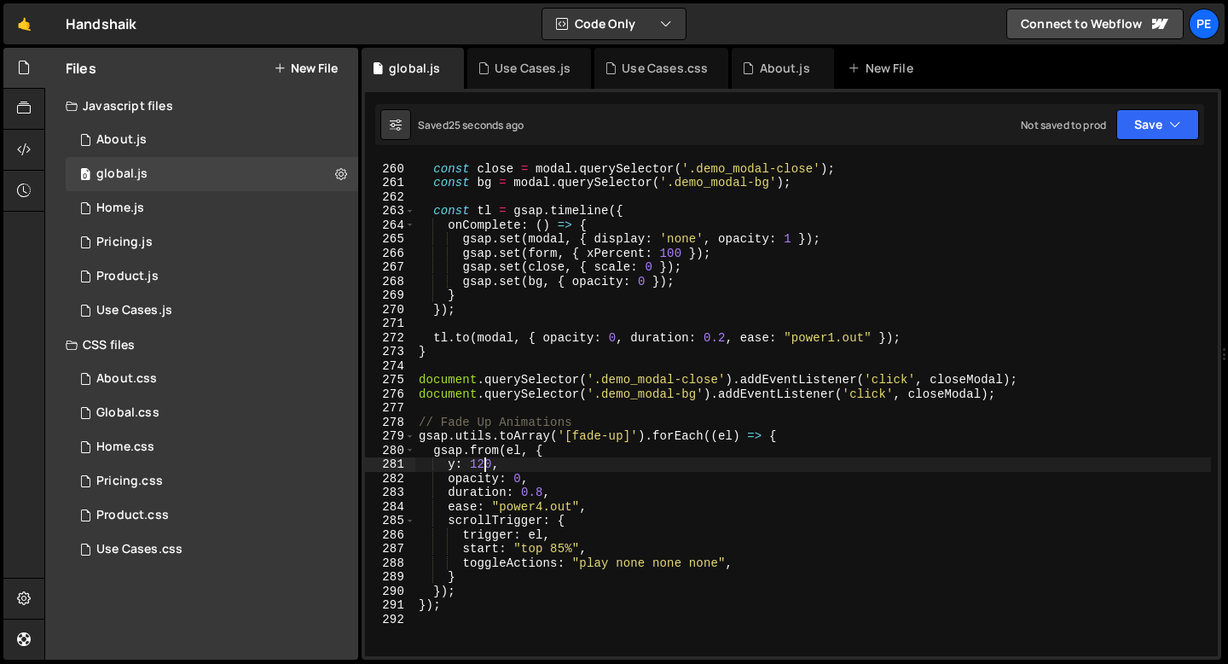
click at [484, 465] on div "const form = modal . querySelector ( '.demo_modal-form' ) ; const close = modal…" at bounding box center [813, 410] width 796 height 524
type textarea "y: 80,"
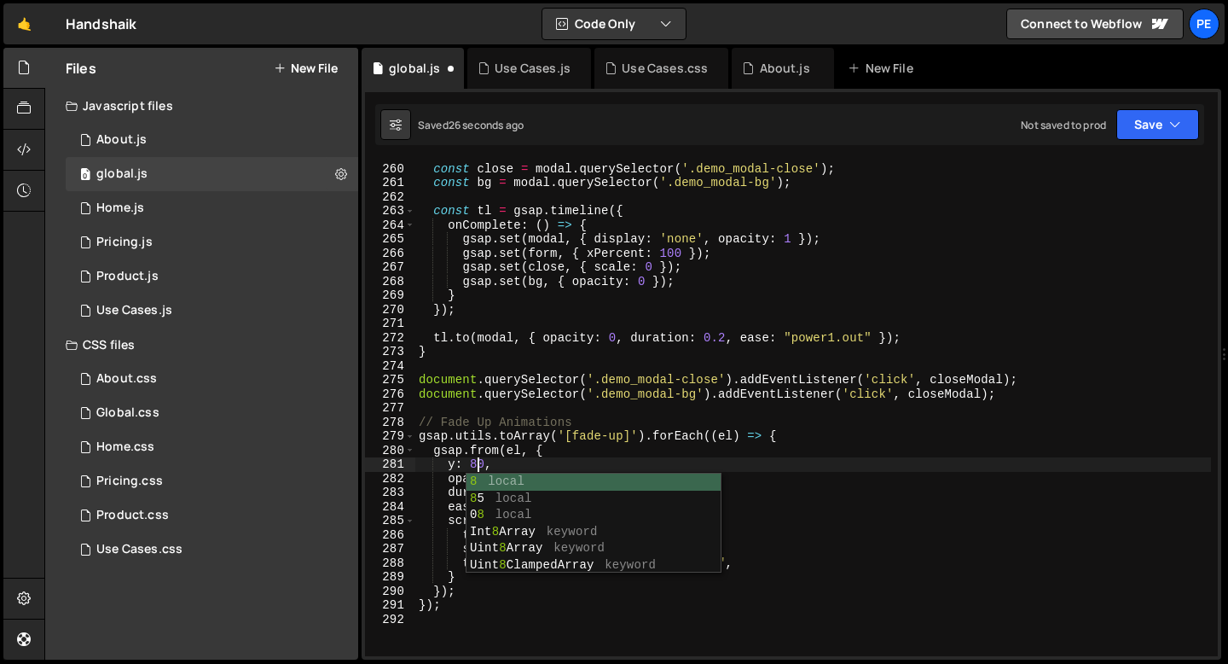
scroll to position [0, 3]
click at [502, 463] on div "const form = modal . querySelector ( '.demo_modal-form' ) ; const close = modal…" at bounding box center [813, 410] width 796 height 524
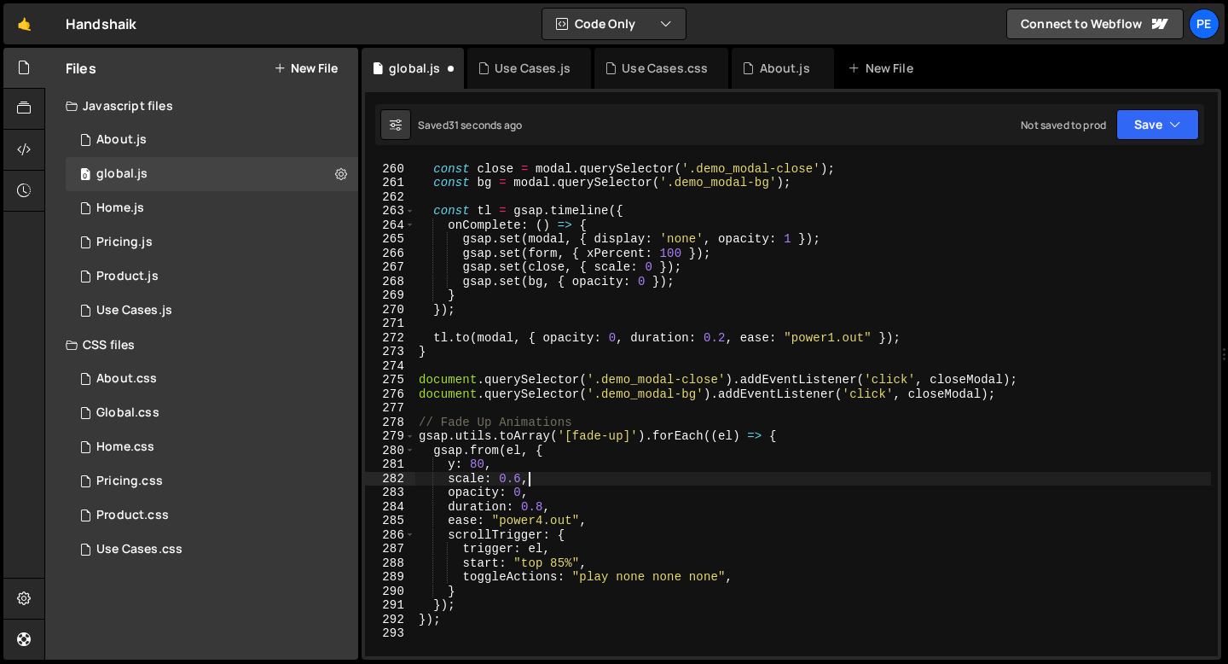
scroll to position [0, 7]
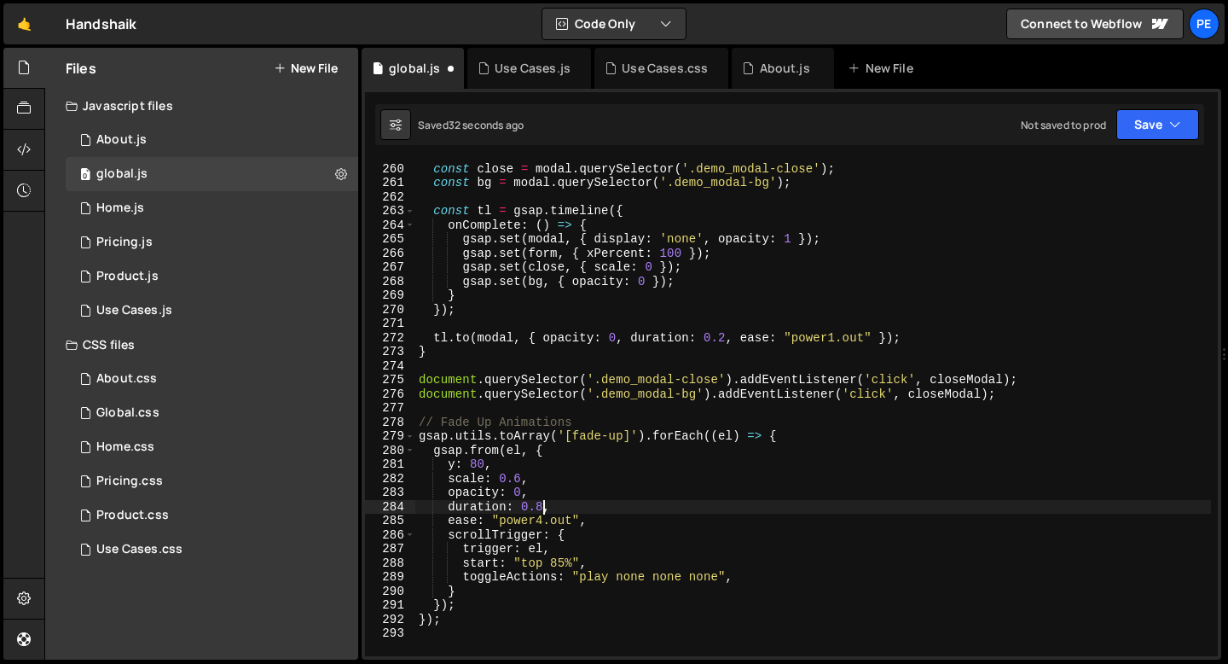
click at [541, 502] on div "const form = modal . querySelector ( '.demo_modal-form' ) ; const close = modal…" at bounding box center [813, 410] width 796 height 524
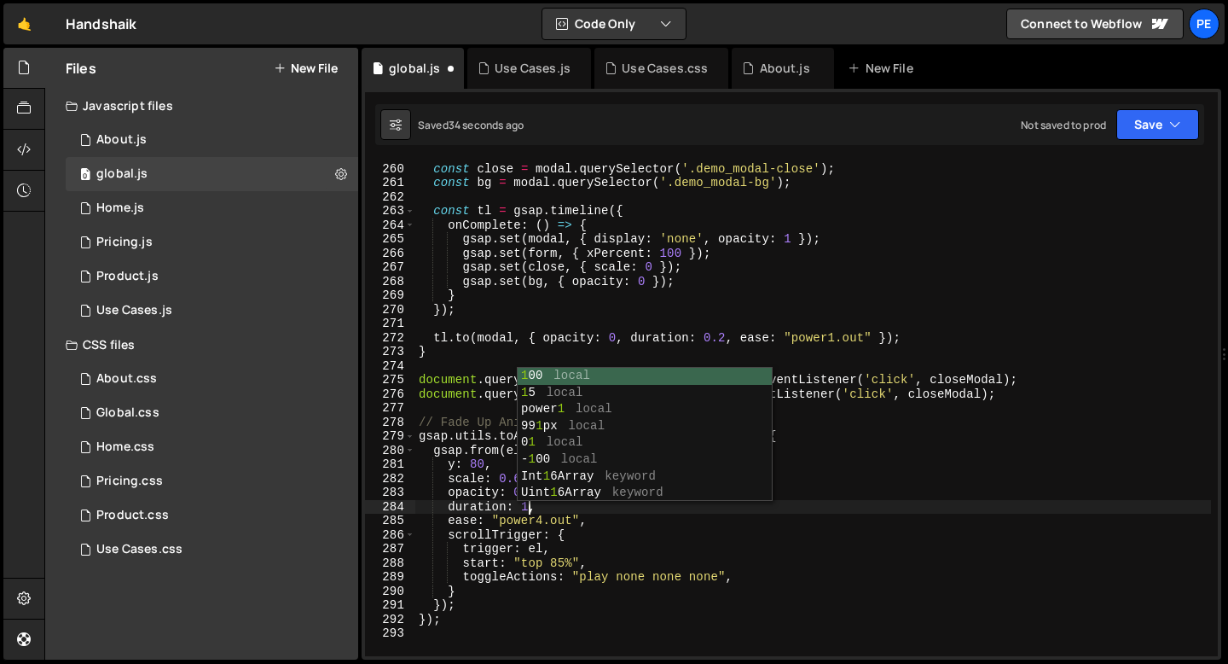
click at [534, 521] on div "const form = modal . querySelector ( '.demo_modal-form' ) ; const close = modal…" at bounding box center [813, 410] width 796 height 524
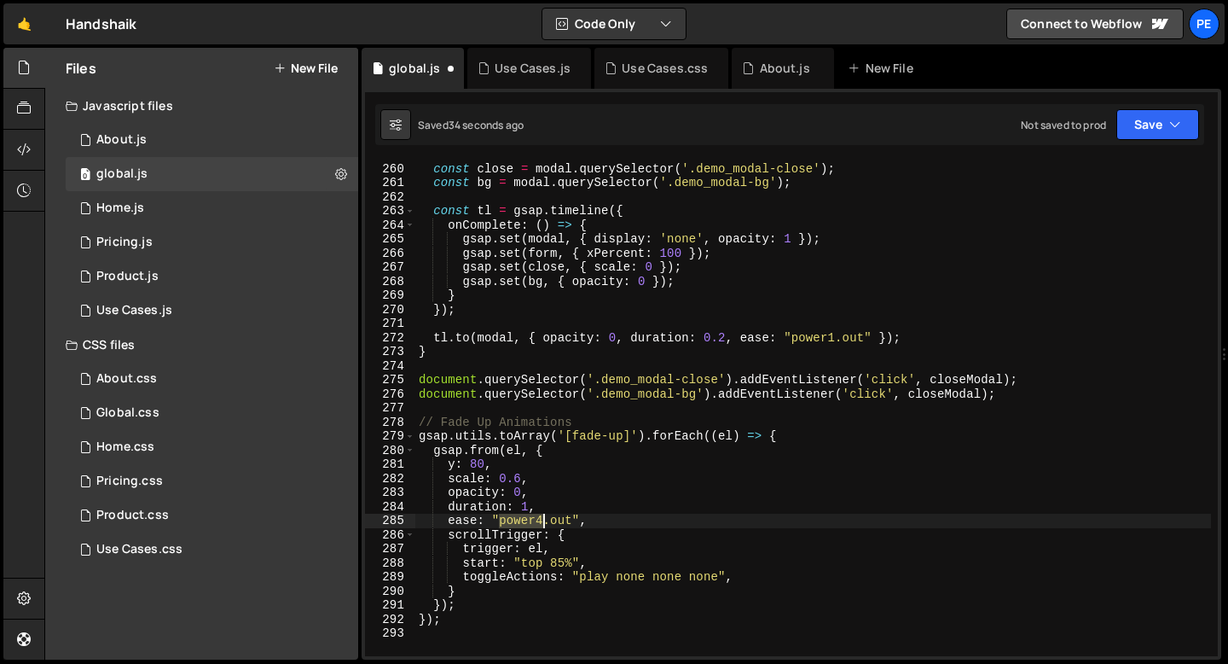
click at [533, 521] on div "const form = modal . querySelector ( '.demo_modal-form' ) ; const close = modal…" at bounding box center [813, 410] width 796 height 524
type textarea "ease: "expo.out","
click at [429, 409] on div "const form = modal . querySelector ( '.demo_modal-form' ) ; const close = modal…" at bounding box center [813, 410] width 796 height 524
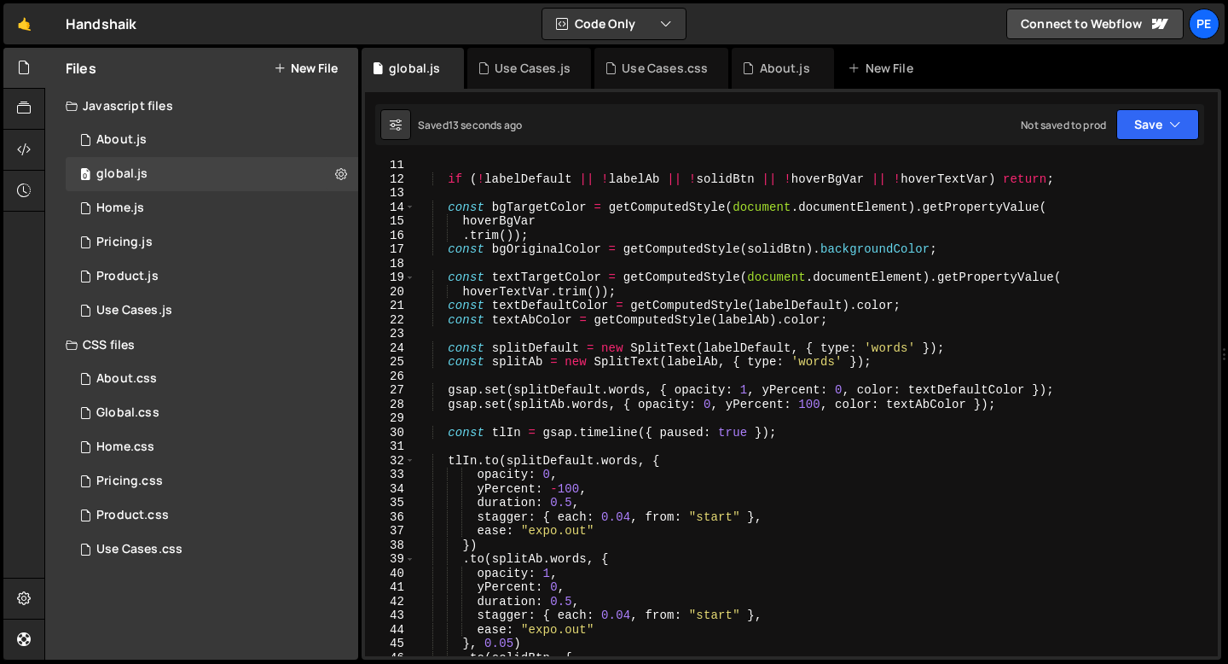
scroll to position [0, 0]
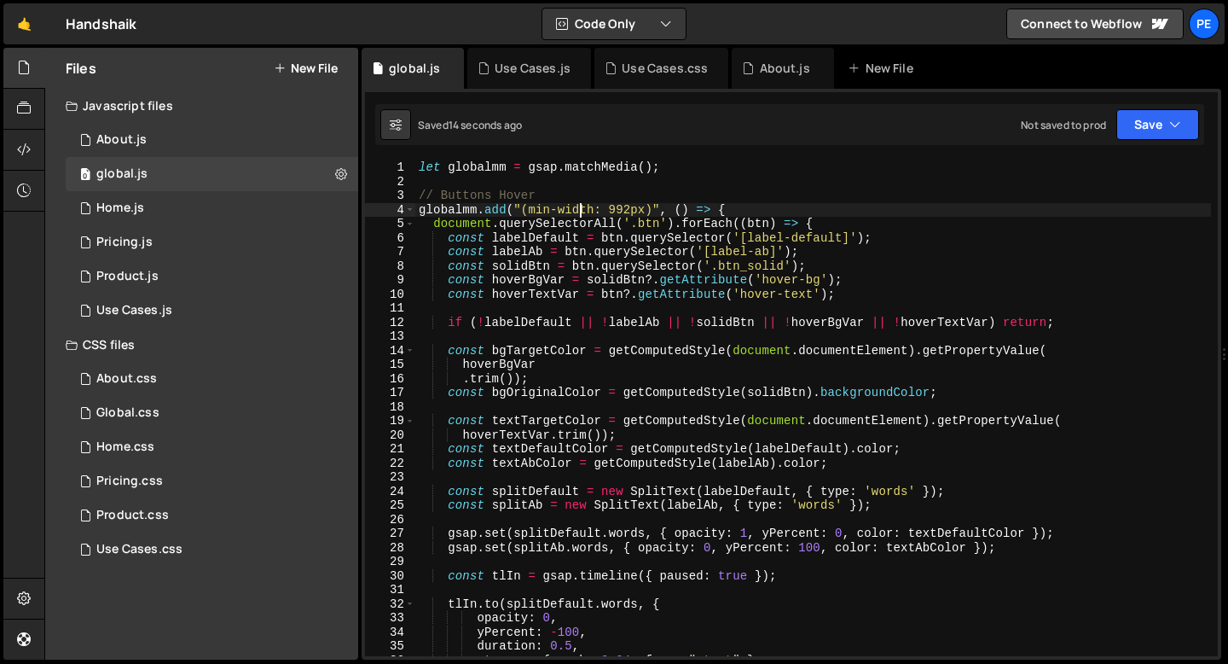
click at [581, 212] on div "let globalmm = gsap . matchMedia ( ) ; // Buttons Hover globalmm . add ( "(min-…" at bounding box center [813, 422] width 796 height 524
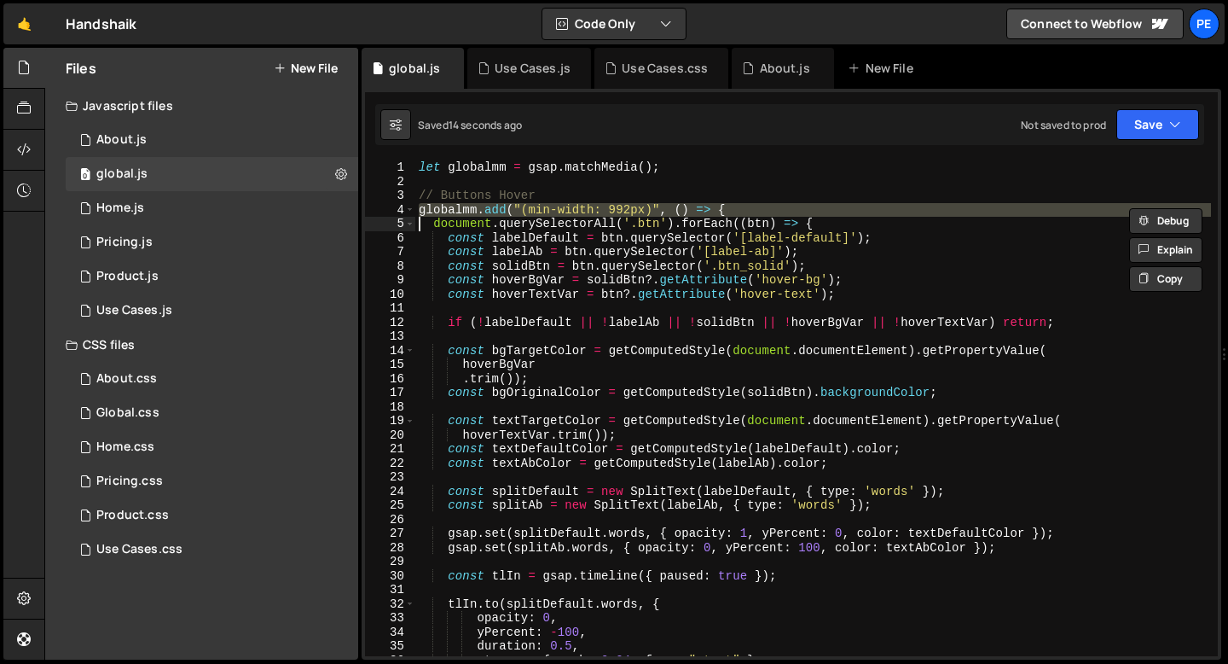
click at [581, 212] on div "let globalmm = gsap . matchMedia ( ) ; // Buttons Hover globalmm . add ( "(min-…" at bounding box center [813, 422] width 796 height 524
type textarea "globalmm.add("(min-width: 992px)", () => { document.querySelectorAll('.btn').fo…"
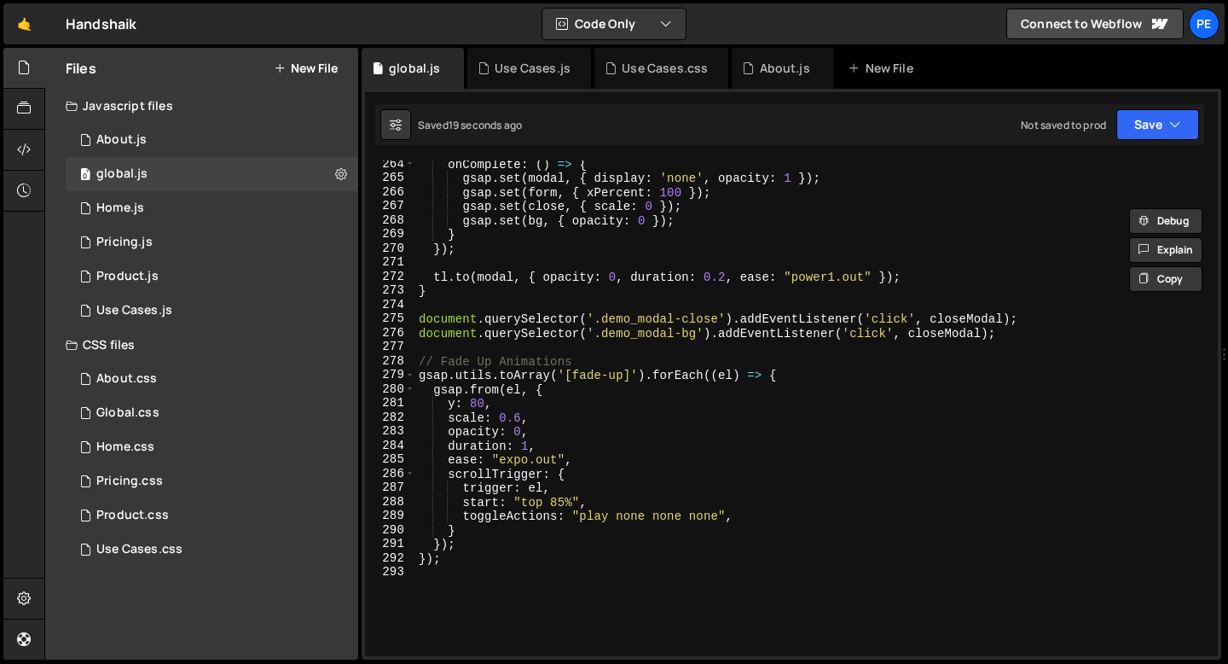
scroll to position [3785, 0]
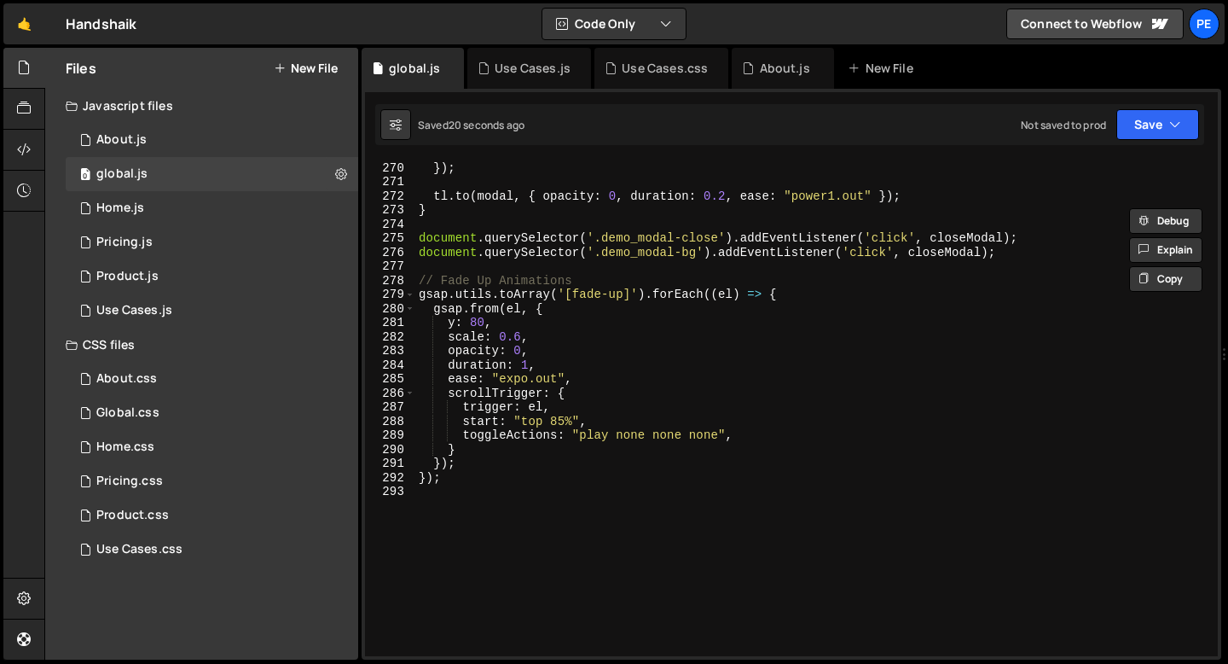
click at [491, 264] on div "} }) ; tl . to ( modal , { opacity : 0 , duration : 0.2 , ease : "power1.out" }…" at bounding box center [813, 409] width 796 height 524
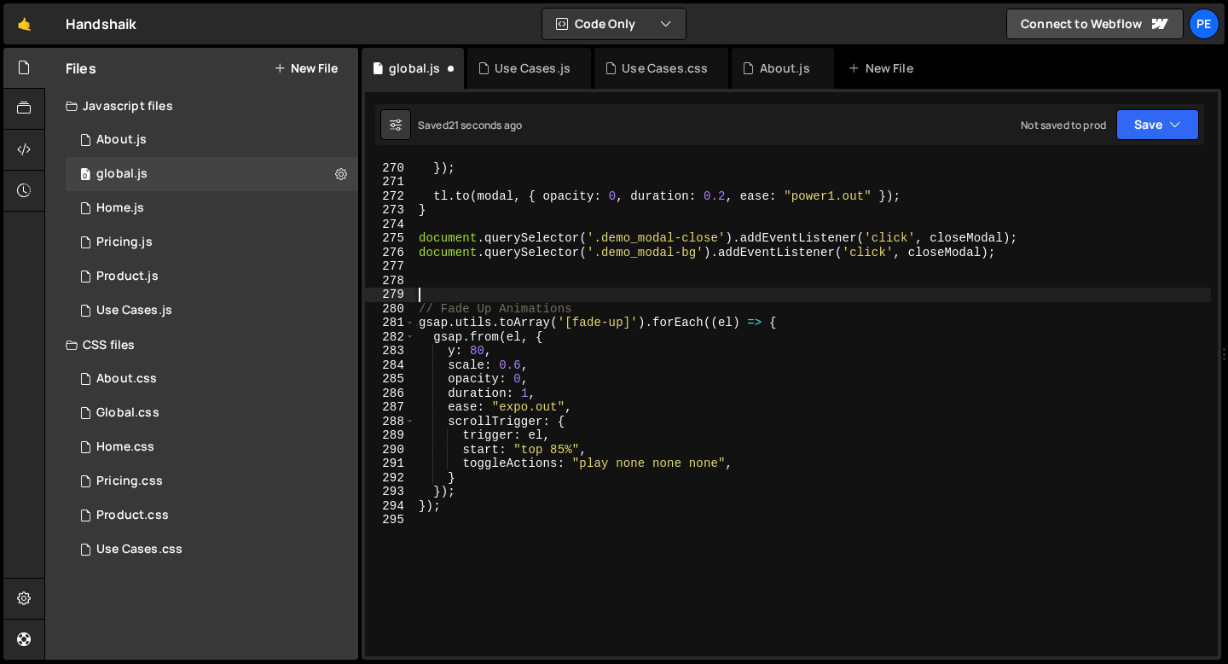
paste textarea "}"
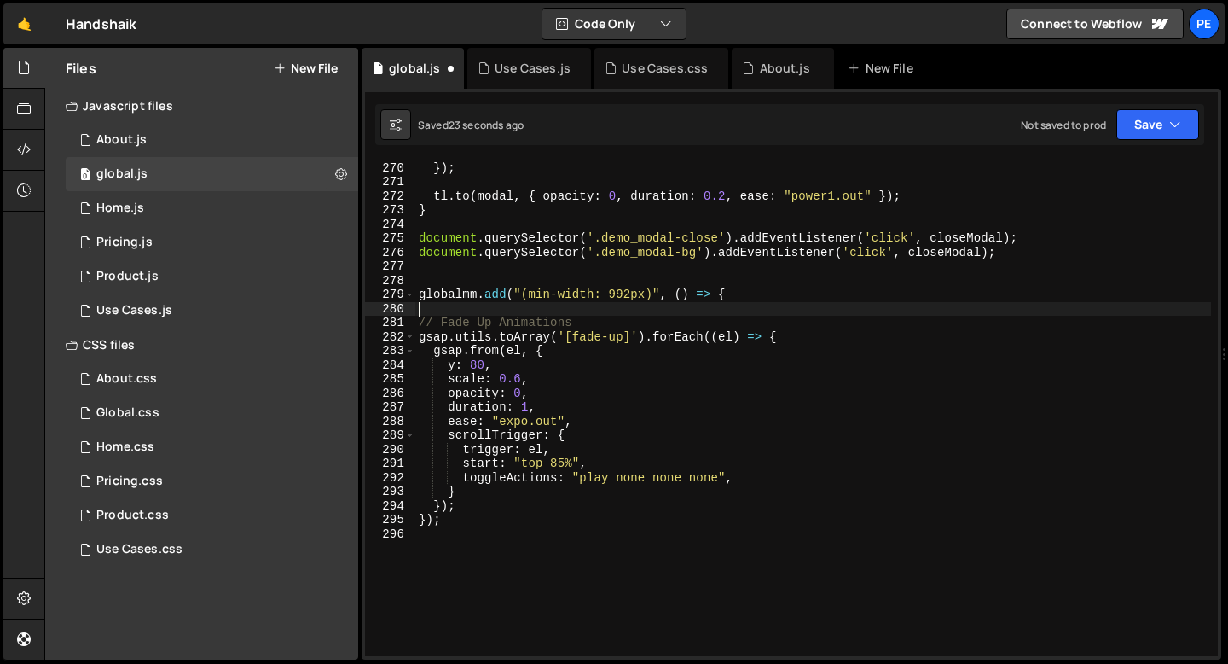
click at [458, 548] on div "} }) ; tl . to ( modal , { opacity : 0 , duration : 0.2 , ease : "power1.out" }…" at bounding box center [813, 409] width 796 height 524
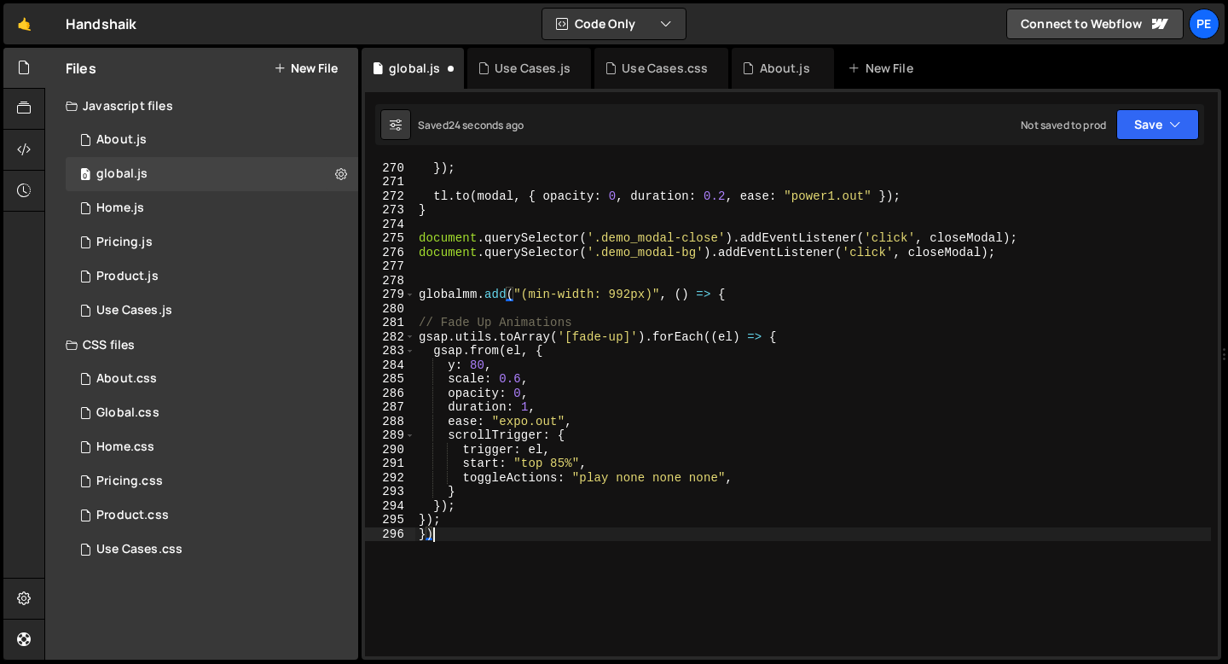
type textarea "})l"
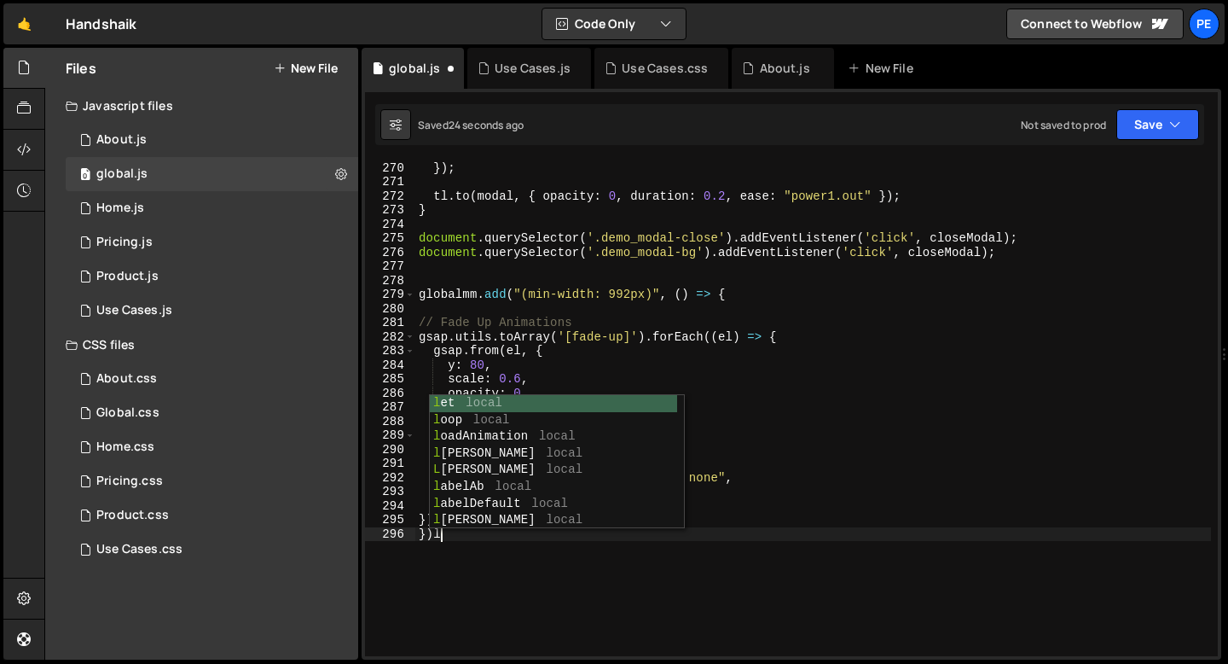
scroll to position [0, 0]
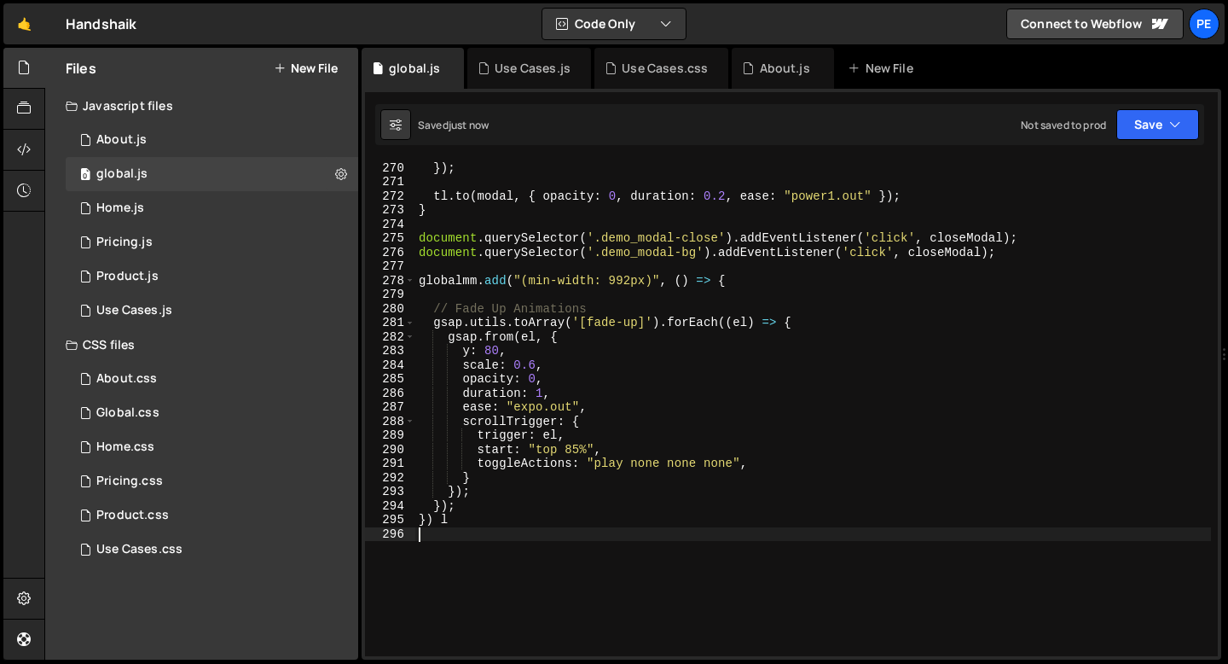
type textarea "}); })l"
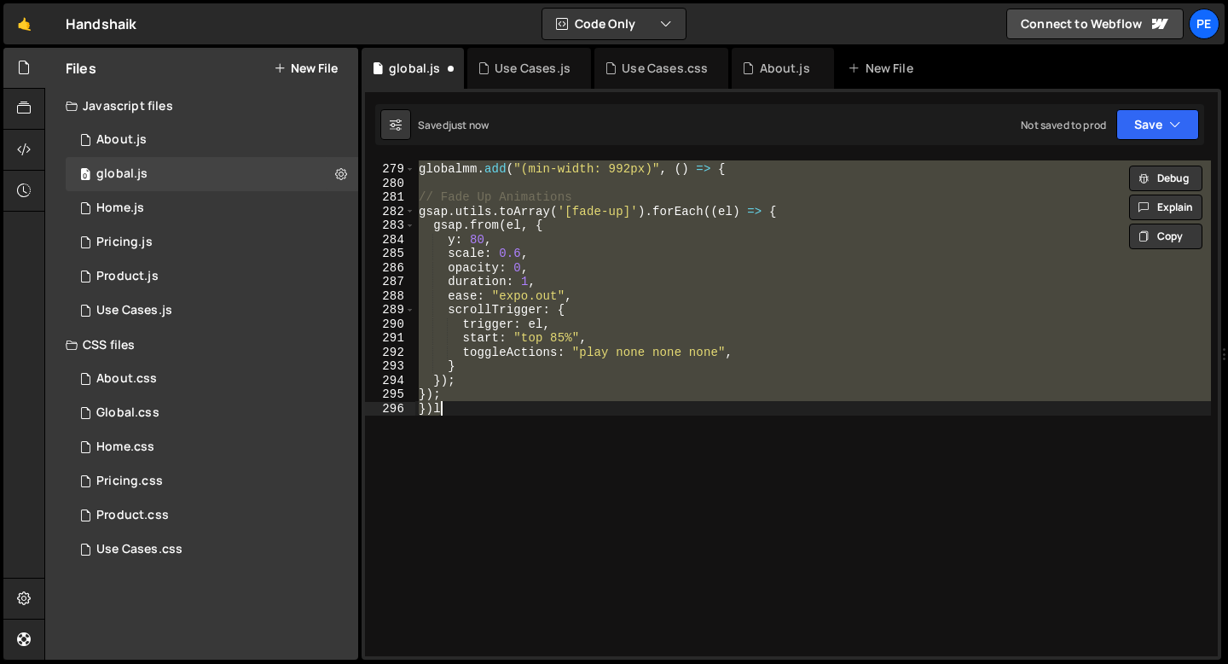
scroll to position [3911, 0]
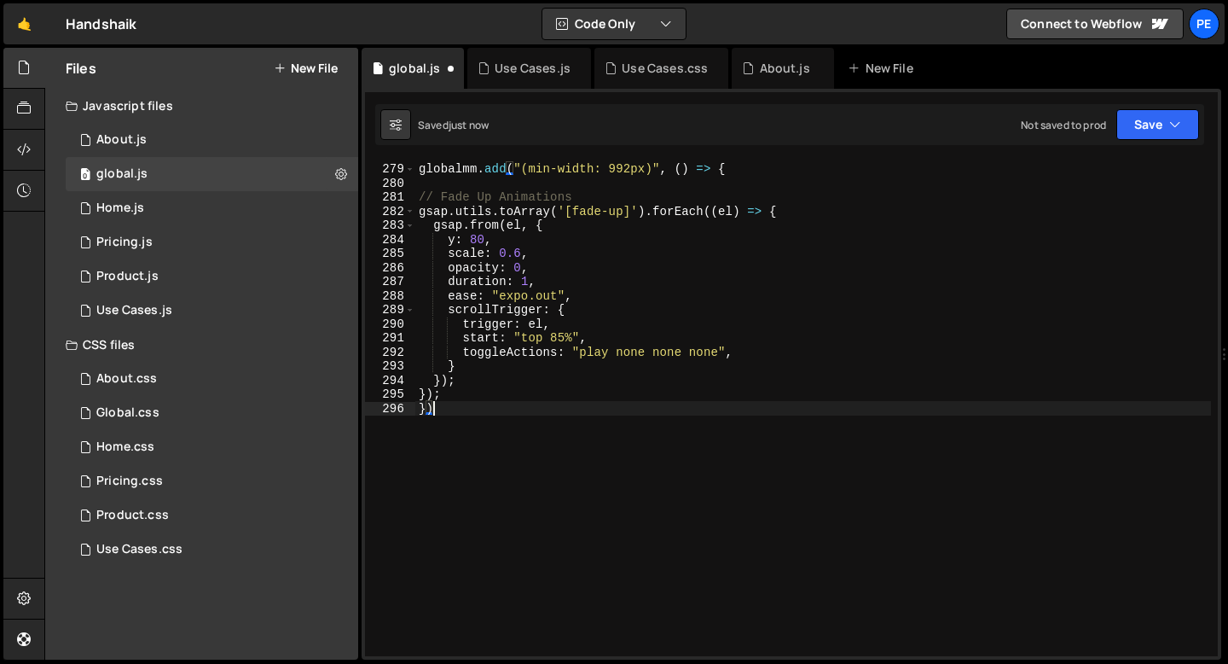
type textarea "});"
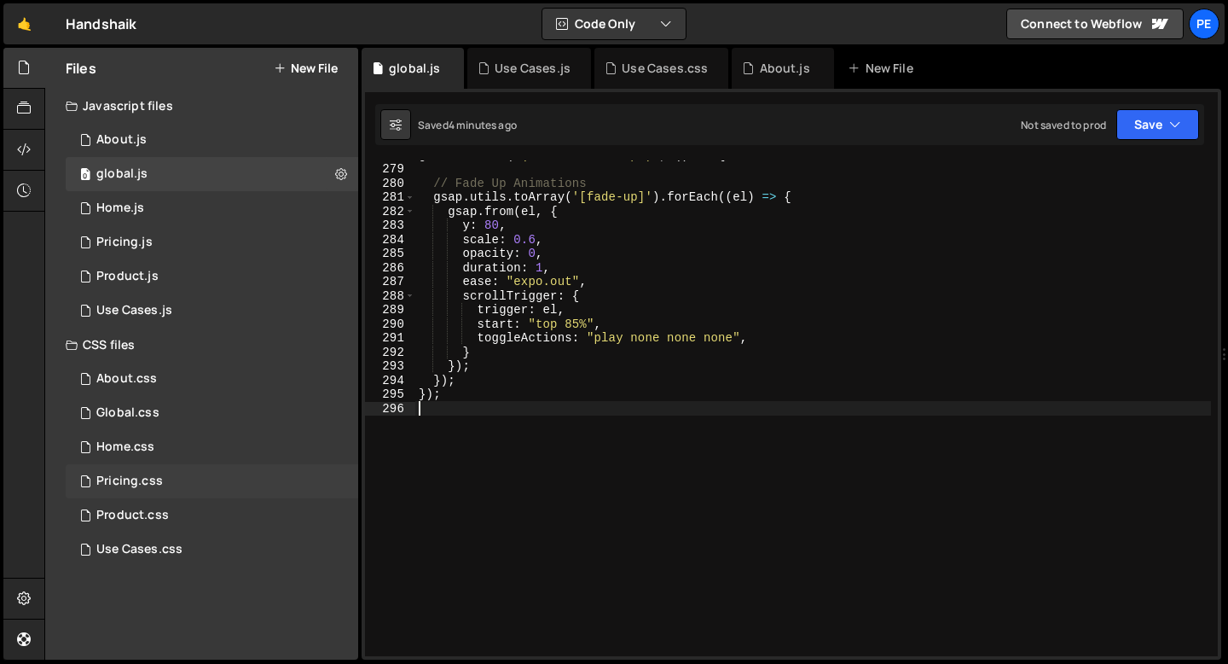
click at [132, 482] on div "Pricing.css" at bounding box center [129, 480] width 67 height 15
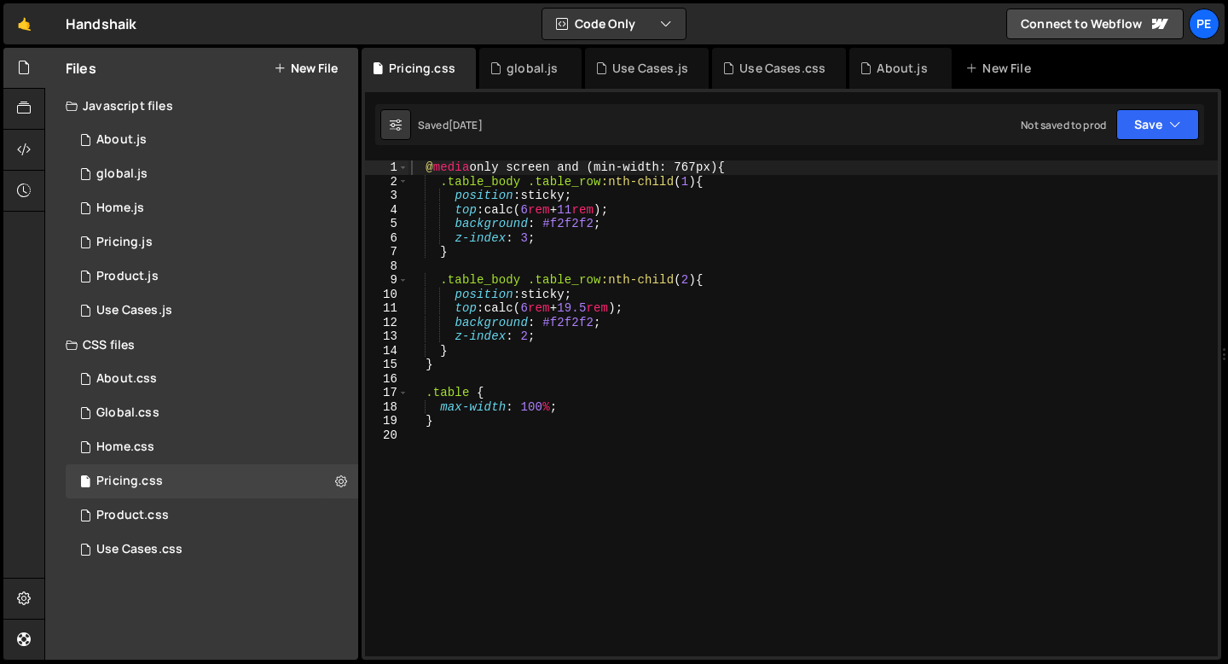
click at [502, 254] on div "@ media only screen and (min-width: 767px) { .table_body .table_row :nth-child …" at bounding box center [813, 422] width 810 height 524
click at [702, 163] on div "@ media only screen and (min-width: 767px) { .table_body .table_row :nth-child …" at bounding box center [813, 422] width 810 height 524
click at [672, 241] on div "@ media only screen and (min-width: 992 px) { .table_body .table_row :nth-child…" at bounding box center [813, 422] width 810 height 524
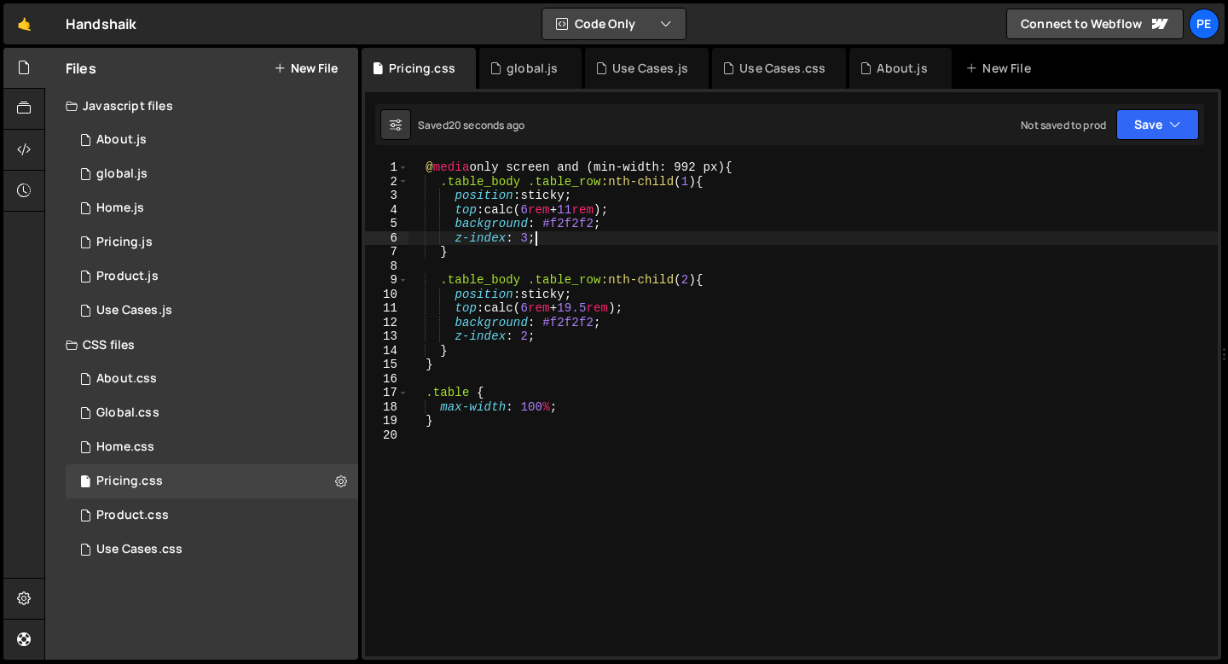
type textarea "z-index: 3;"
